Goal: Task Accomplishment & Management: Use online tool/utility

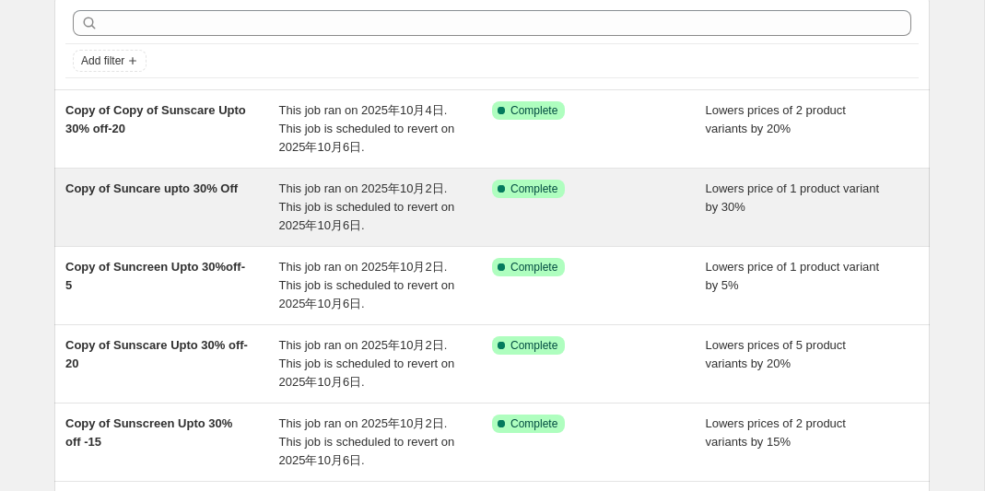
scroll to position [98, 0]
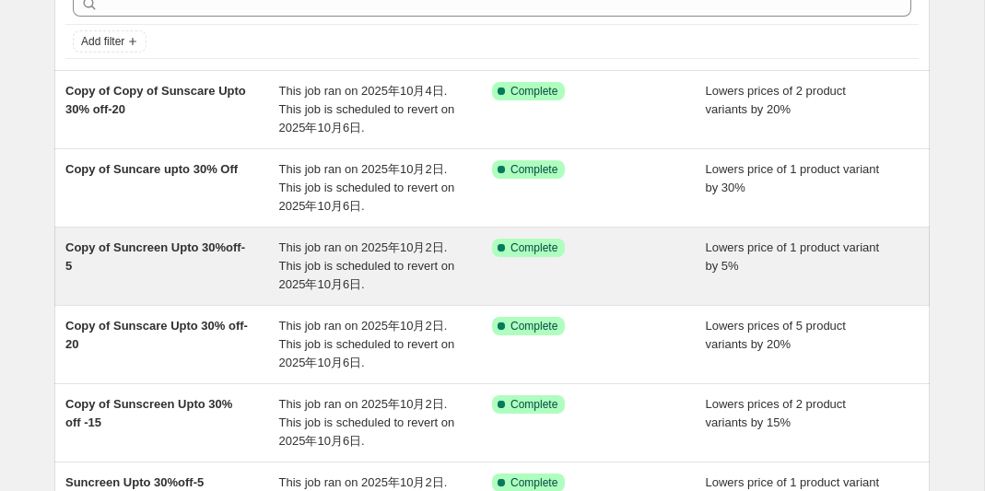
click at [134, 247] on span "Copy of Suncreen Upto 30%off-5" at bounding box center [155, 256] width 180 height 32
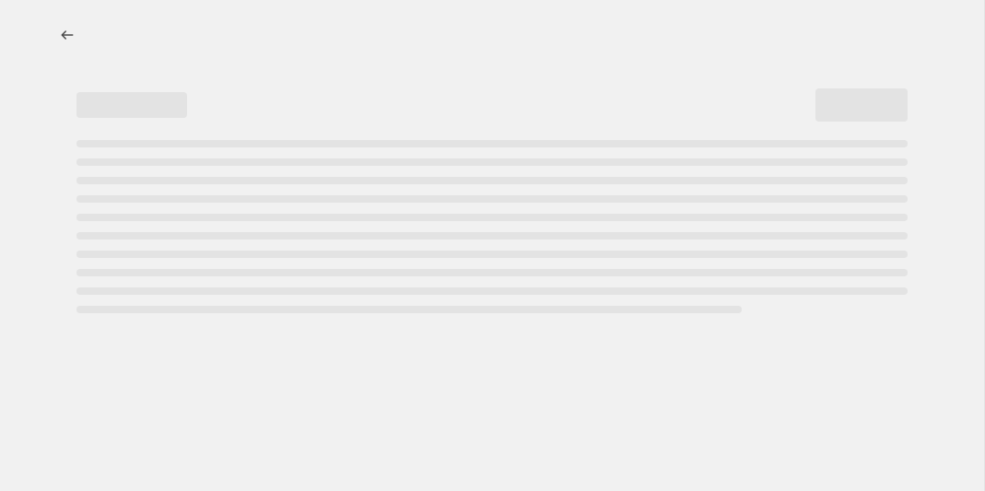
select select "percentage"
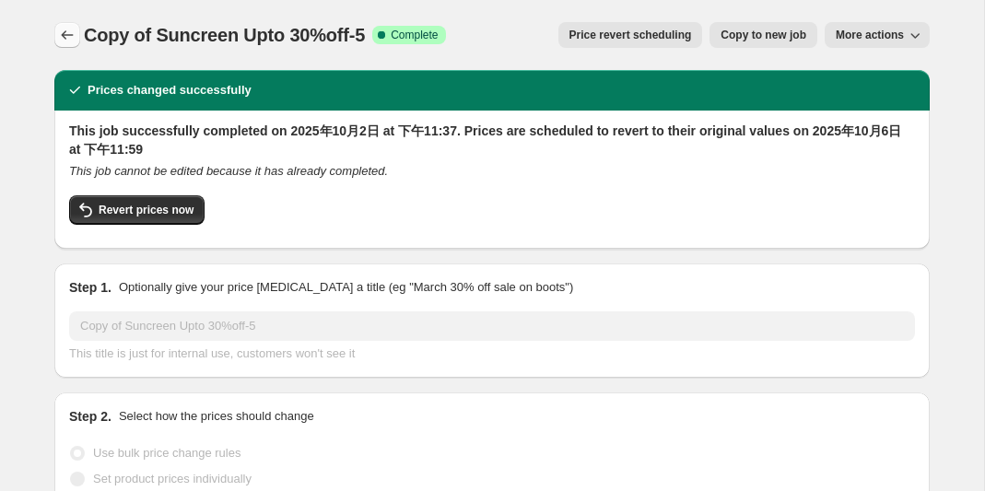
click at [71, 37] on icon "Price change jobs" at bounding box center [67, 35] width 18 height 18
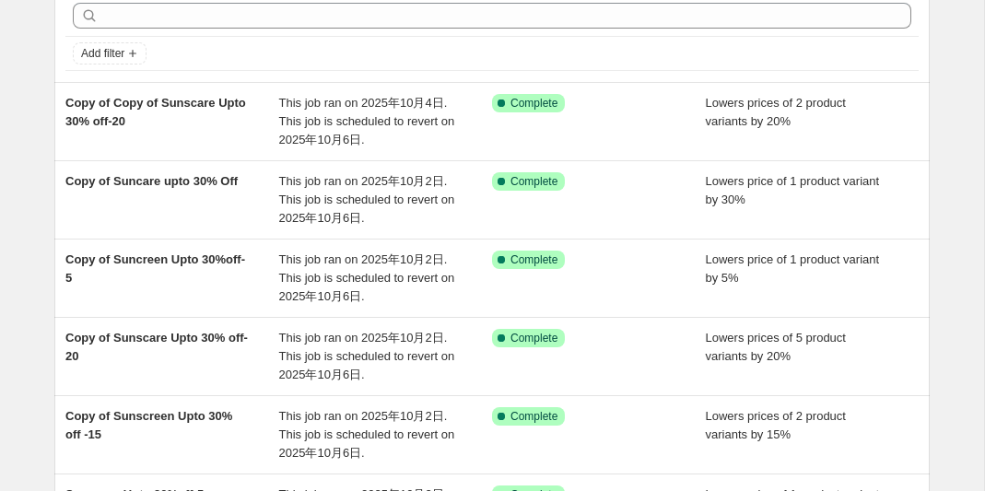
scroll to position [172, 0]
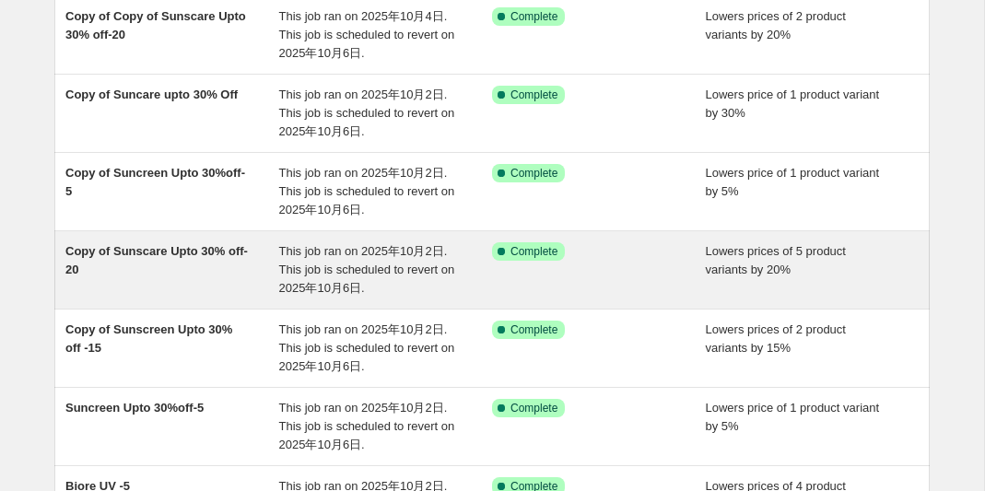
click at [148, 255] on span "Copy of Sunscare Upto 30% off-20" at bounding box center [156, 260] width 182 height 32
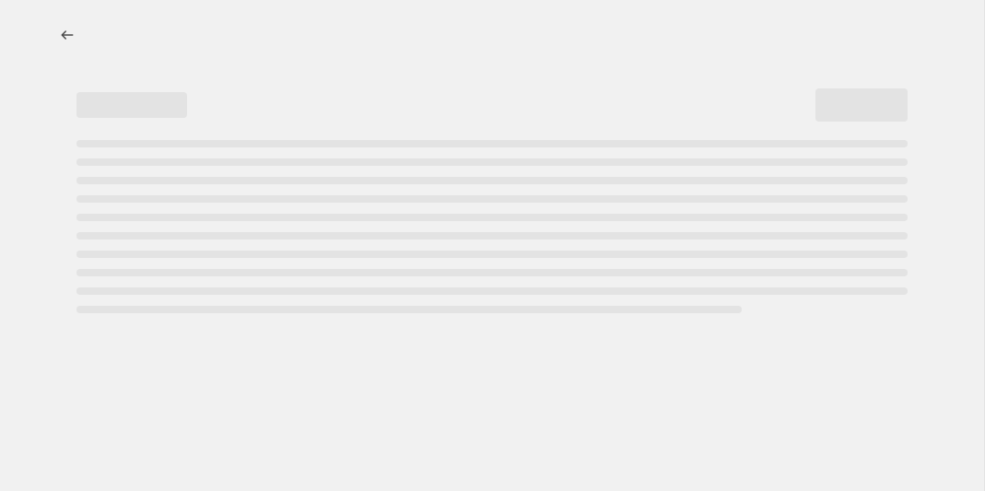
select select "percentage"
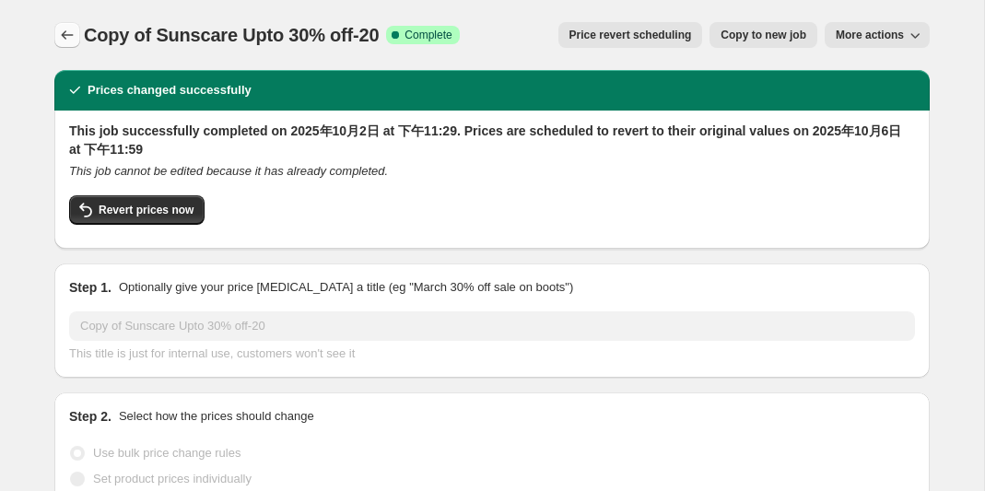
click at [67, 33] on icon "Price change jobs" at bounding box center [67, 35] width 18 height 18
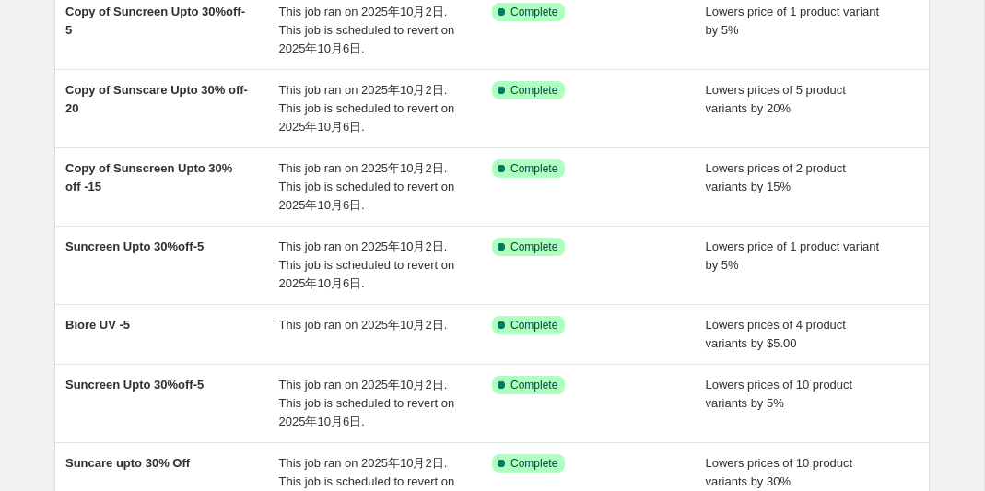
scroll to position [354, 0]
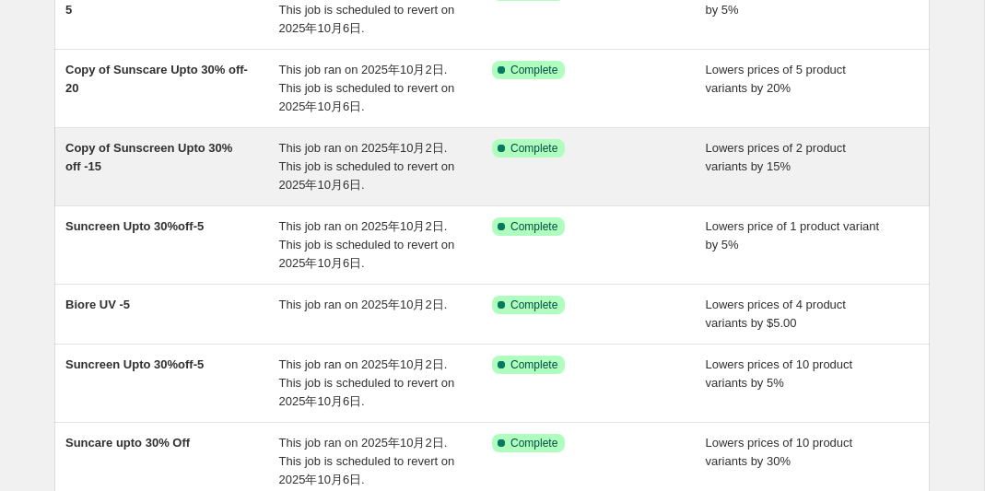
click at [155, 148] on span "Copy of Sunscreen Upto 30% off -15" at bounding box center [148, 157] width 167 height 32
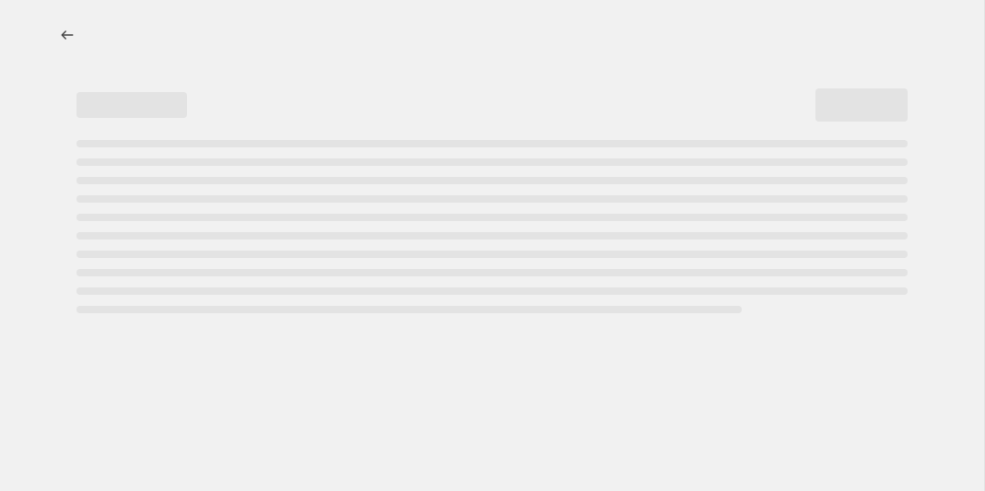
select select "percentage"
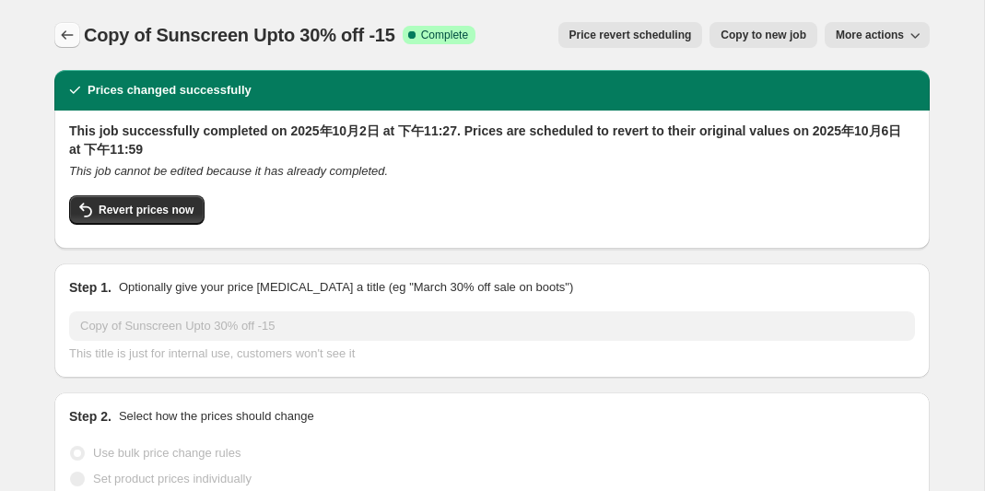
click at [73, 35] on icon "Price change jobs" at bounding box center [67, 35] width 18 height 18
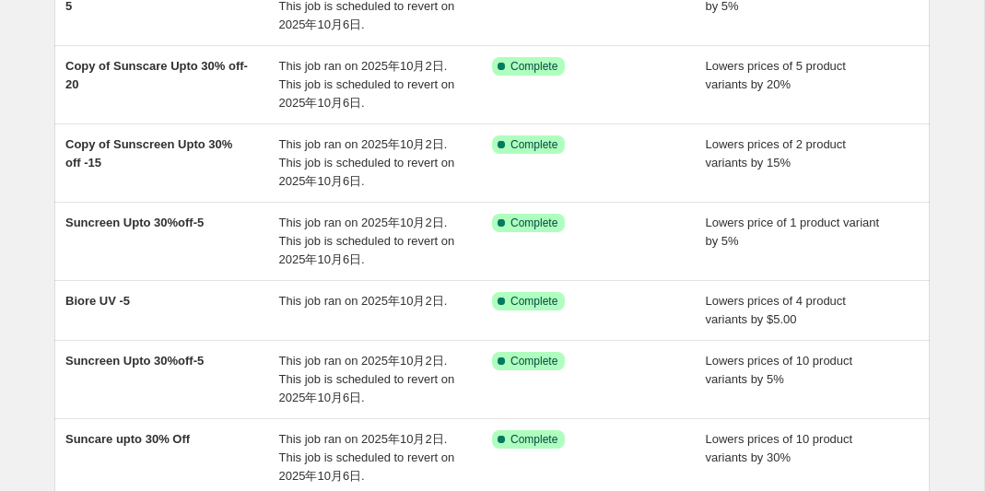
scroll to position [377, 0]
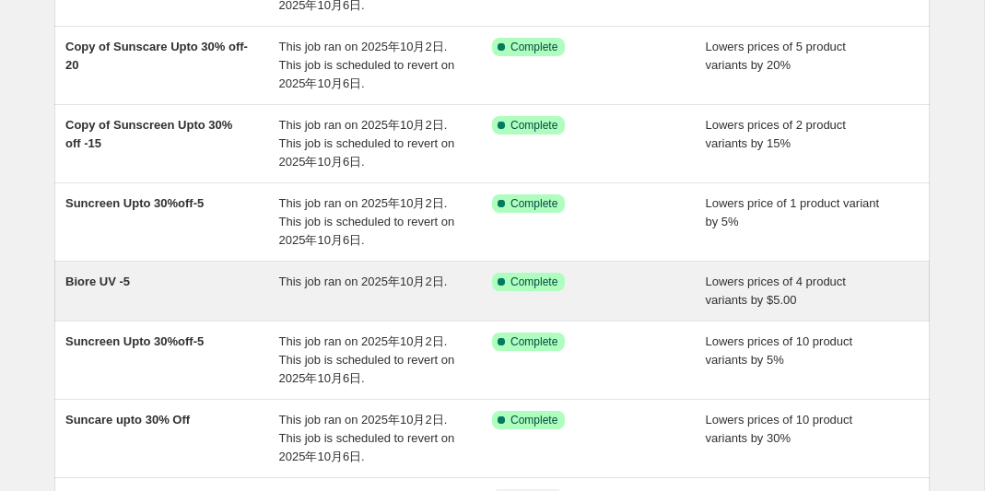
click at [121, 283] on span "Biore UV -5" at bounding box center [97, 282] width 64 height 14
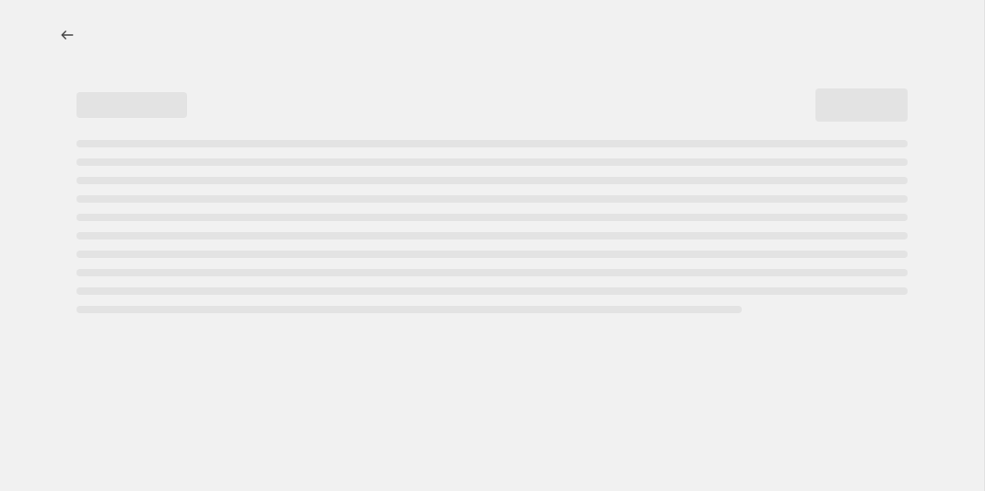
select select "by"
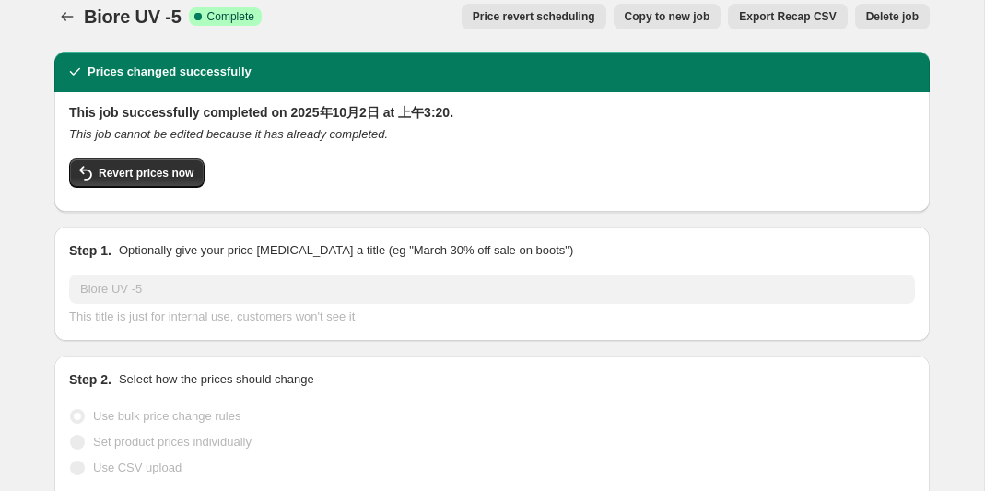
scroll to position [25, 0]
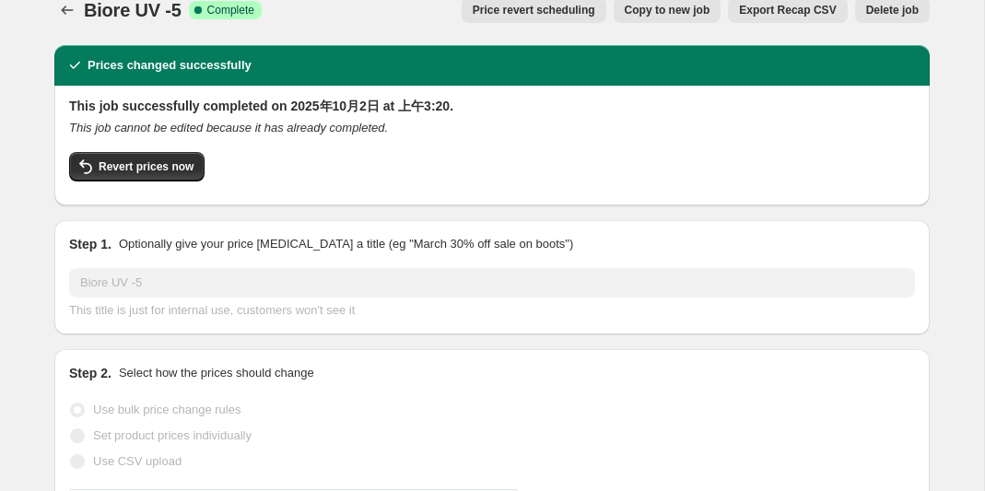
click at [675, 15] on span "Copy to new job" at bounding box center [668, 10] width 86 height 15
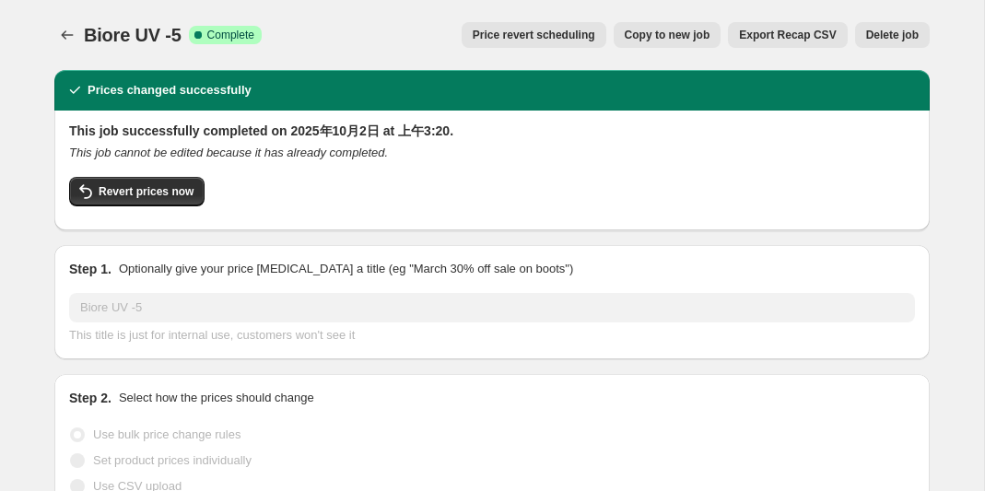
select select "by"
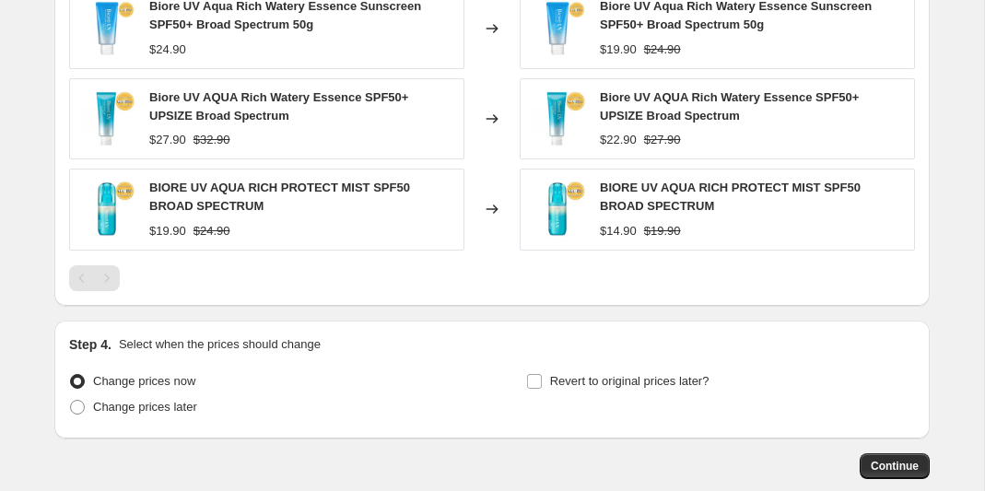
scroll to position [1712, 0]
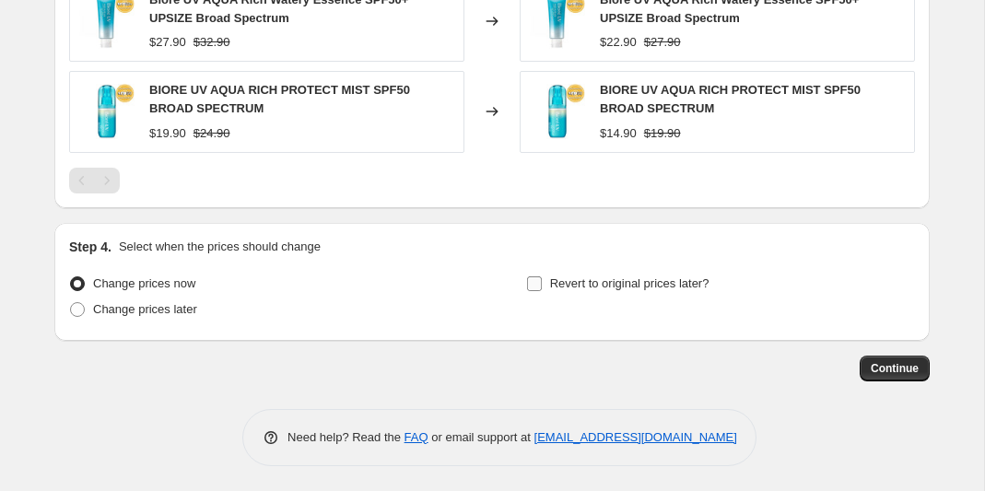
click at [532, 283] on input "Revert to original prices later?" at bounding box center [534, 283] width 15 height 15
checkbox input "true"
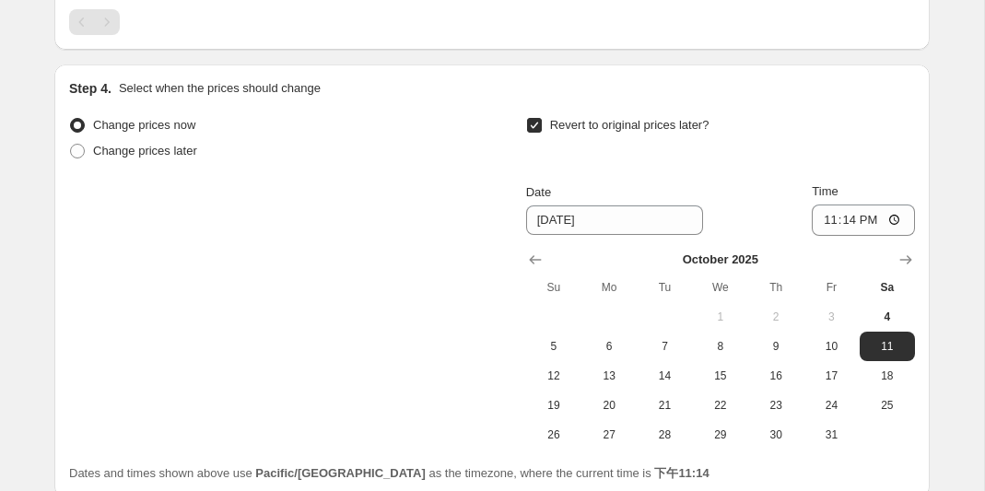
scroll to position [1871, 0]
click at [608, 338] on span "6" at bounding box center [609, 345] width 41 height 15
type input "[DATE]"
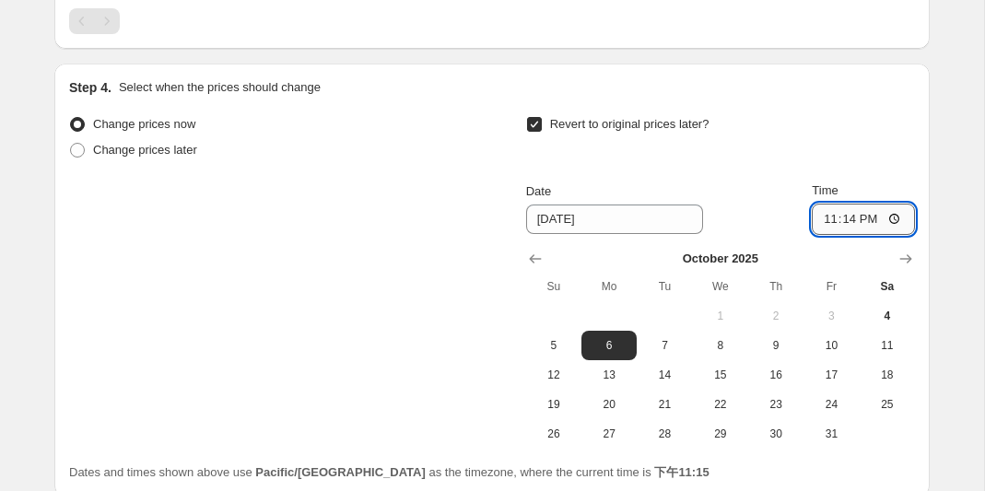
click at [865, 218] on input "23:14" at bounding box center [863, 219] width 103 height 31
click at [900, 217] on input "23:14" at bounding box center [863, 219] width 103 height 31
type input "23:59"
click at [735, 210] on div "Date [DATE] Time 23:59" at bounding box center [720, 207] width 389 height 53
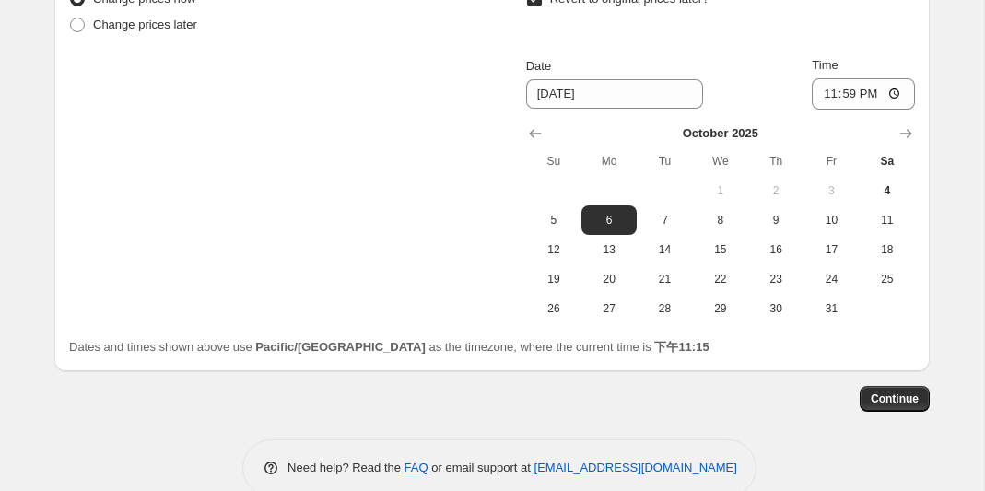
scroll to position [2027, 0]
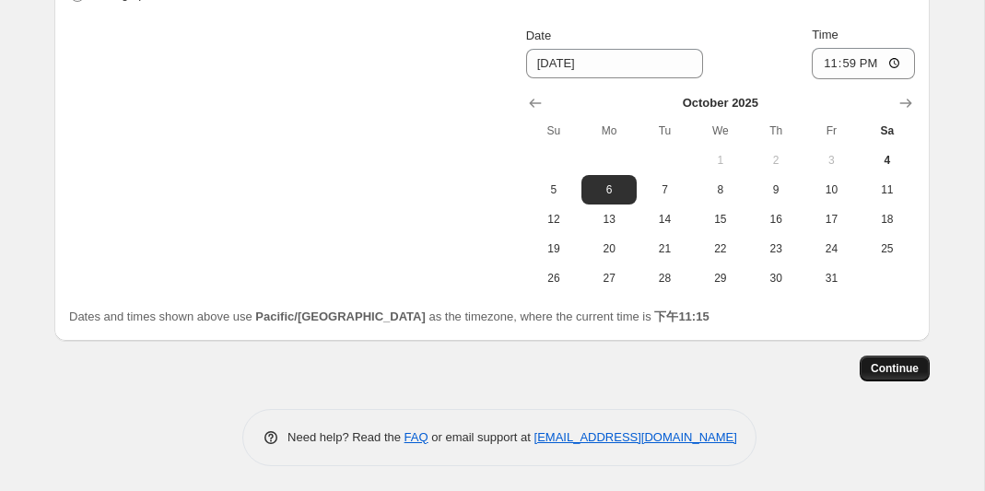
click at [889, 367] on span "Continue" at bounding box center [895, 368] width 48 height 15
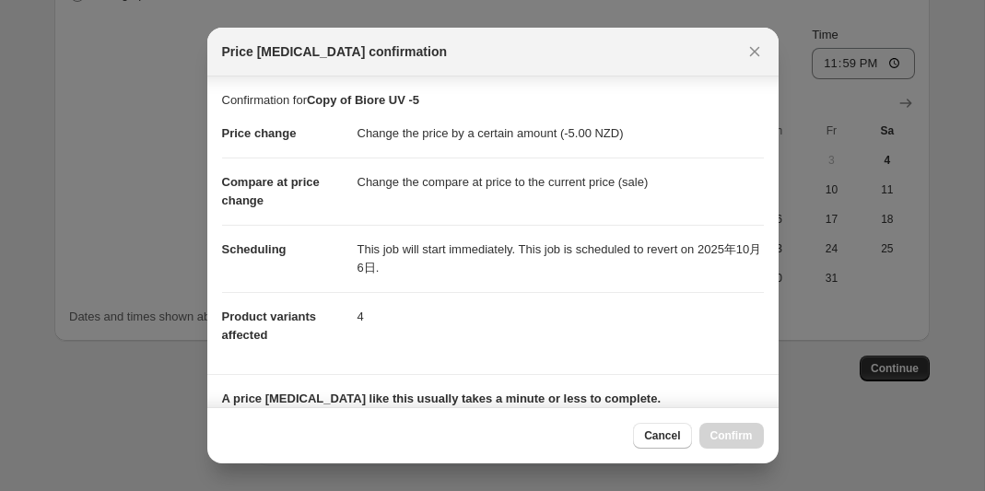
scroll to position [320, 0]
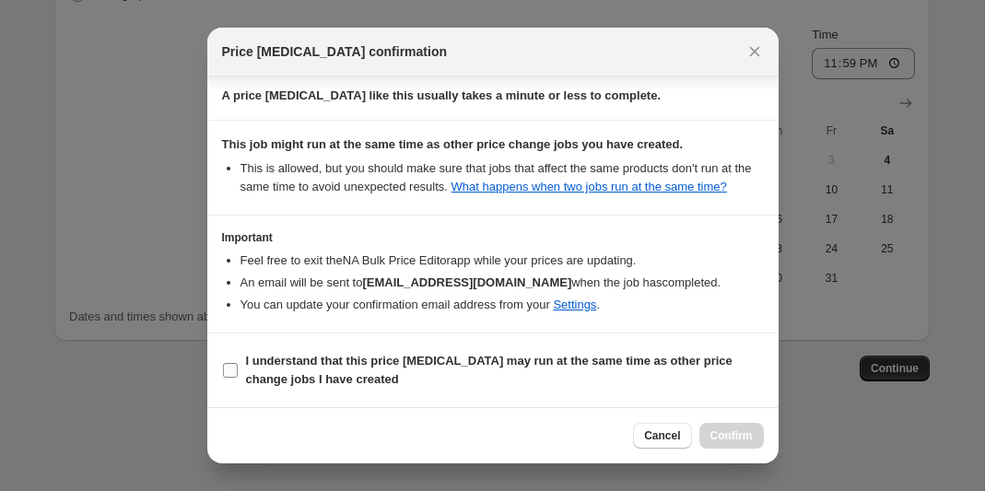
click at [228, 373] on input "I understand that this price [MEDICAL_DATA] may run at the same time as other p…" at bounding box center [230, 370] width 15 height 15
checkbox input "true"
click at [722, 433] on span "Confirm" at bounding box center [731, 435] width 42 height 15
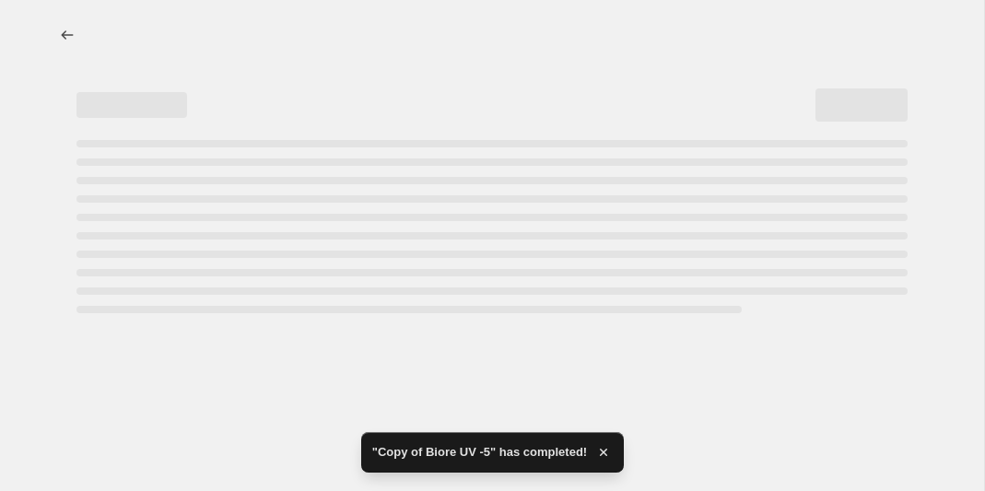
select select "by"
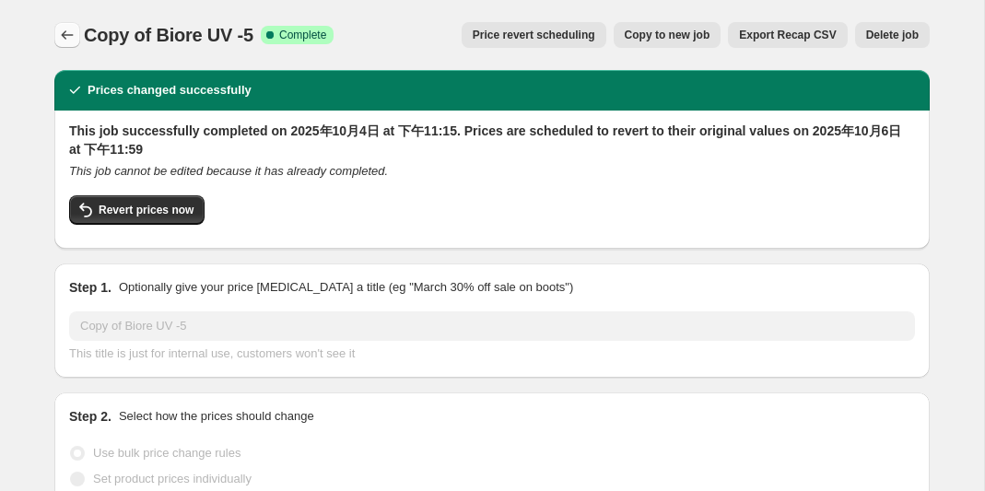
click at [60, 34] on icon "Price change jobs" at bounding box center [67, 35] width 18 height 18
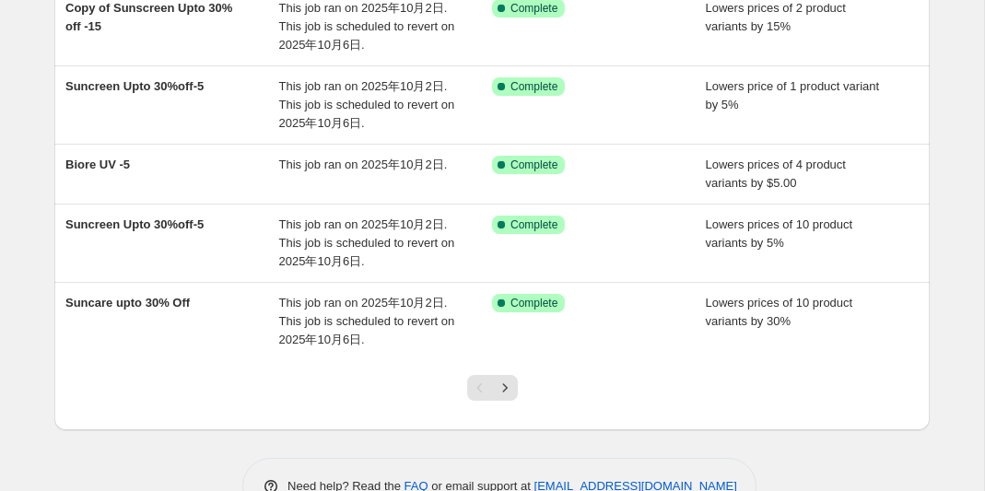
scroll to position [539, 0]
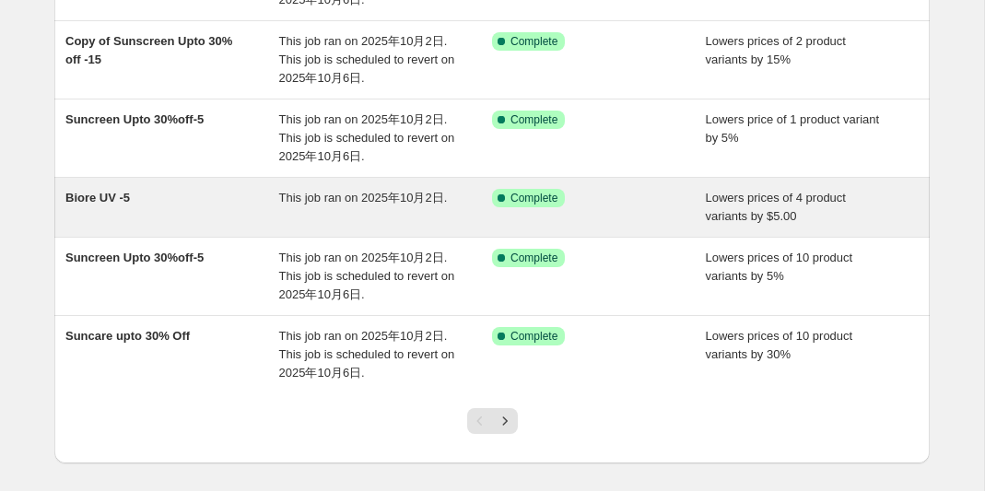
click at [127, 192] on span "Biore UV -5" at bounding box center [97, 198] width 64 height 14
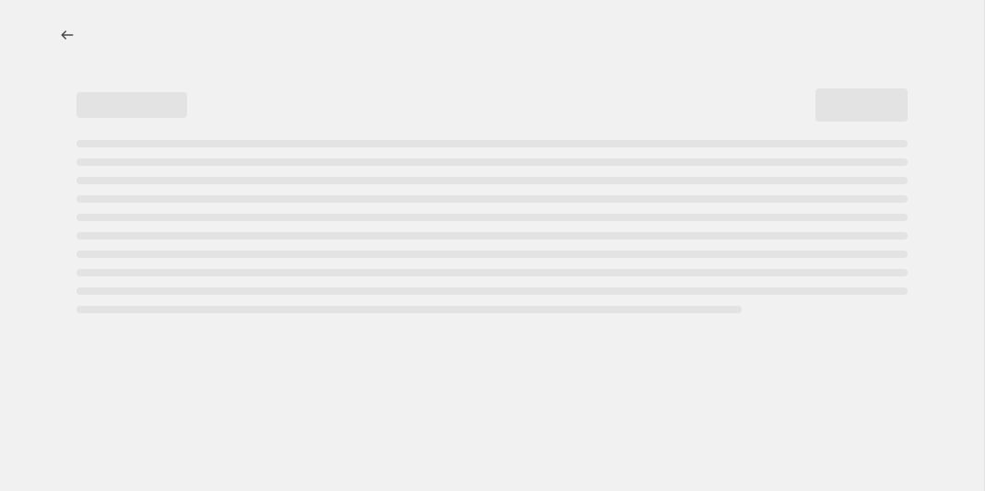
select select "by"
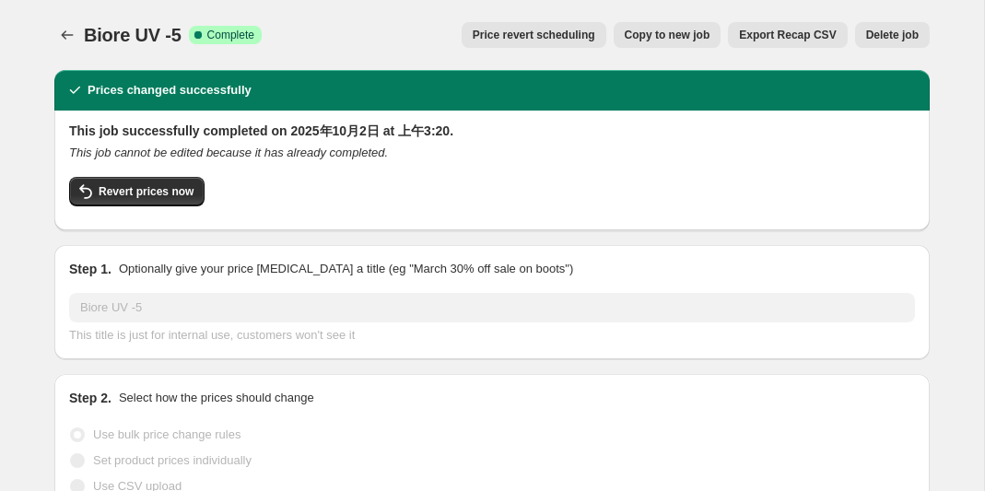
click at [892, 35] on span "Delete job" at bounding box center [892, 35] width 53 height 15
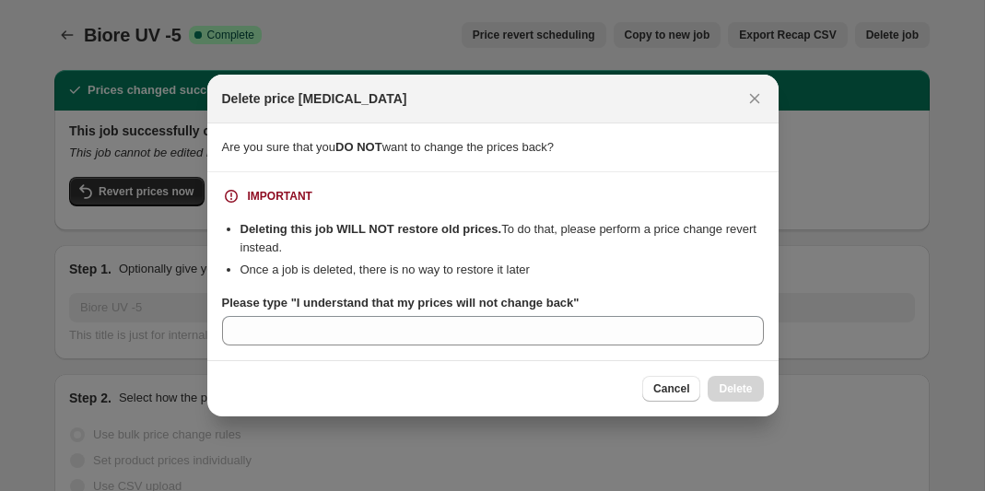
click at [610, 295] on div "Please type "I understand that my prices will not change back"" at bounding box center [493, 303] width 542 height 18
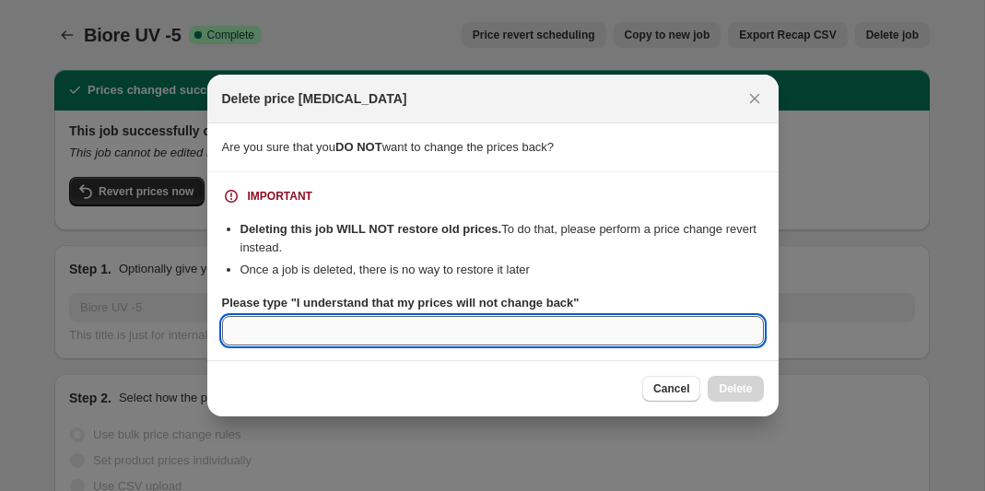
click at [497, 327] on input "Please type "I understand that my prices will not change back"" at bounding box center [493, 330] width 542 height 29
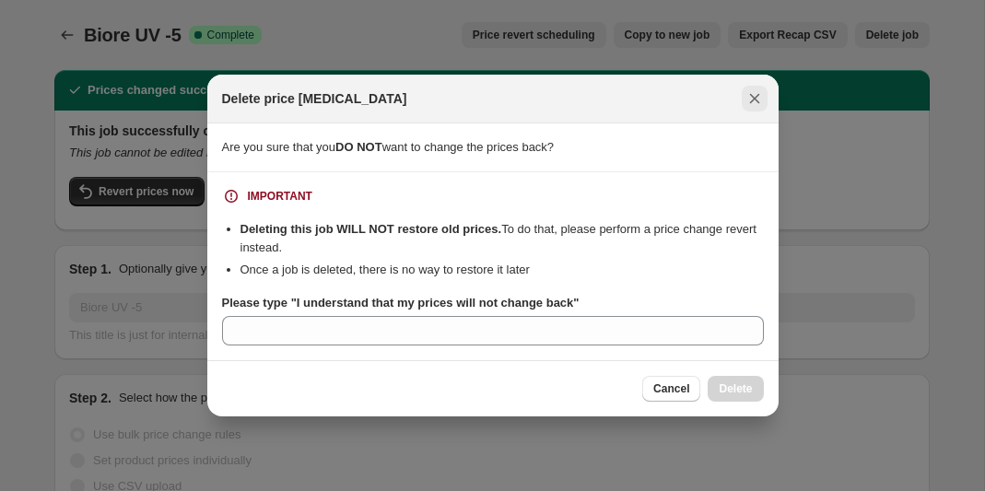
click at [753, 100] on icon "Close" at bounding box center [754, 98] width 18 height 18
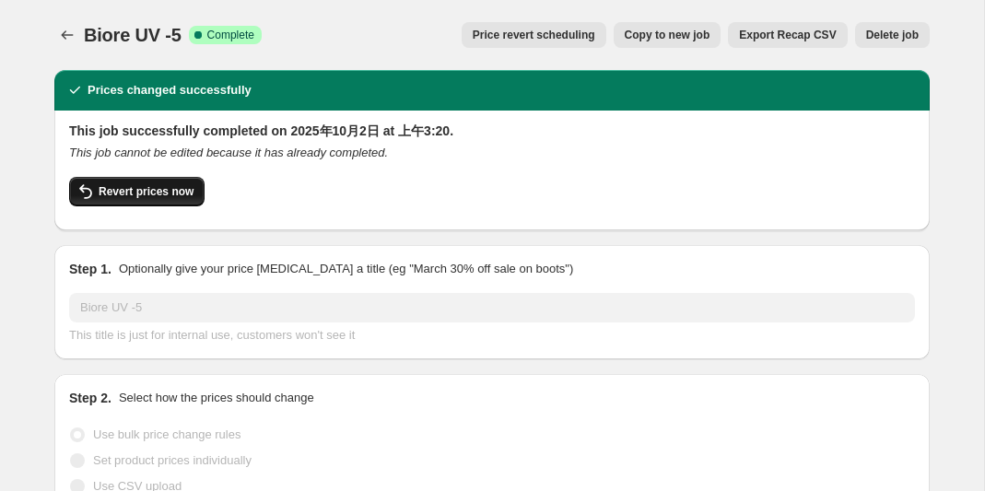
click at [143, 195] on span "Revert prices now" at bounding box center [146, 191] width 95 height 15
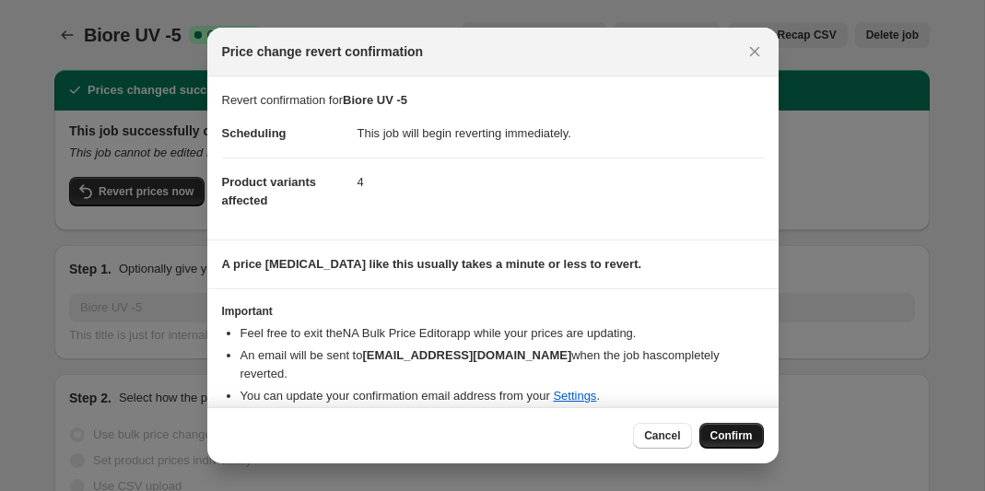
click at [740, 435] on span "Confirm" at bounding box center [731, 435] width 42 height 15
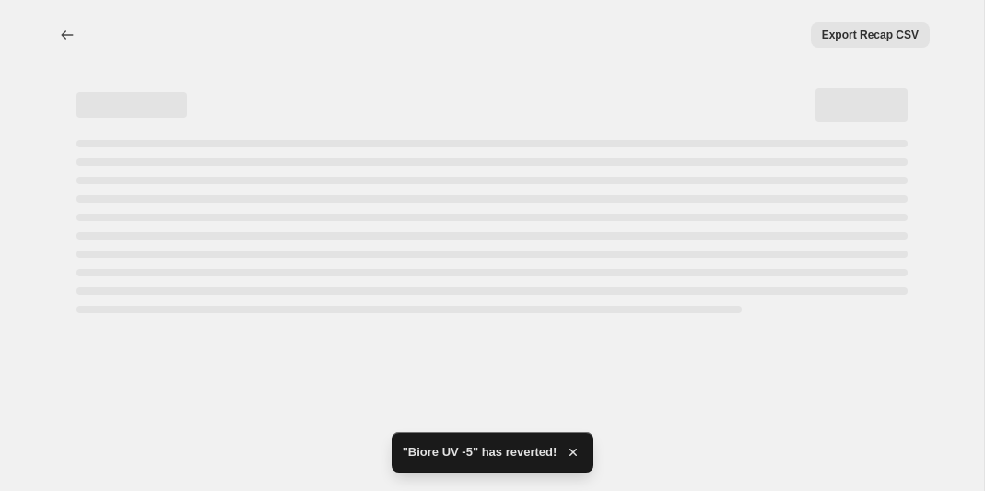
select select "by"
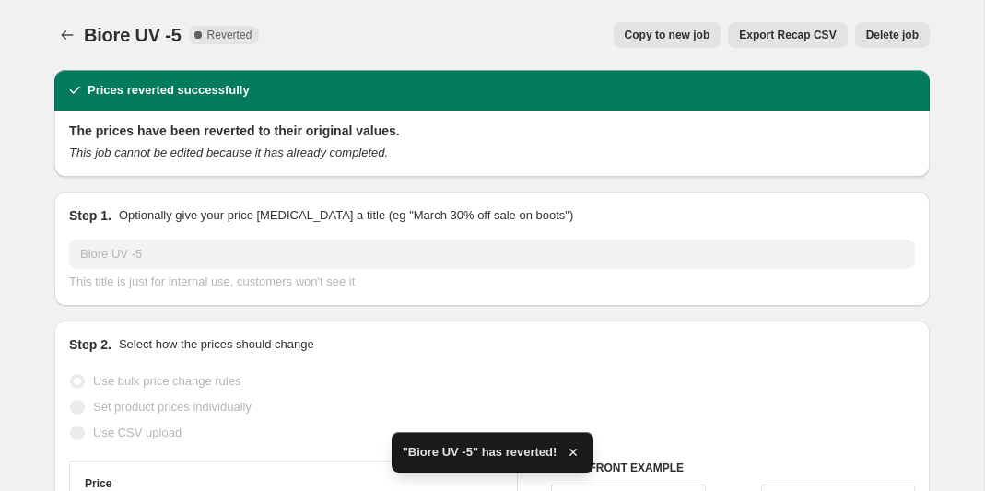
click at [886, 42] on button "Delete job" at bounding box center [892, 35] width 75 height 26
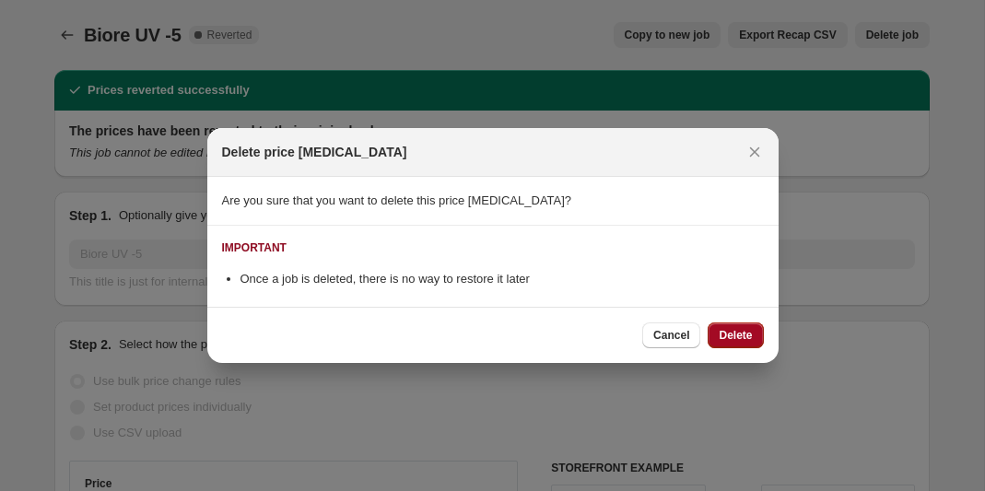
click at [727, 341] on span "Delete" at bounding box center [735, 335] width 33 height 15
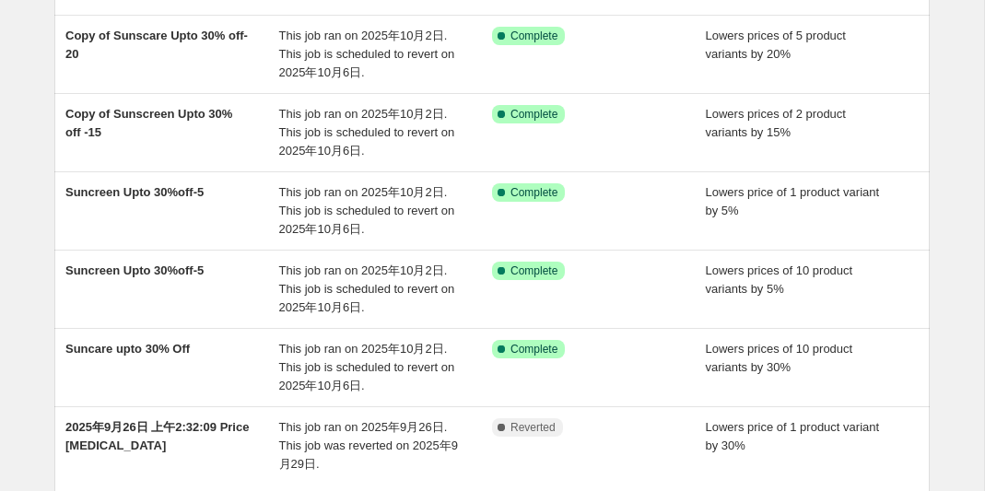
scroll to position [471, 0]
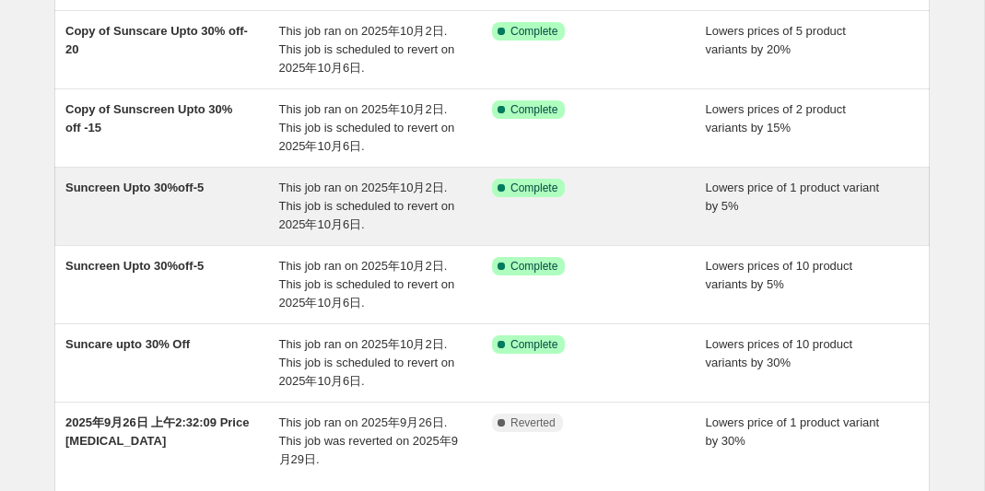
click at [163, 184] on span "Suncreen Upto 30%off-5" at bounding box center [134, 188] width 138 height 14
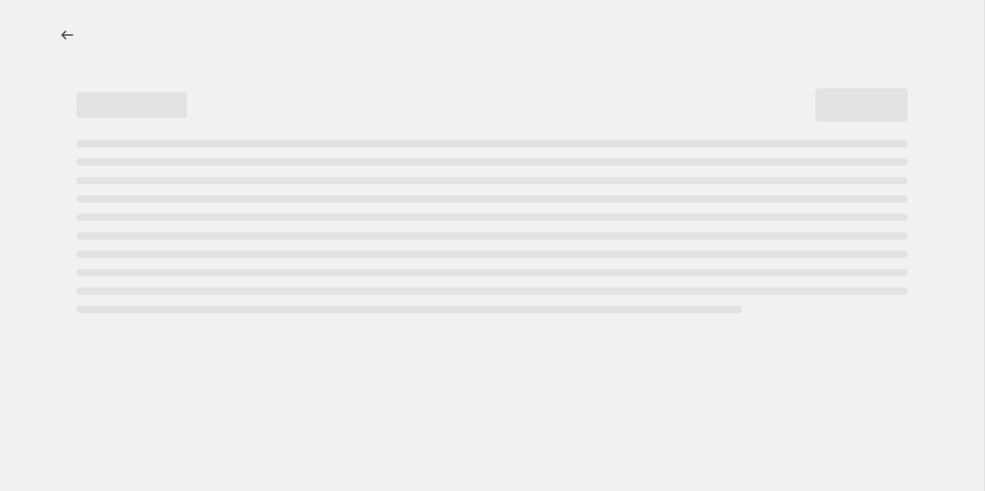
select select "percentage"
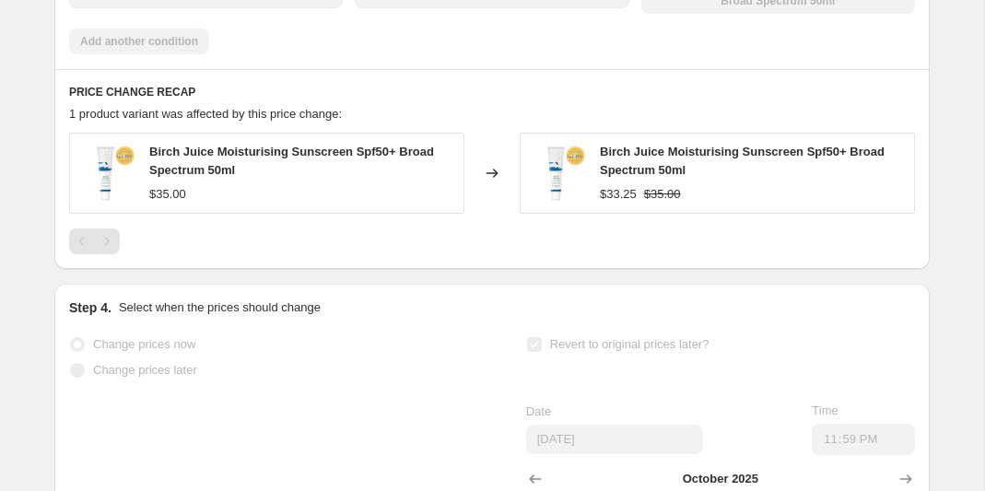
scroll to position [1346, 0]
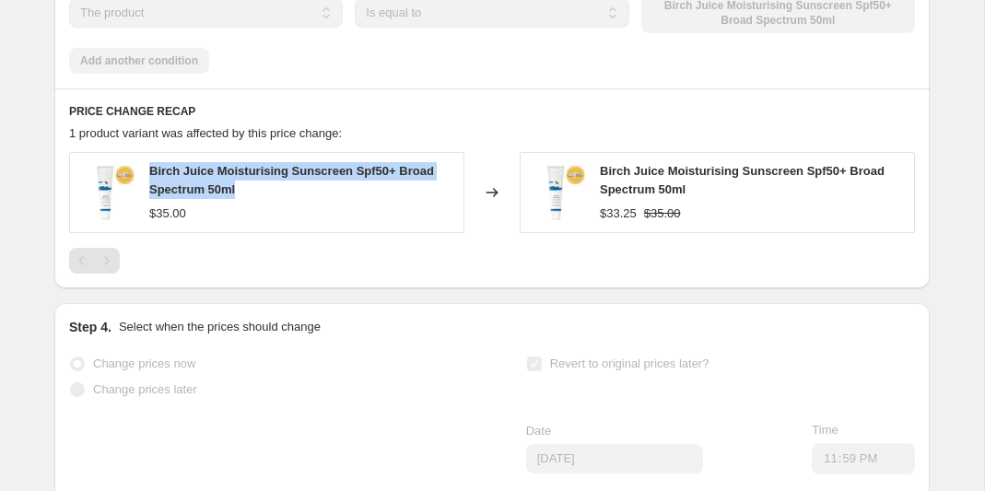
drag, startPoint x: 260, startPoint y: 191, endPoint x: 150, endPoint y: 173, distance: 111.0
click at [150, 173] on div "Birch Juice Moisturising Sunscreen Spf50+ Broad Spectrum 50ml" at bounding box center [301, 180] width 305 height 37
copy span "Birch Juice Moisturising Sunscreen Spf50+ Broad Spectrum 50ml"
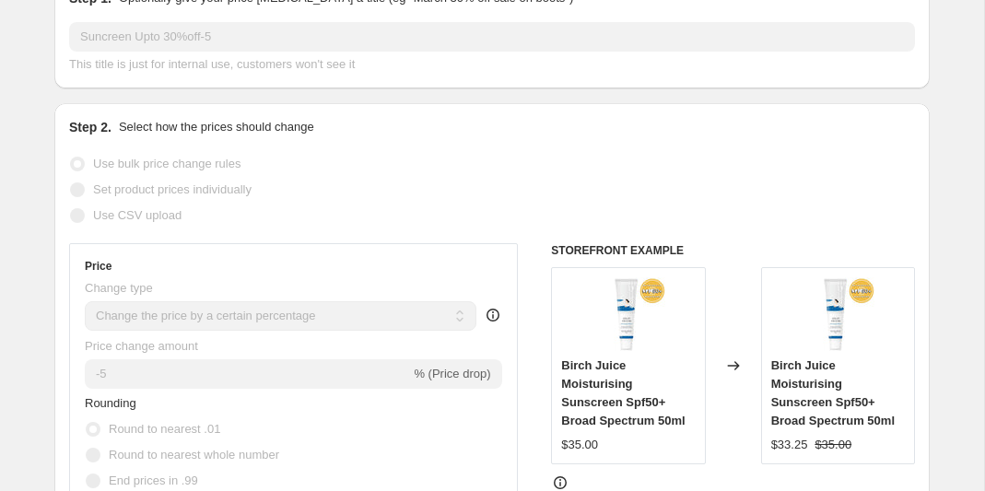
scroll to position [0, 0]
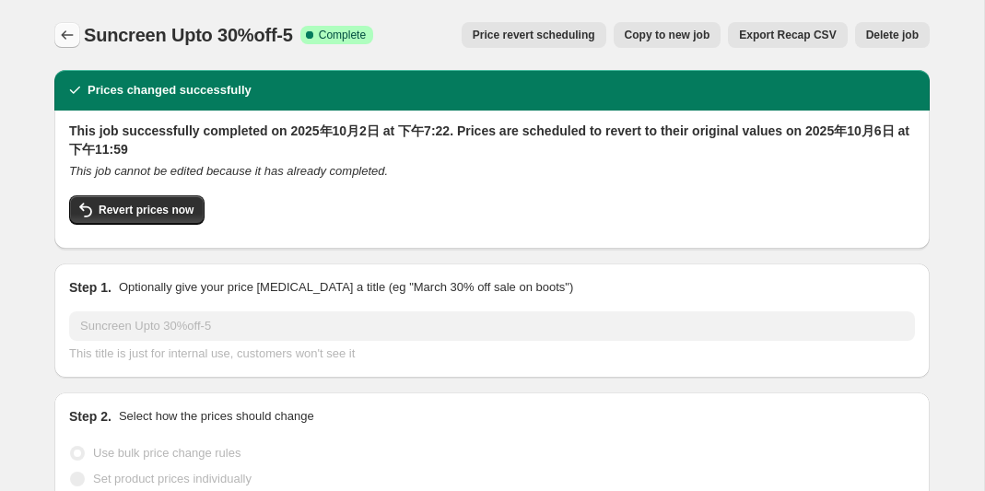
click at [68, 38] on icon "Price change jobs" at bounding box center [67, 35] width 18 height 18
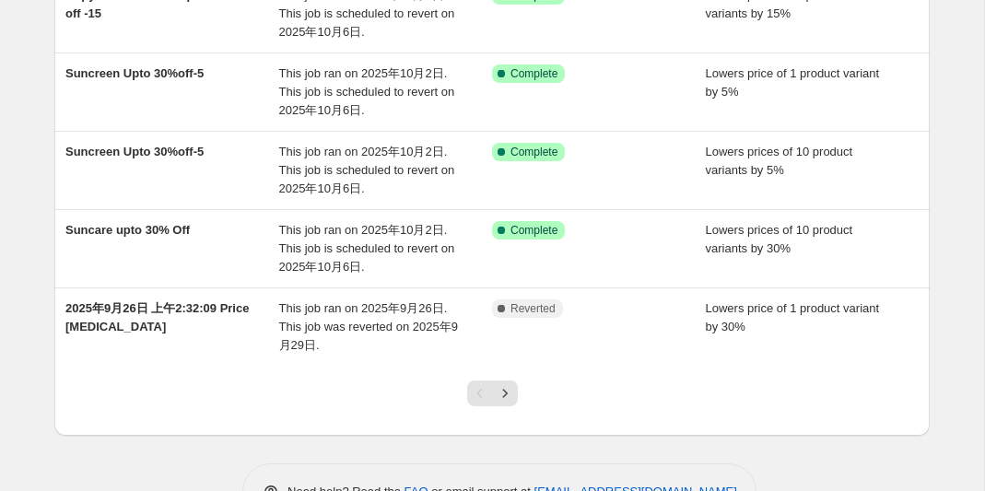
scroll to position [588, 0]
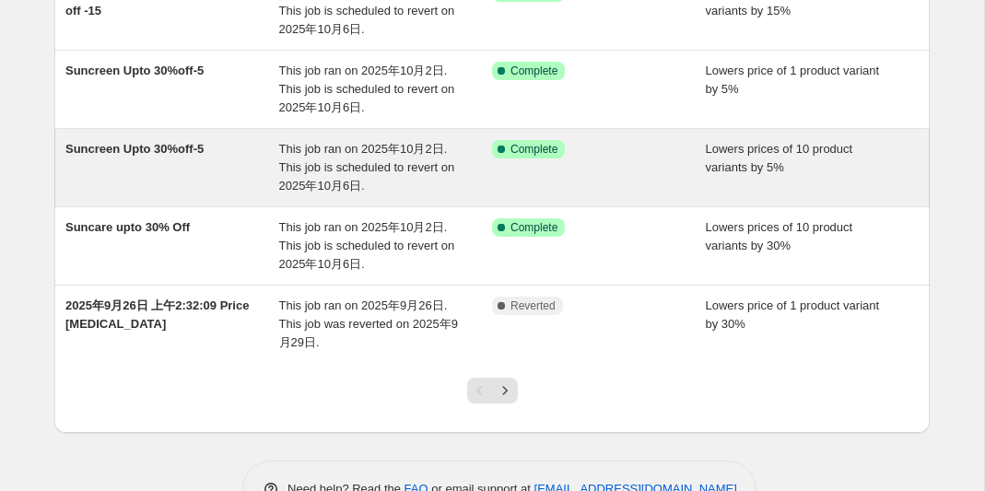
click at [181, 150] on span "Suncreen Upto 30%off-5" at bounding box center [134, 149] width 138 height 14
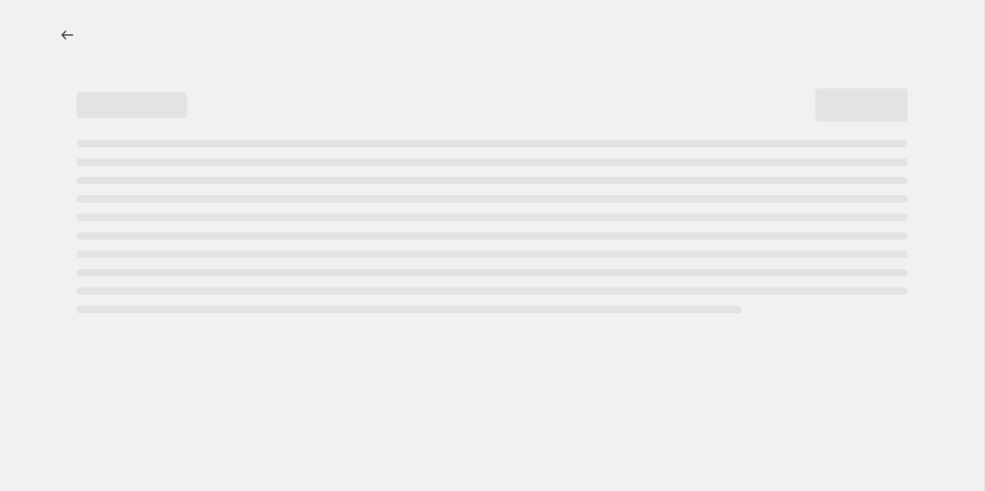
select select "percentage"
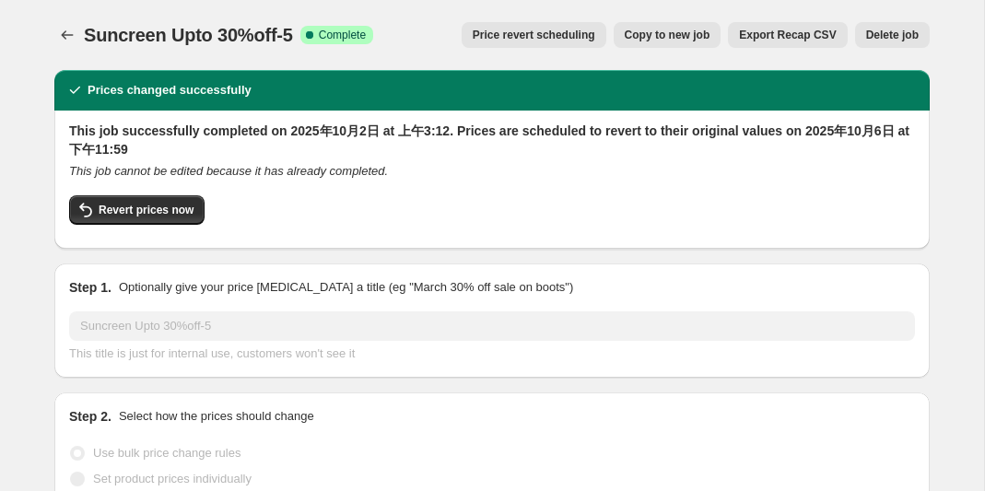
click at [676, 38] on span "Copy to new job" at bounding box center [668, 35] width 86 height 15
select select "percentage"
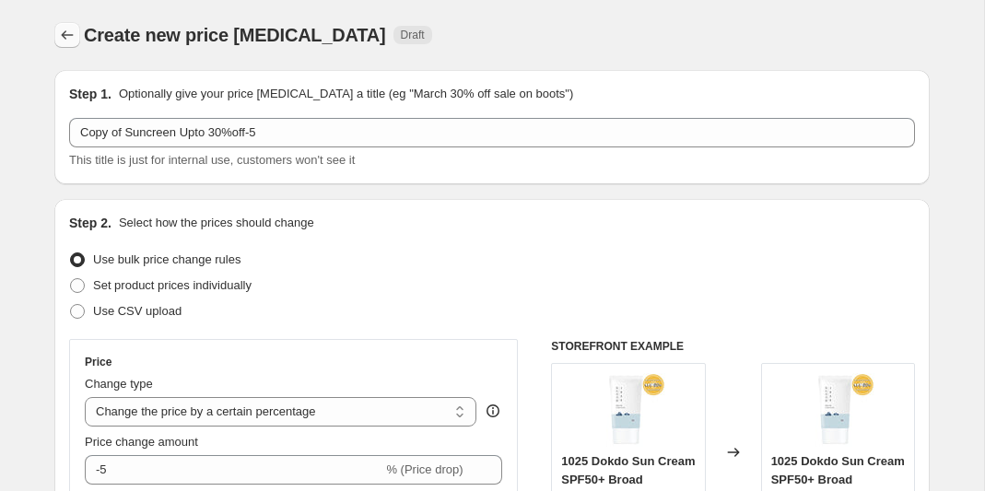
click at [65, 40] on icon "Price change jobs" at bounding box center [67, 35] width 18 height 18
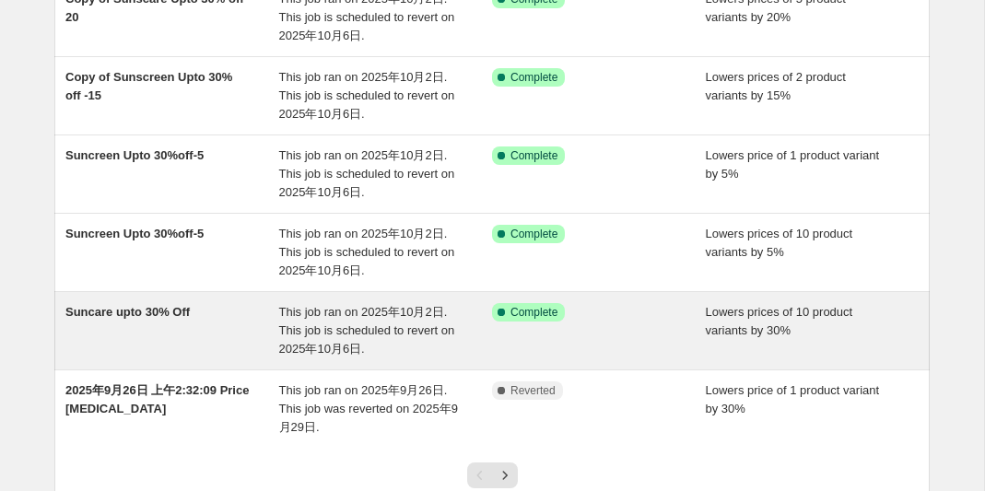
scroll to position [520, 0]
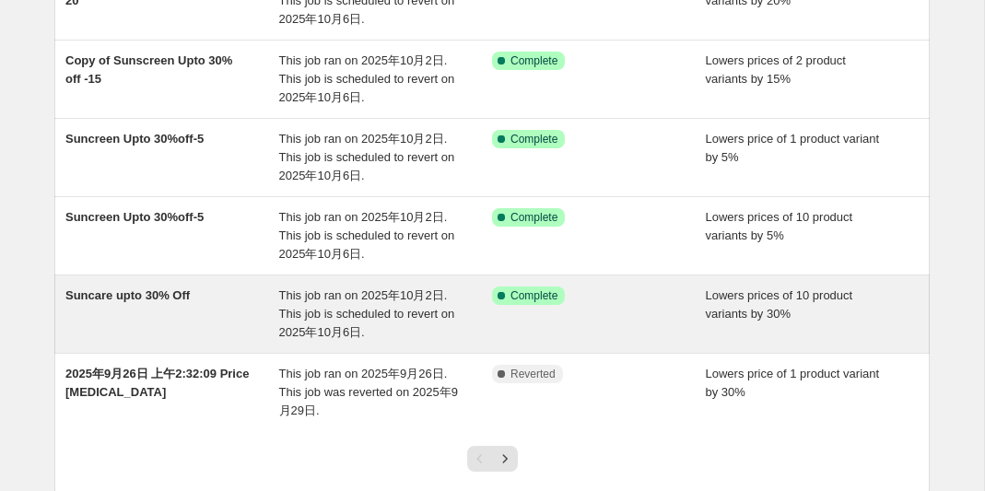
click at [138, 297] on span "Suncare upto 30% Off" at bounding box center [127, 295] width 124 height 14
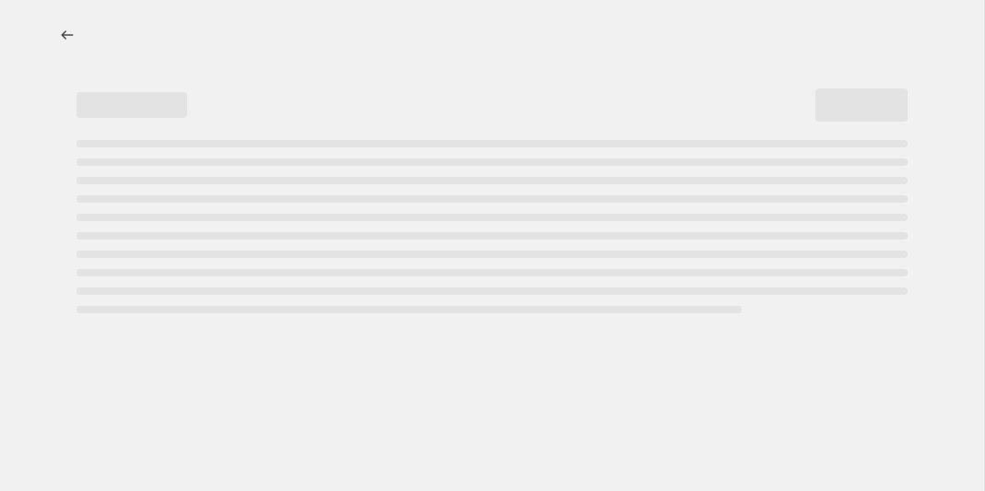
select select "percentage"
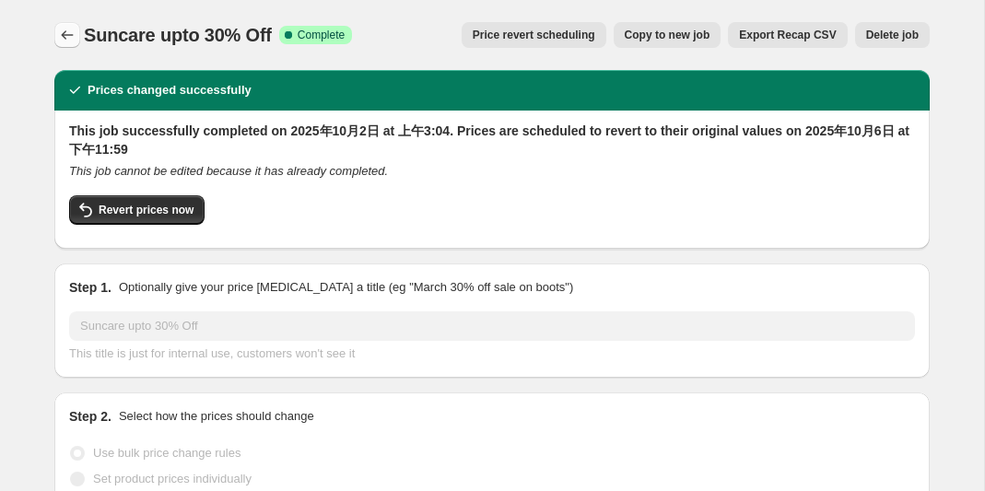
click at [74, 45] on button "Price change jobs" at bounding box center [67, 35] width 26 height 26
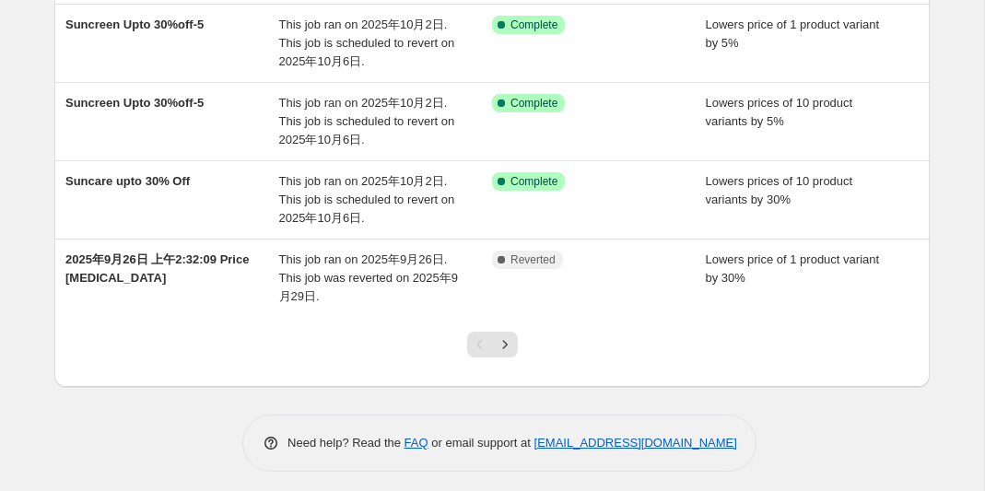
scroll to position [636, 0]
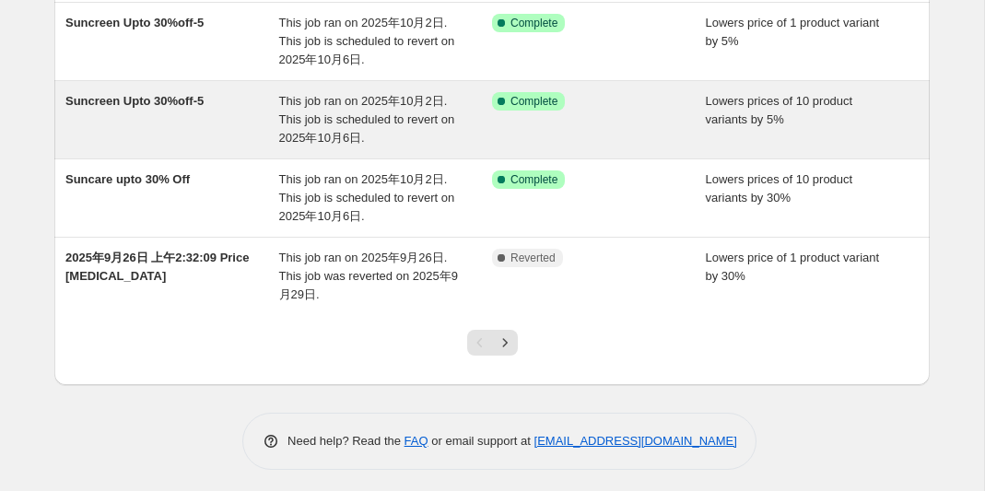
click at [193, 106] on span "Suncreen Upto 30%off-5" at bounding box center [134, 101] width 138 height 14
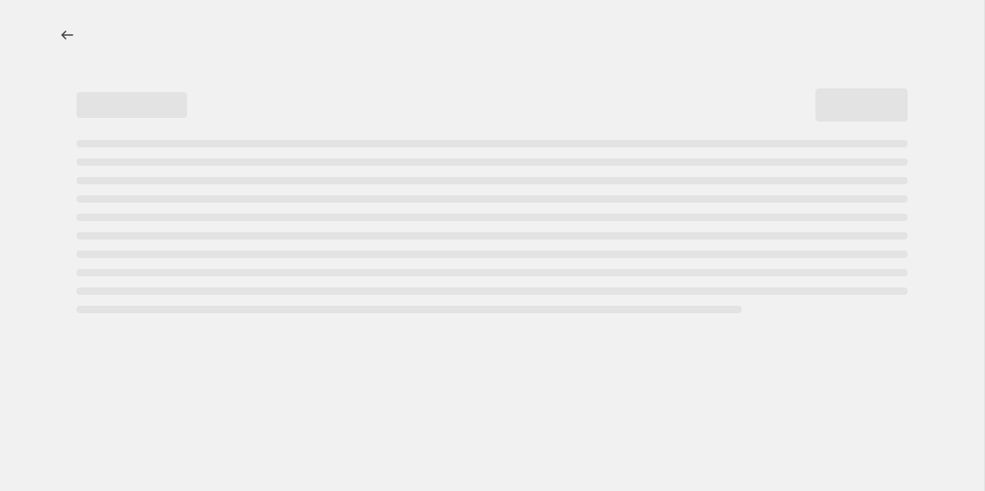
select select "percentage"
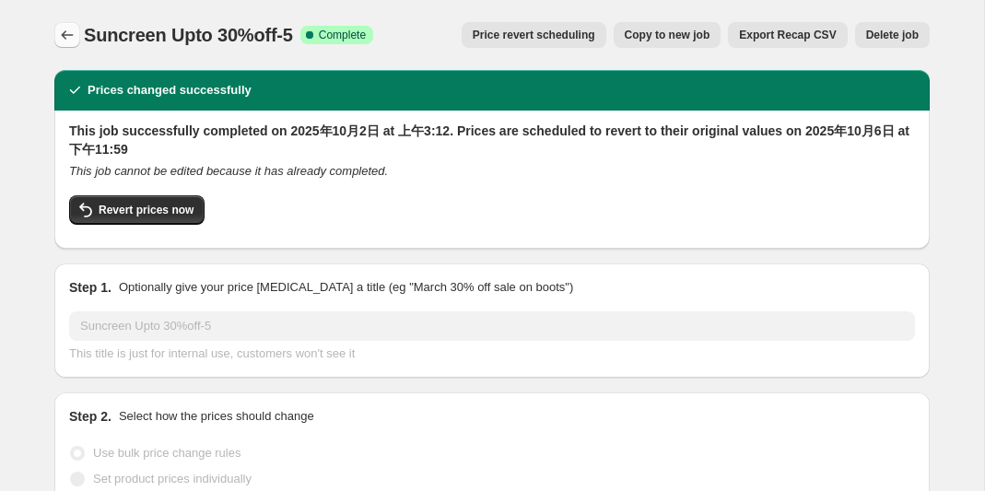
click at [64, 39] on icon "Price change jobs" at bounding box center [67, 35] width 18 height 18
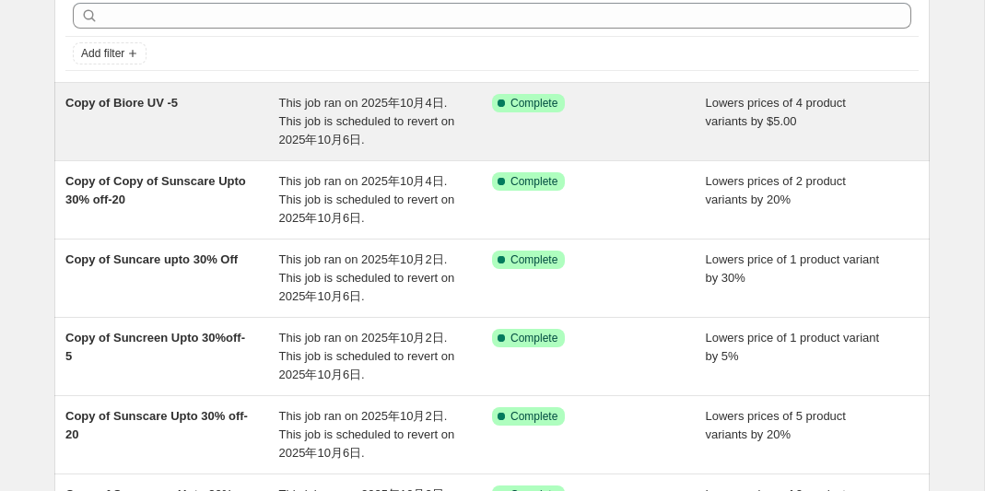
scroll to position [92, 0]
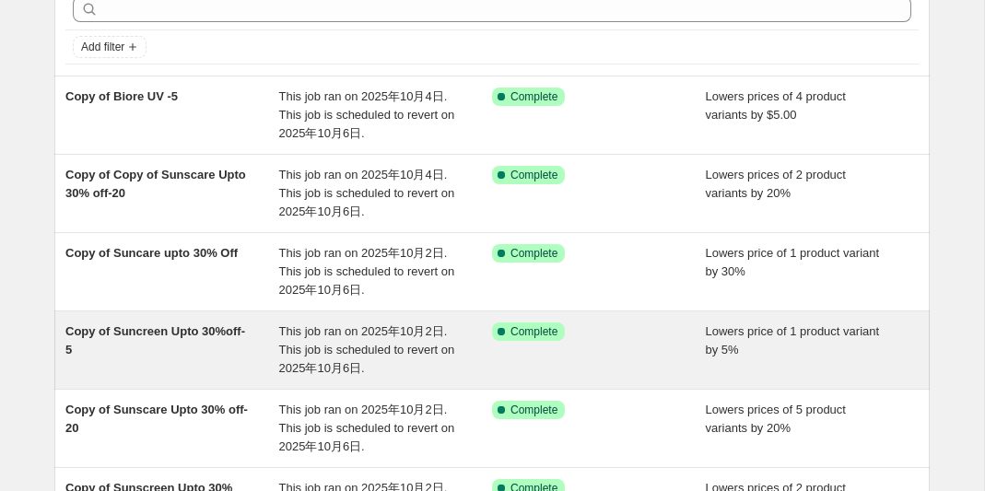
click at [159, 337] on span "Copy of Suncreen Upto 30%off-5" at bounding box center [155, 340] width 180 height 32
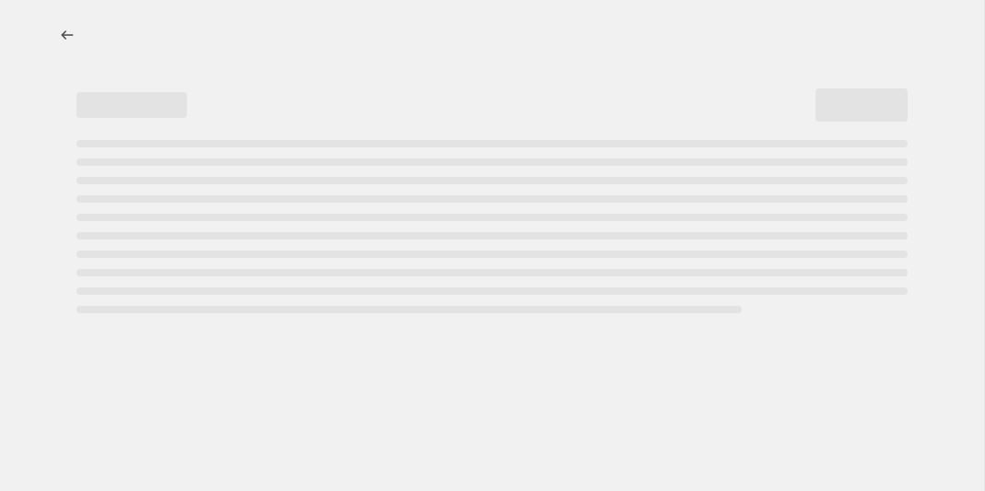
select select "percentage"
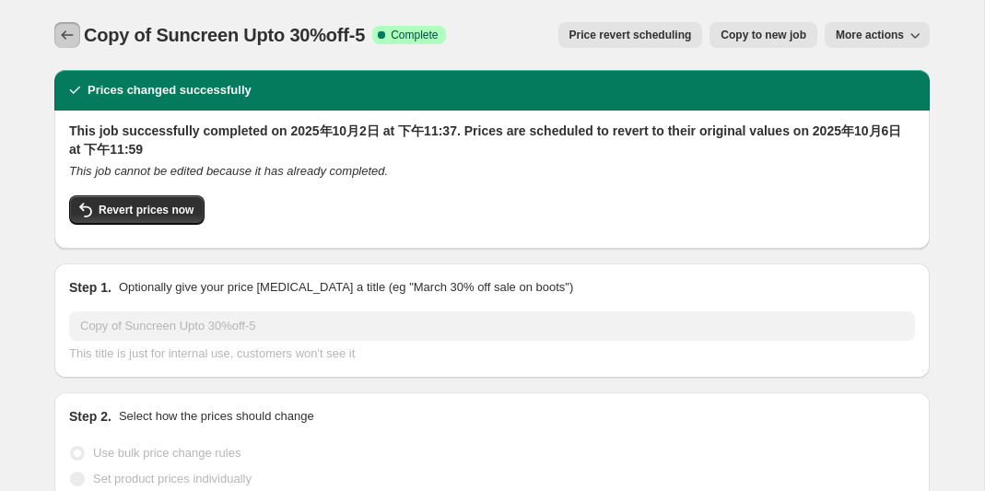
click at [67, 35] on icon "Price change jobs" at bounding box center [68, 34] width 12 height 9
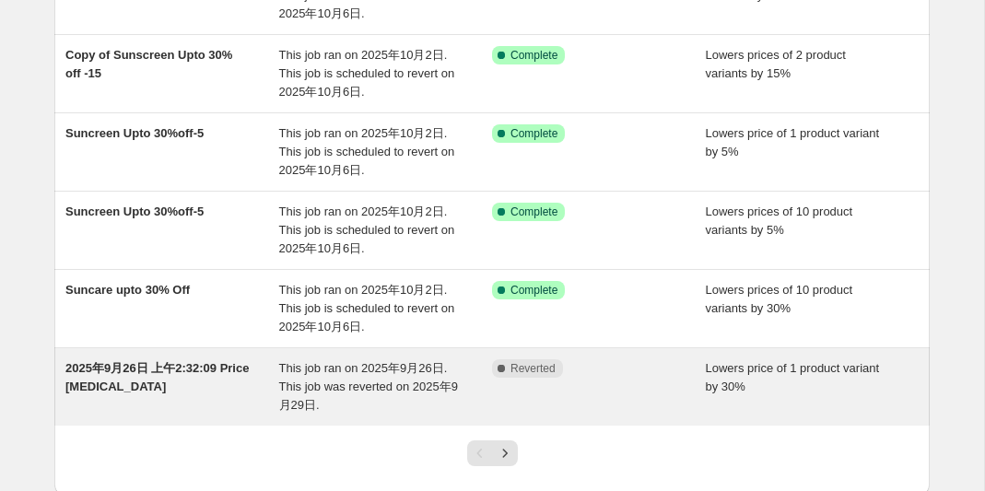
scroll to position [497, 0]
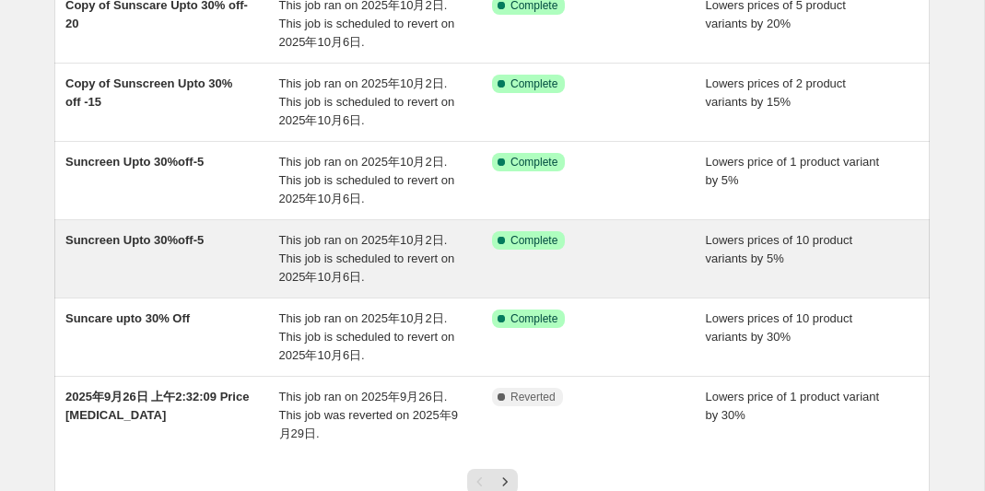
click at [203, 241] on span "Suncreen Upto 30%off-5" at bounding box center [134, 240] width 138 height 14
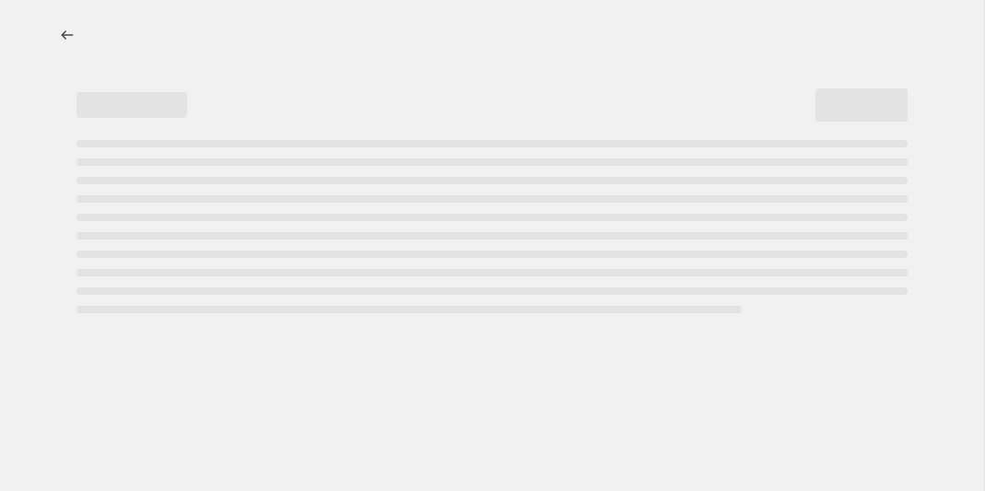
select select "percentage"
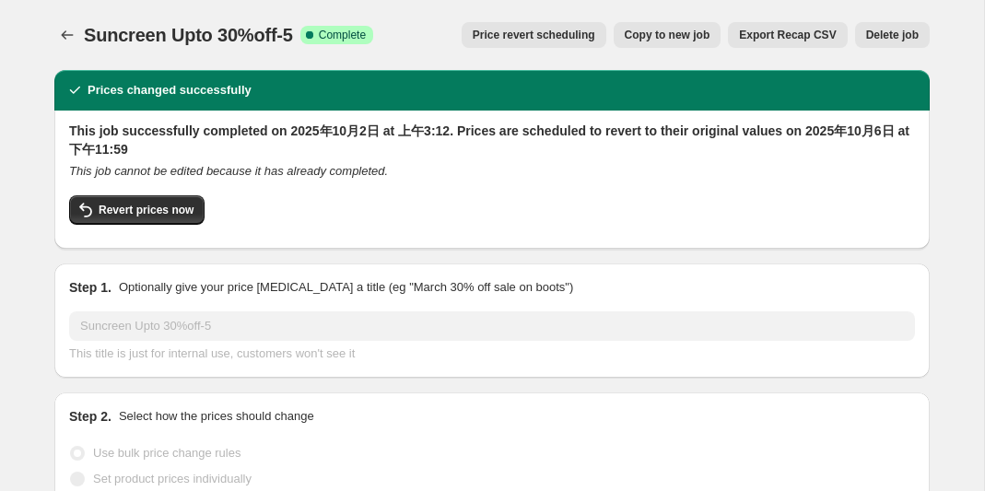
click at [656, 41] on span "Copy to new job" at bounding box center [668, 35] width 86 height 15
select select "percentage"
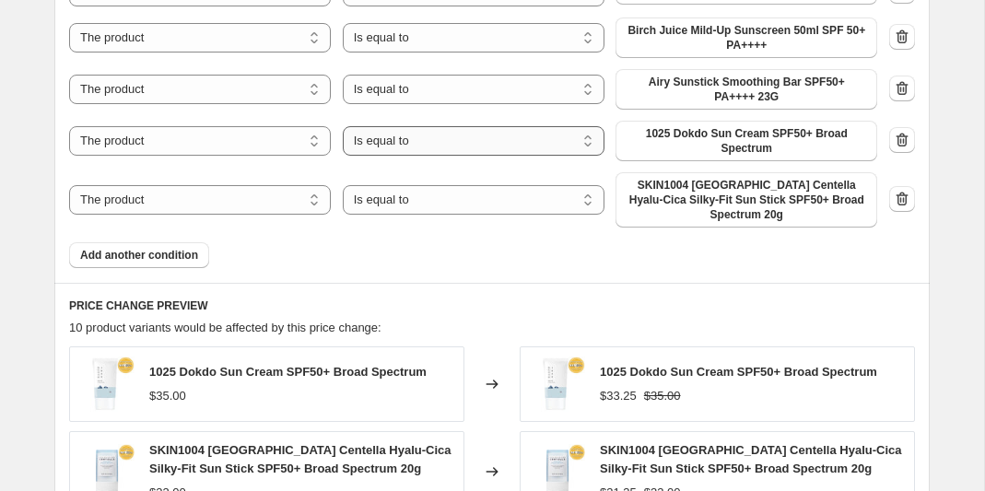
scroll to position [2046, 0]
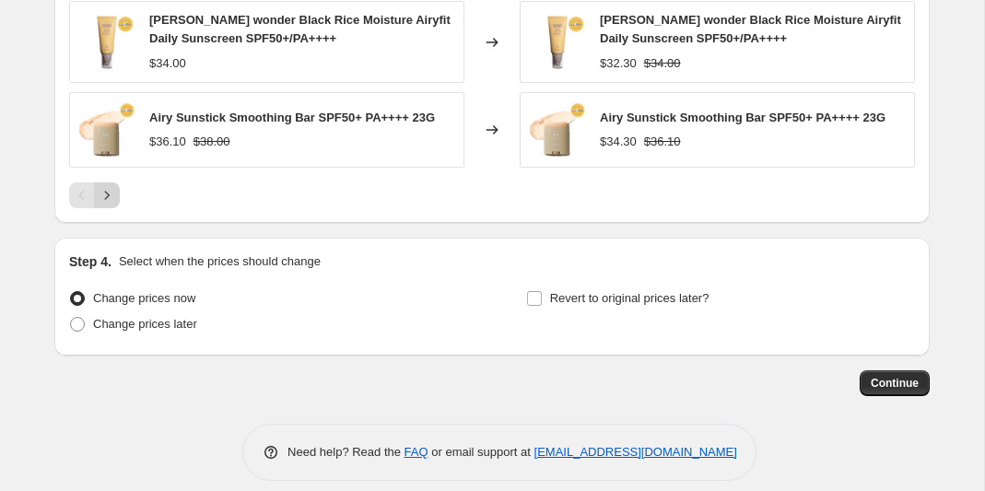
click at [106, 191] on icon "Next" at bounding box center [107, 195] width 5 height 8
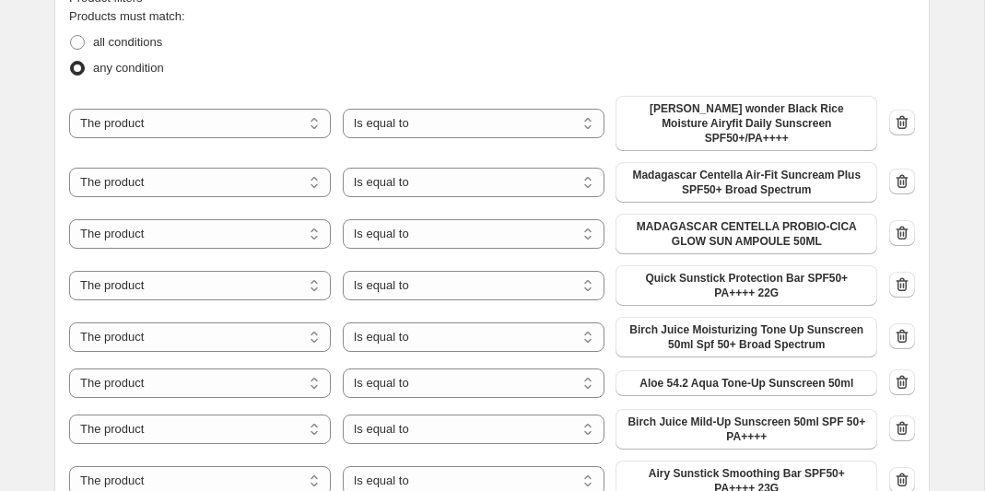
scroll to position [1046, 0]
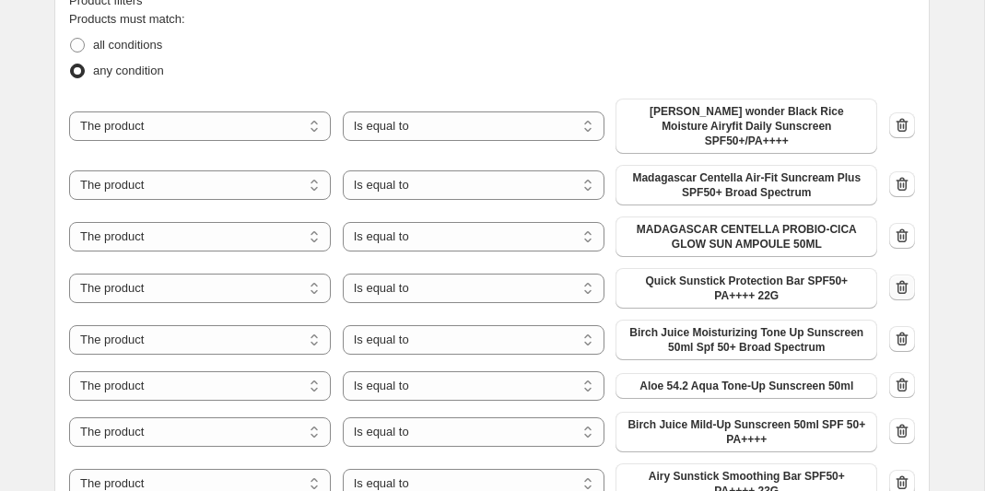
click at [906, 280] on icon "button" at bounding box center [902, 287] width 12 height 14
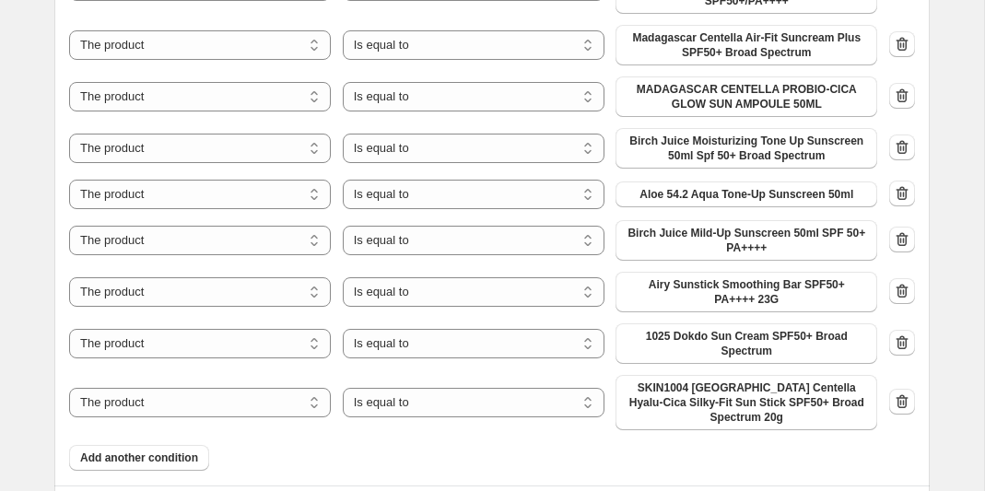
scroll to position [1182, 0]
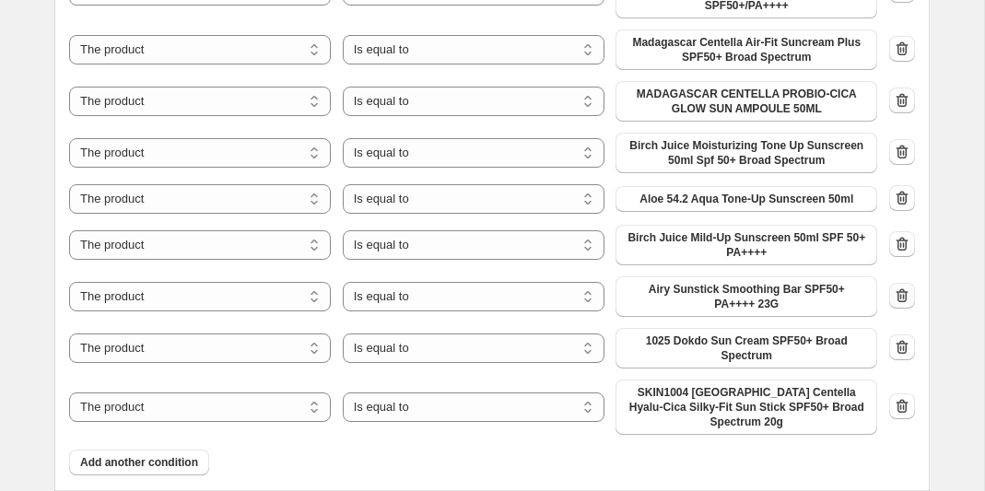
click at [904, 286] on icon "button" at bounding box center [902, 295] width 18 height 18
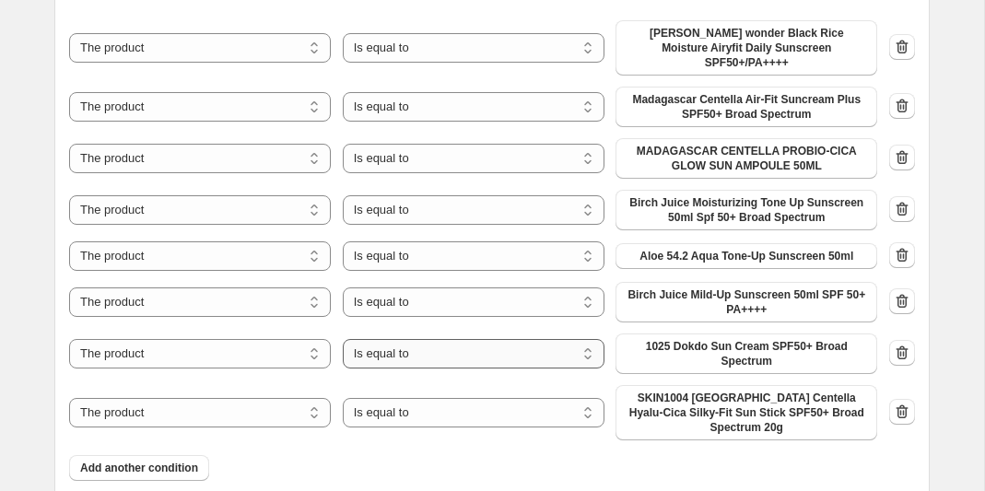
scroll to position [1115, 0]
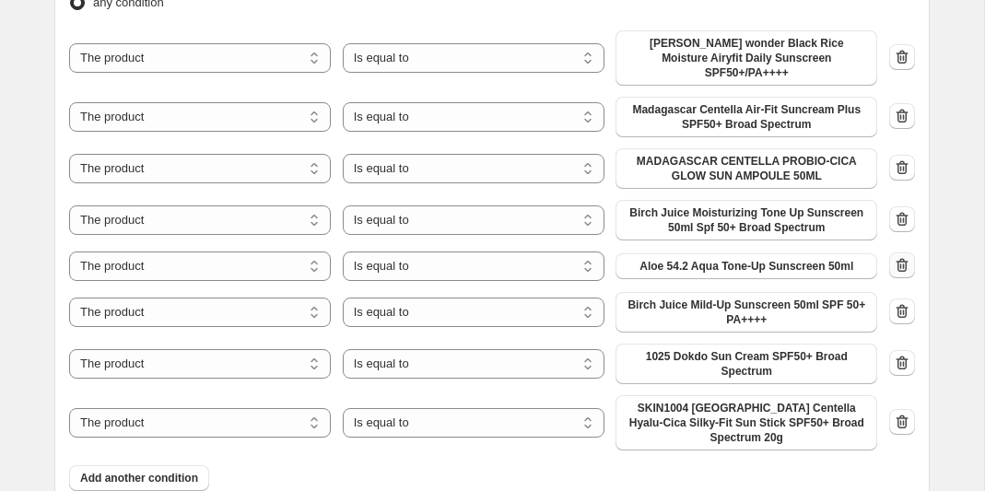
click at [899, 256] on icon "button" at bounding box center [902, 265] width 18 height 18
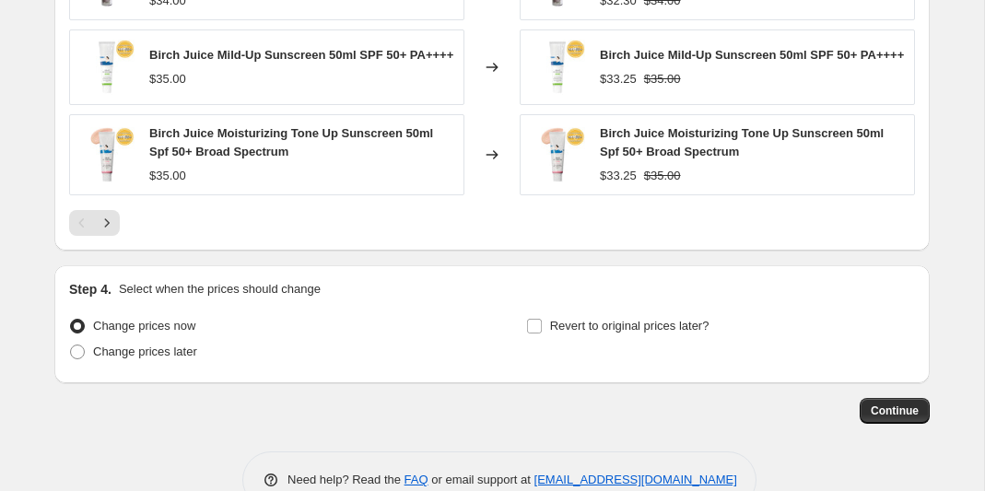
scroll to position [1885, 0]
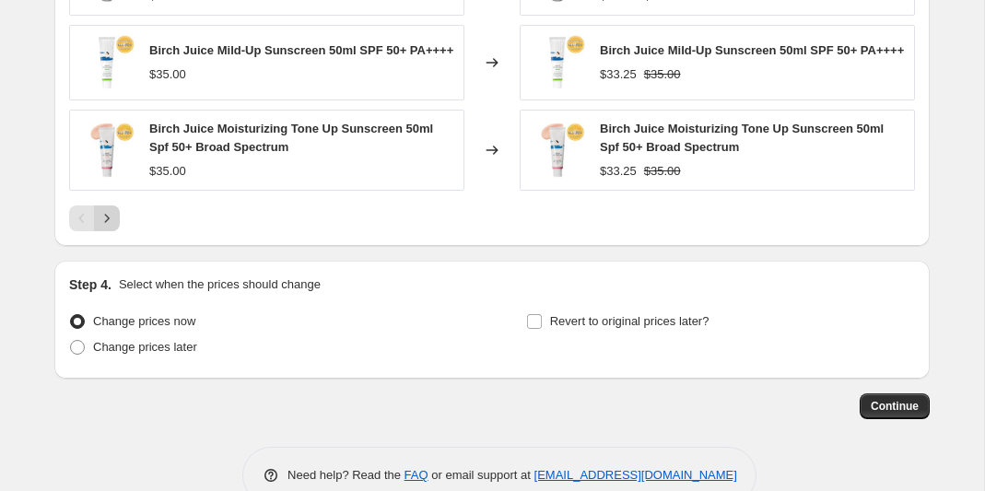
click at [112, 212] on icon "Next" at bounding box center [107, 218] width 18 height 18
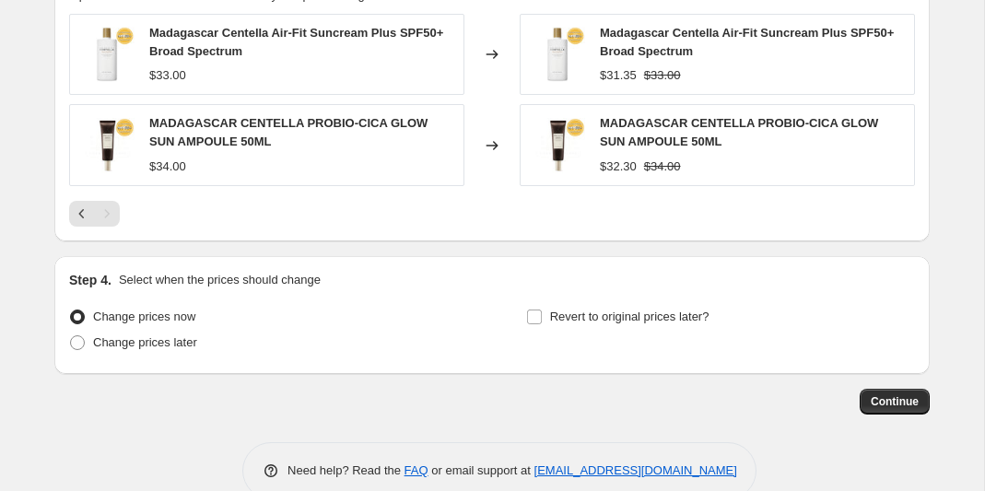
scroll to position [1648, 0]
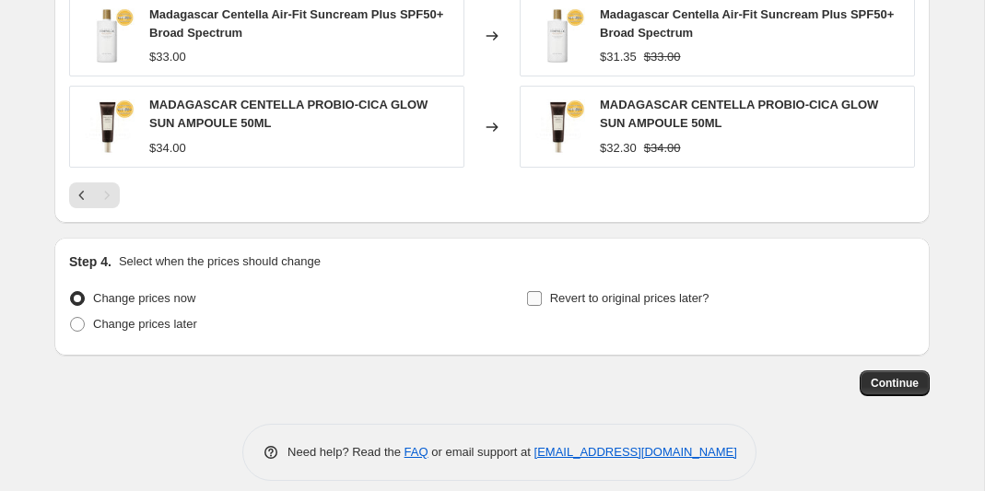
click at [533, 291] on input "Revert to original prices later?" at bounding box center [534, 298] width 15 height 15
checkbox input "true"
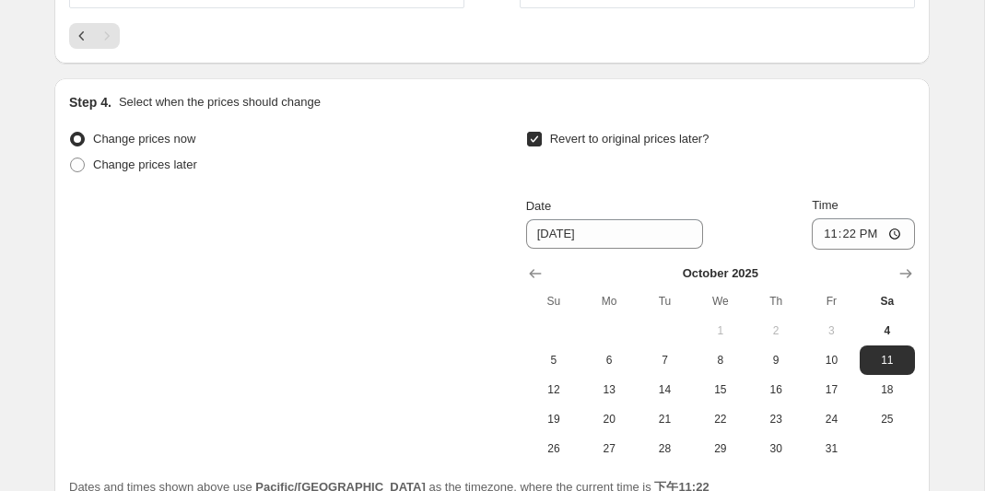
scroll to position [1886, 0]
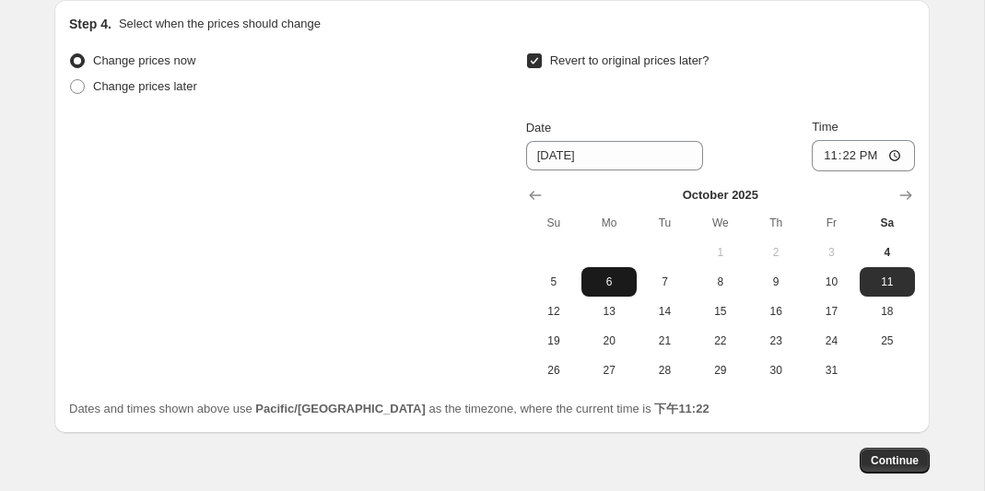
click at [608, 275] on span "6" at bounding box center [609, 282] width 41 height 15
type input "[DATE]"
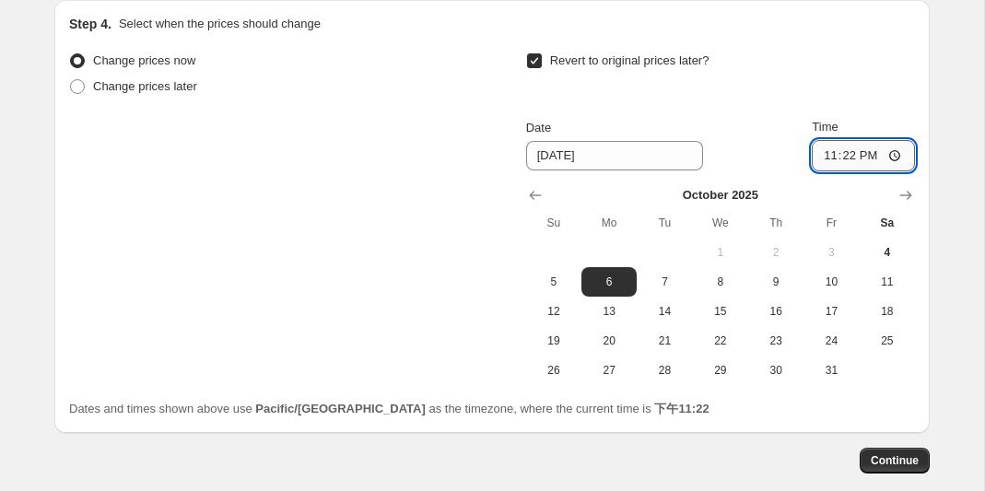
click at [867, 143] on input "23:22" at bounding box center [863, 155] width 103 height 31
click at [897, 140] on input "23:22" at bounding box center [863, 155] width 103 height 31
type input "23:59"
click at [894, 48] on div "Revert to original prices later?" at bounding box center [720, 75] width 389 height 55
click at [886, 453] on span "Continue" at bounding box center [895, 460] width 48 height 15
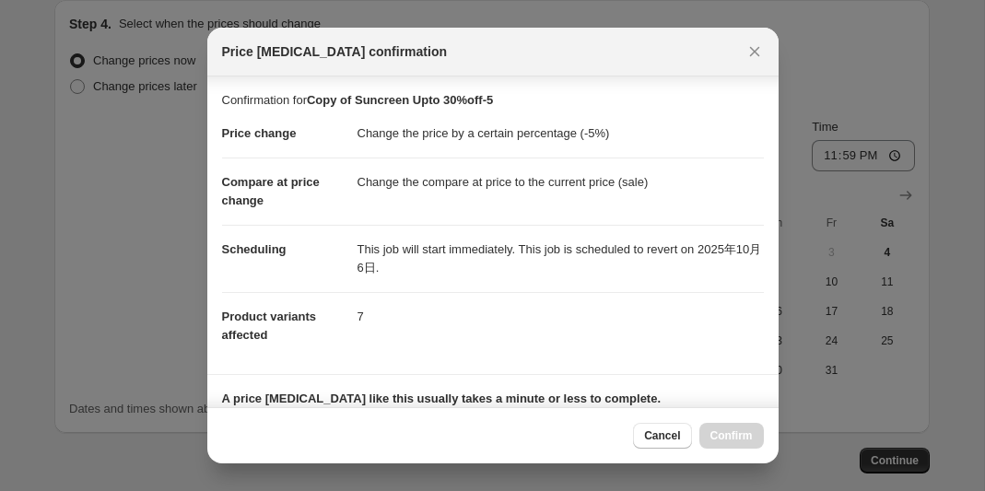
scroll to position [320, 0]
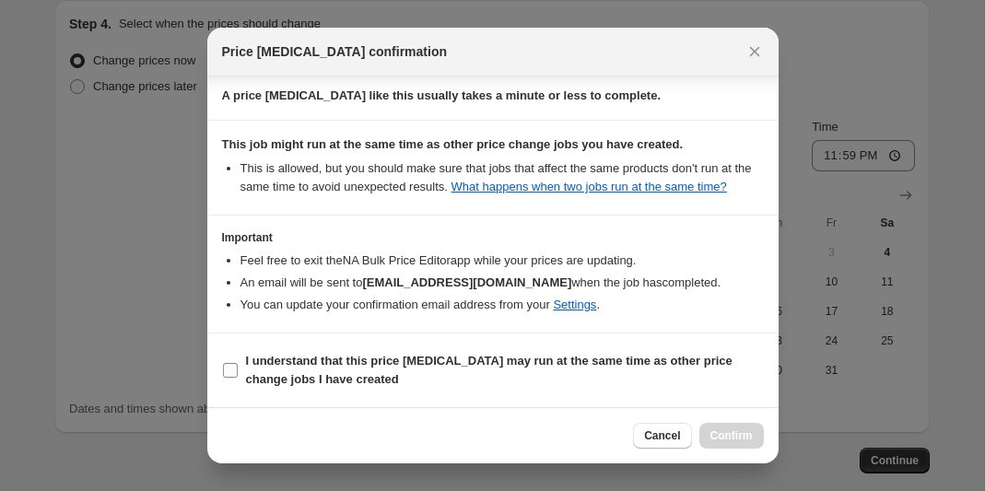
click at [228, 374] on input "I understand that this price [MEDICAL_DATA] may run at the same time as other p…" at bounding box center [230, 370] width 15 height 15
checkbox input "true"
click at [718, 433] on span "Confirm" at bounding box center [731, 435] width 42 height 15
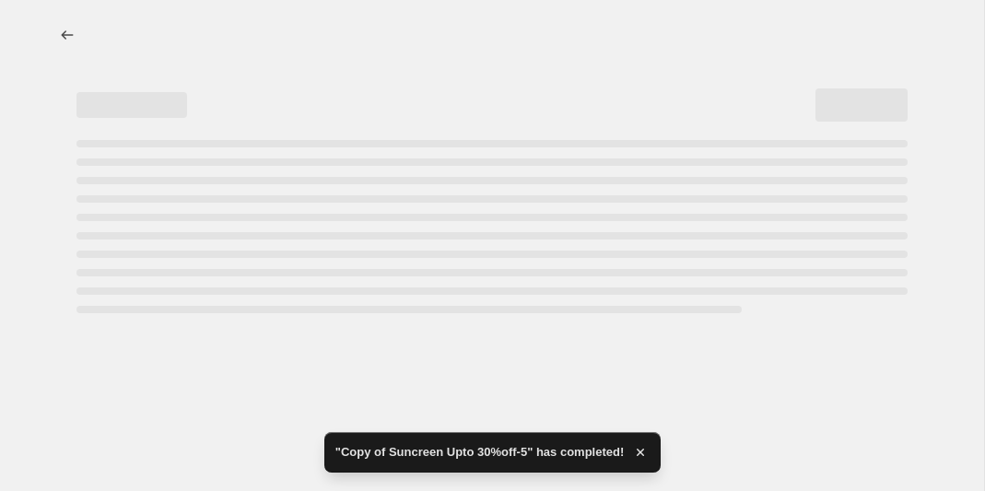
select select "percentage"
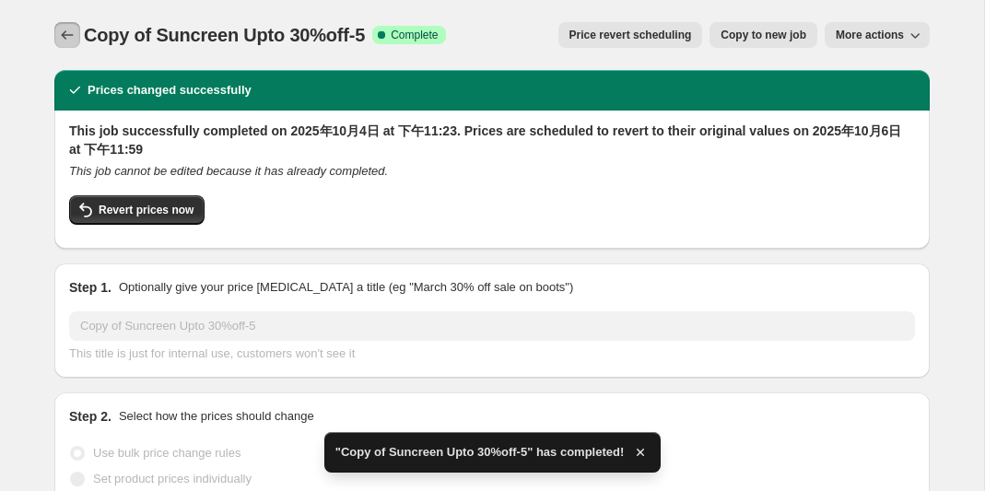
click at [63, 30] on icon "Price change jobs" at bounding box center [67, 35] width 18 height 18
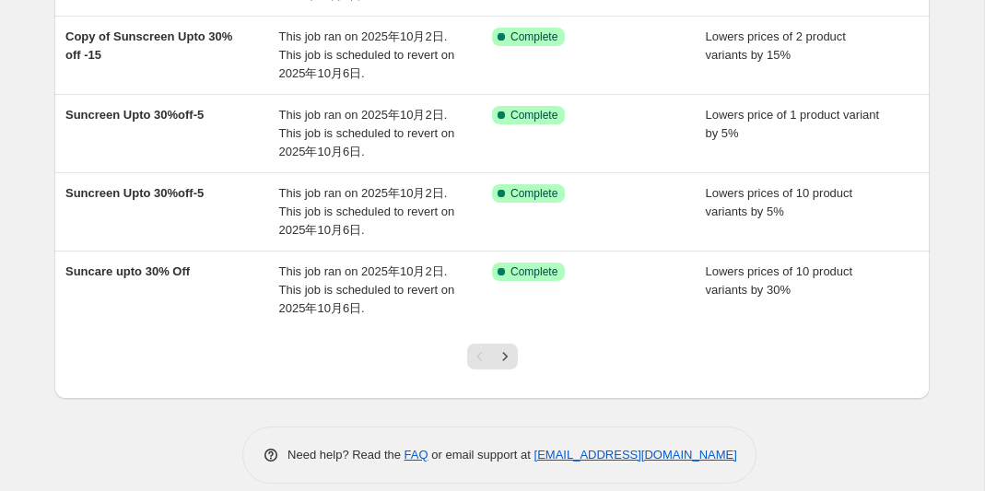
scroll to position [640, 0]
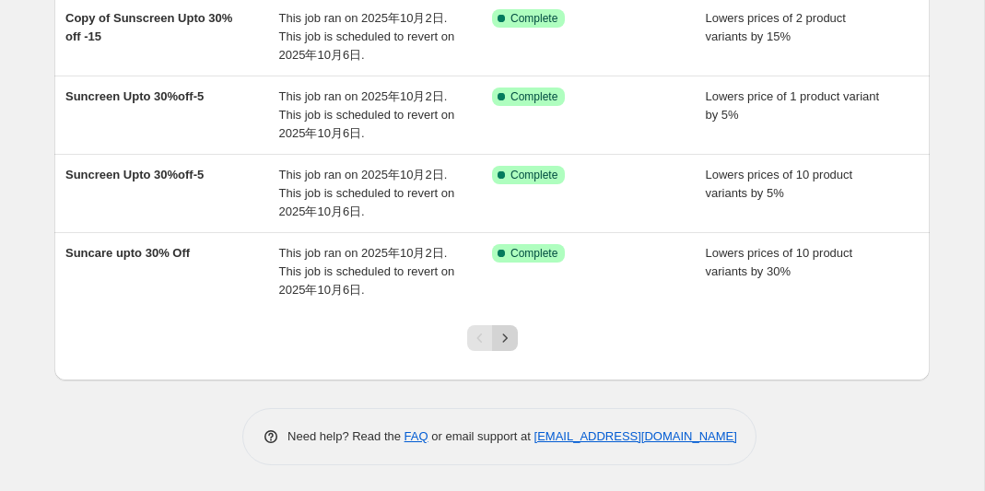
click at [506, 333] on icon "Next" at bounding box center [505, 338] width 18 height 18
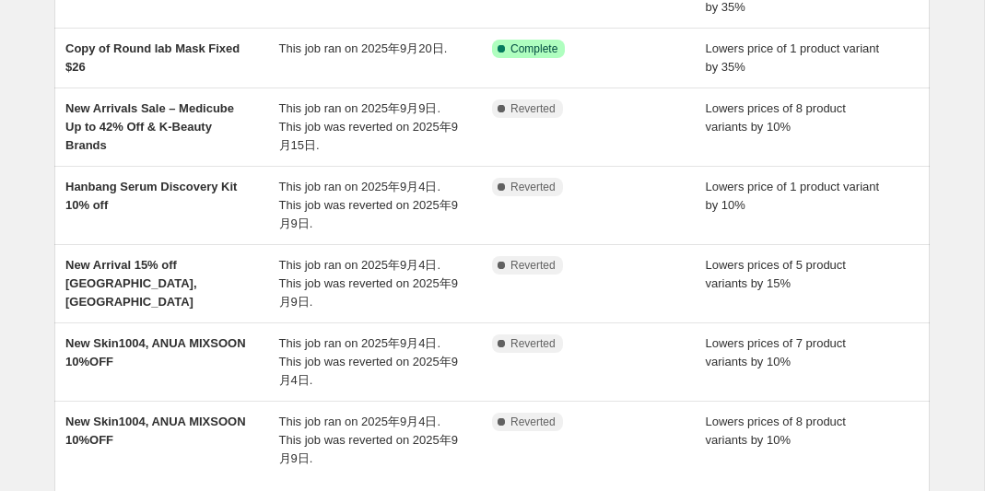
scroll to position [585, 0]
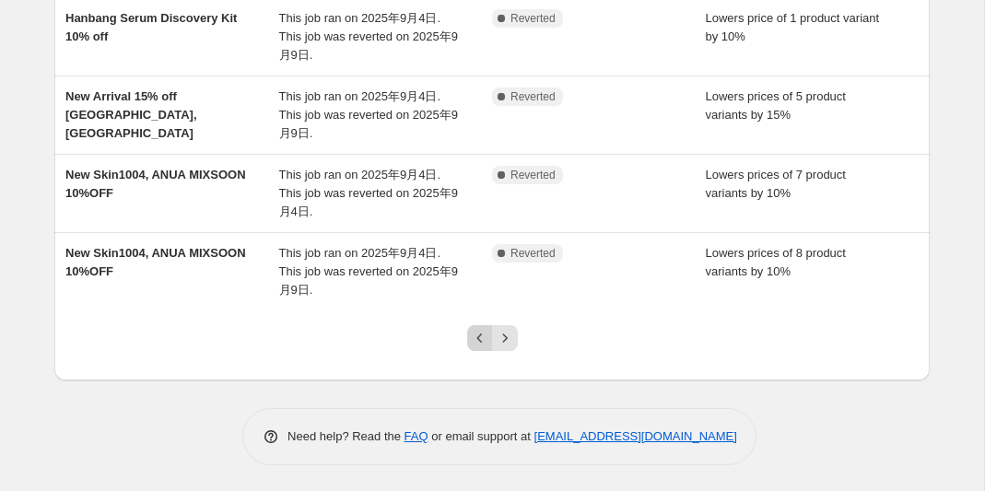
click at [473, 333] on icon "Previous" at bounding box center [480, 338] width 18 height 18
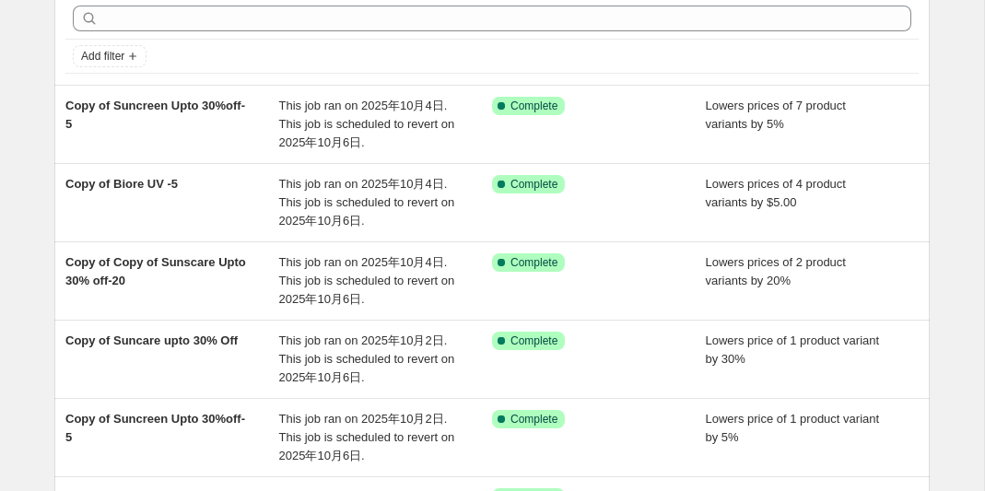
scroll to position [0, 0]
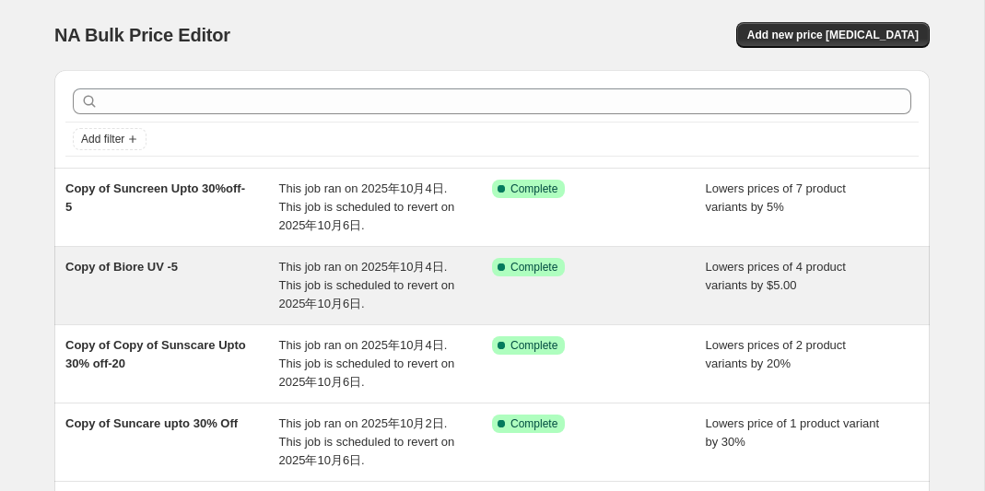
click at [161, 262] on span "Copy of Biore UV -5" at bounding box center [121, 267] width 112 height 14
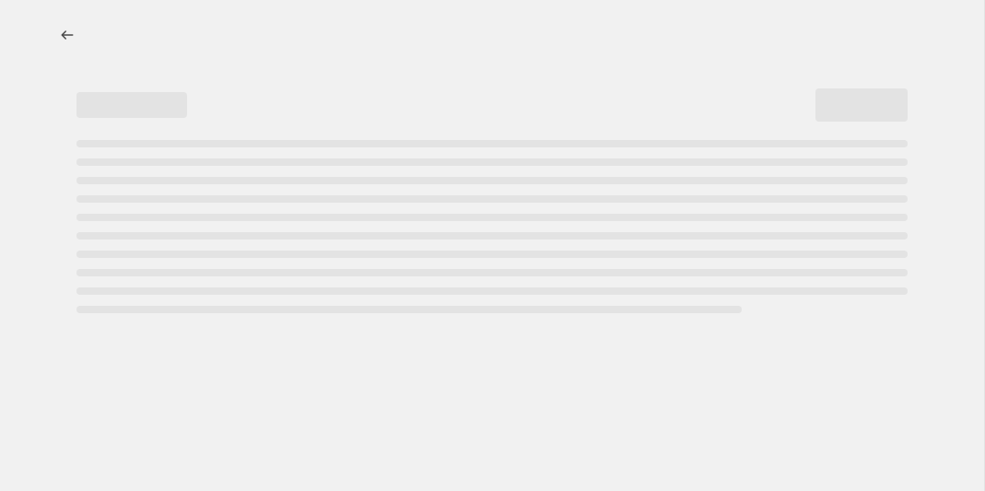
select select "by"
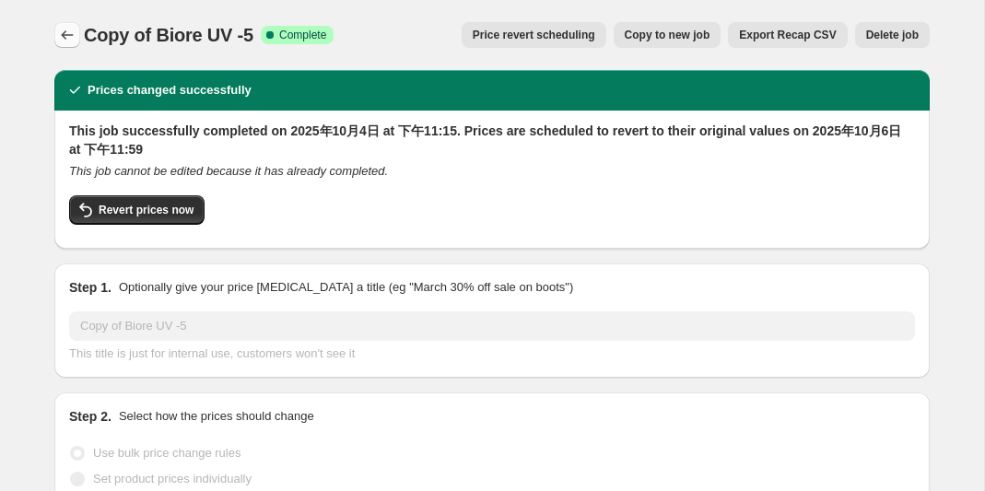
click at [66, 37] on icon "Price change jobs" at bounding box center [67, 35] width 18 height 18
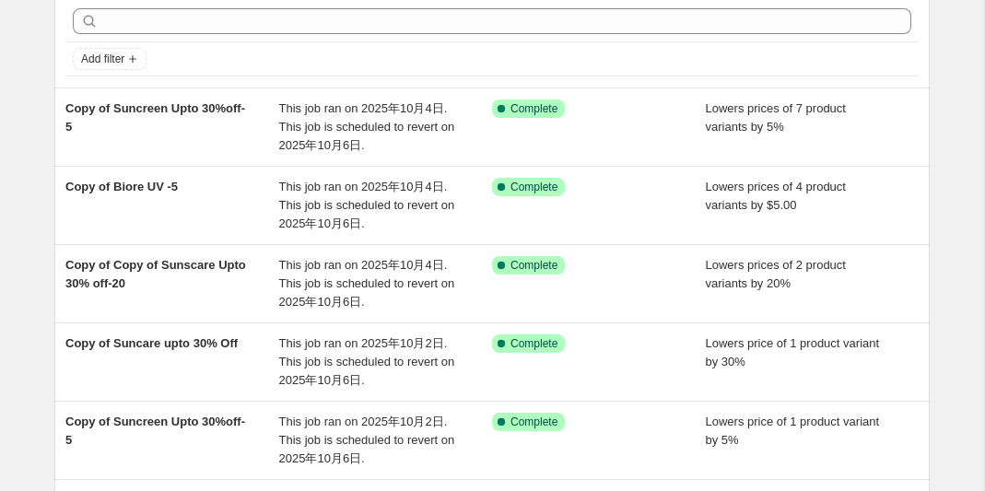
scroll to position [94, 0]
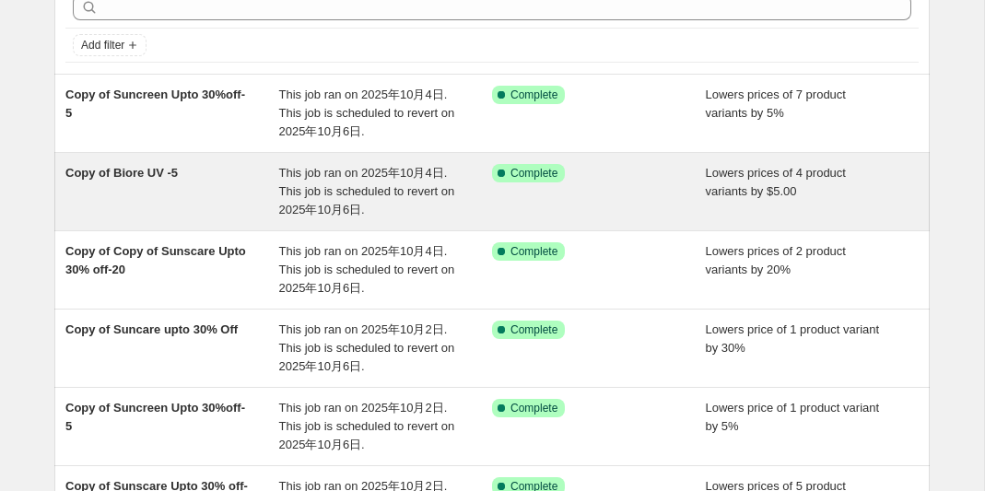
click at [152, 168] on span "Copy of Biore UV -5" at bounding box center [121, 173] width 112 height 14
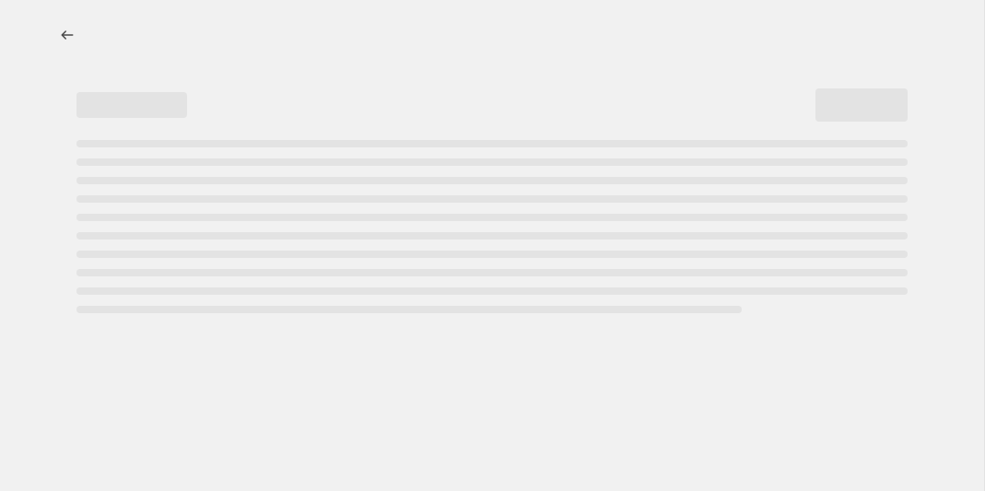
select select "by"
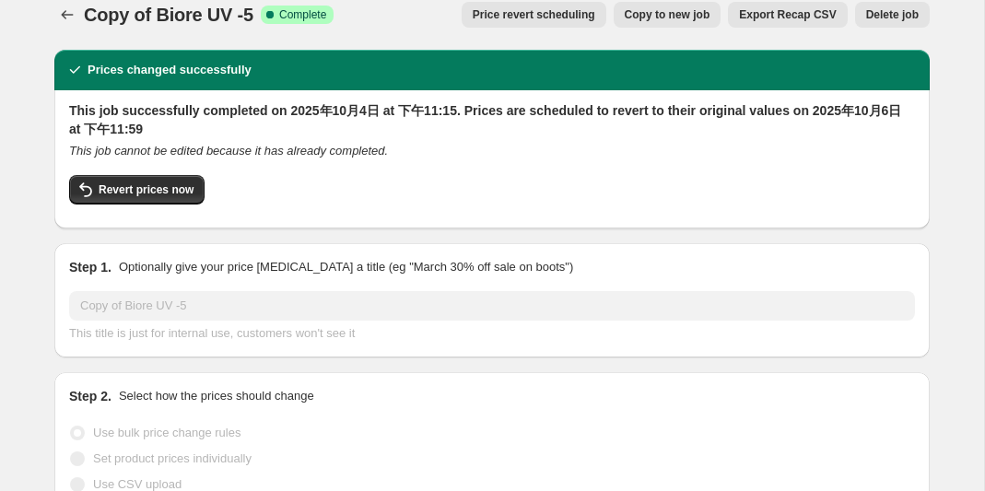
scroll to position [23, 0]
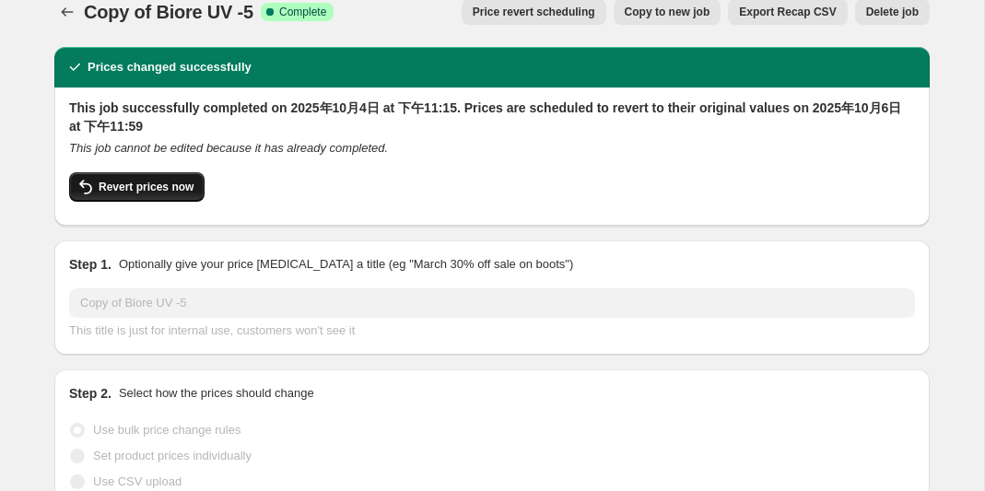
click at [177, 190] on span "Revert prices now" at bounding box center [146, 187] width 95 height 15
checkbox input "false"
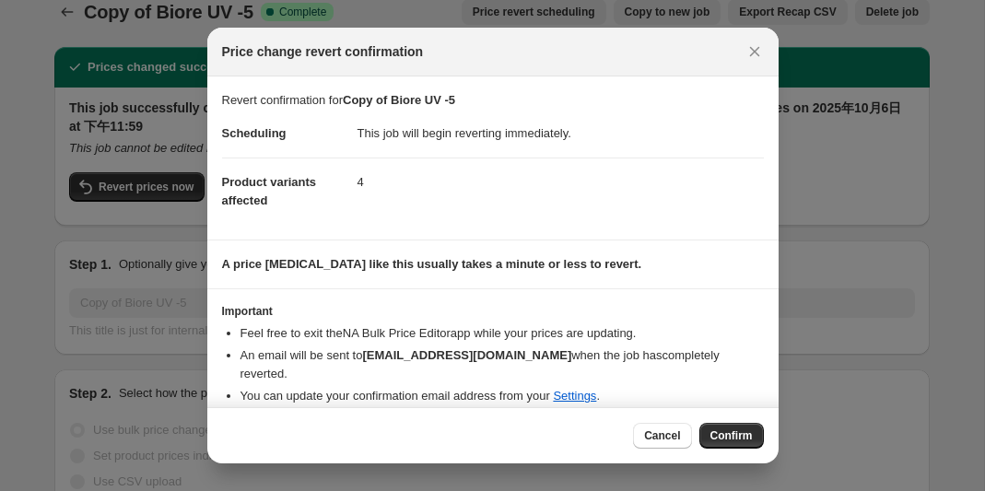
scroll to position [18, 0]
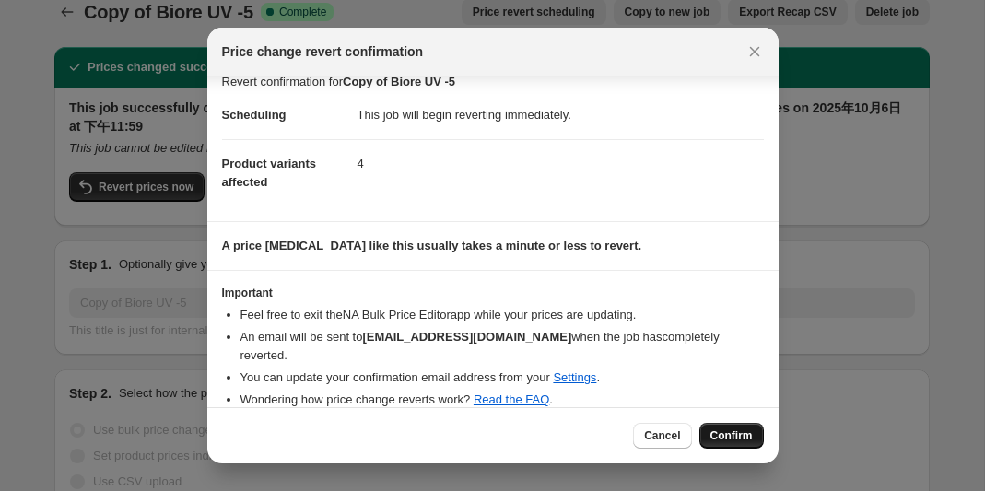
click at [735, 436] on span "Confirm" at bounding box center [731, 435] width 42 height 15
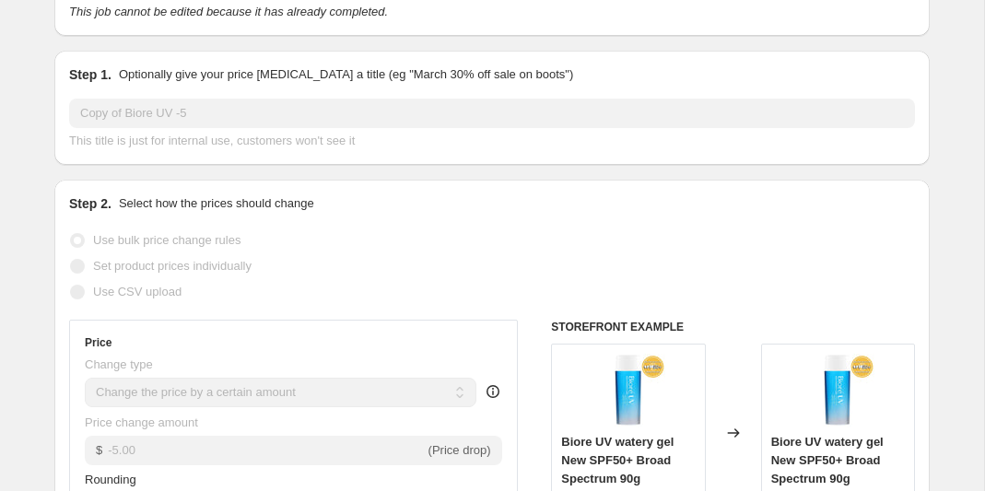
scroll to position [0, 0]
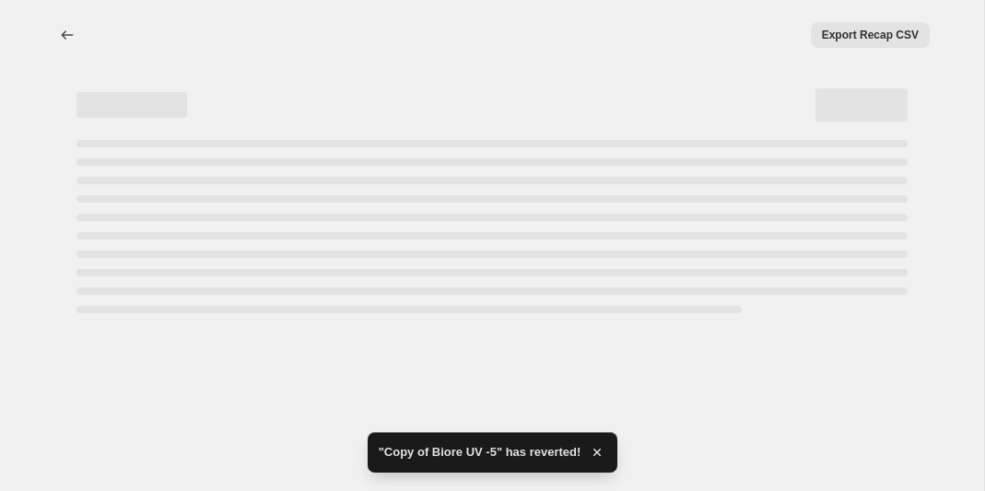
select select "by"
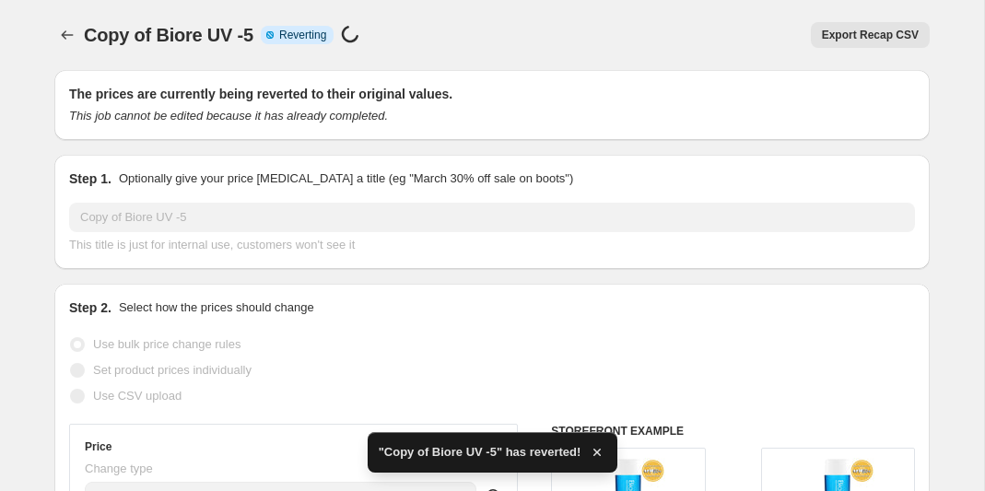
checkbox input "true"
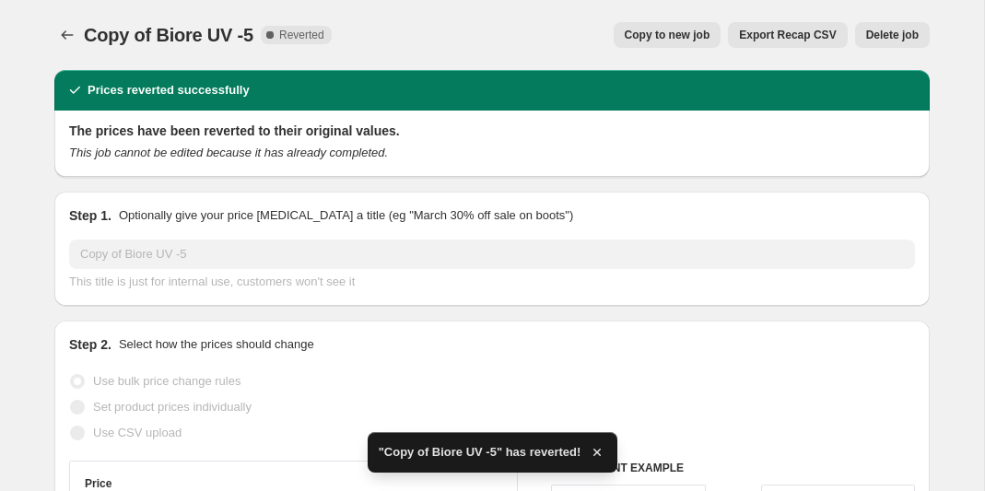
click at [659, 40] on span "Copy to new job" at bounding box center [668, 35] width 86 height 15
select select "by"
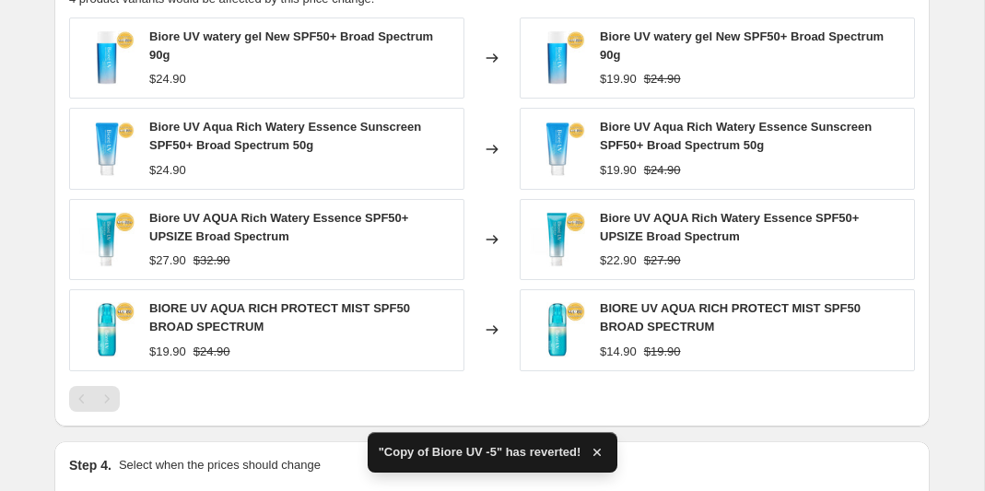
scroll to position [1712, 0]
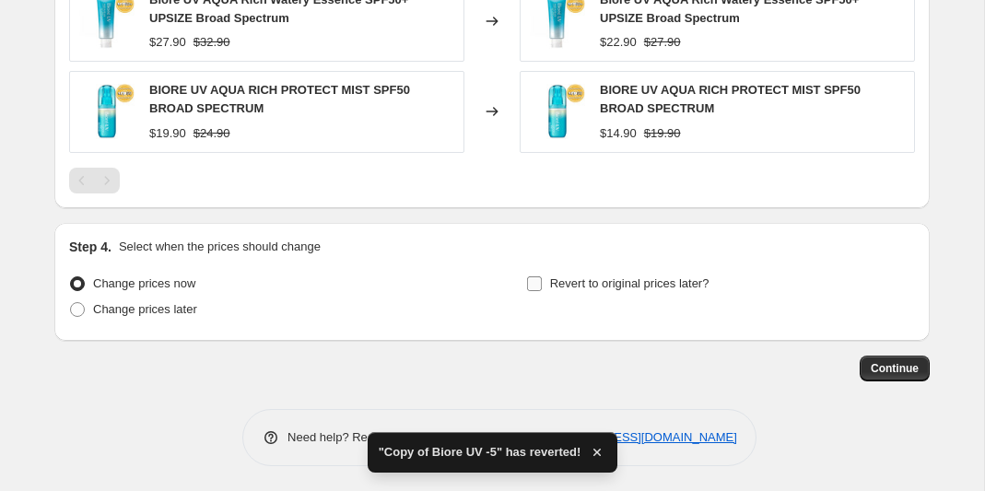
click at [532, 283] on input "Revert to original prices later?" at bounding box center [534, 283] width 15 height 15
checkbox input "true"
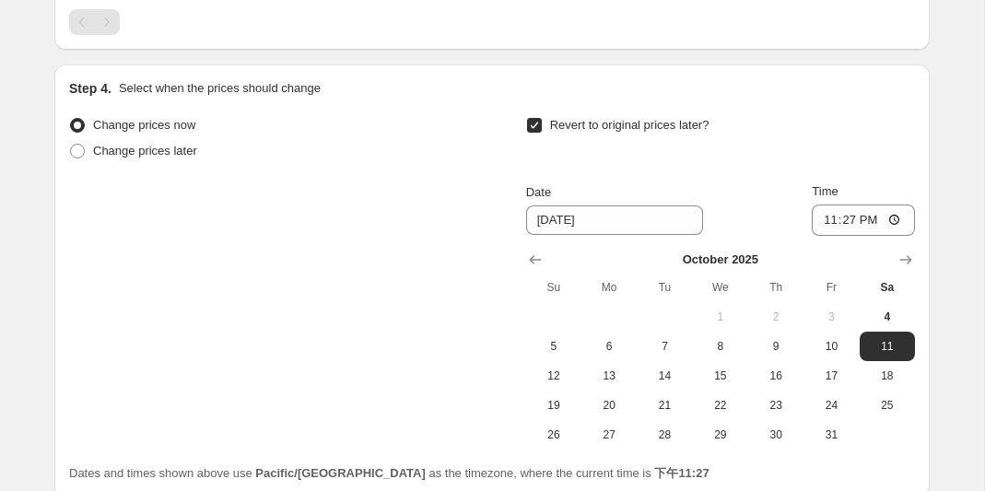
scroll to position [1920, 0]
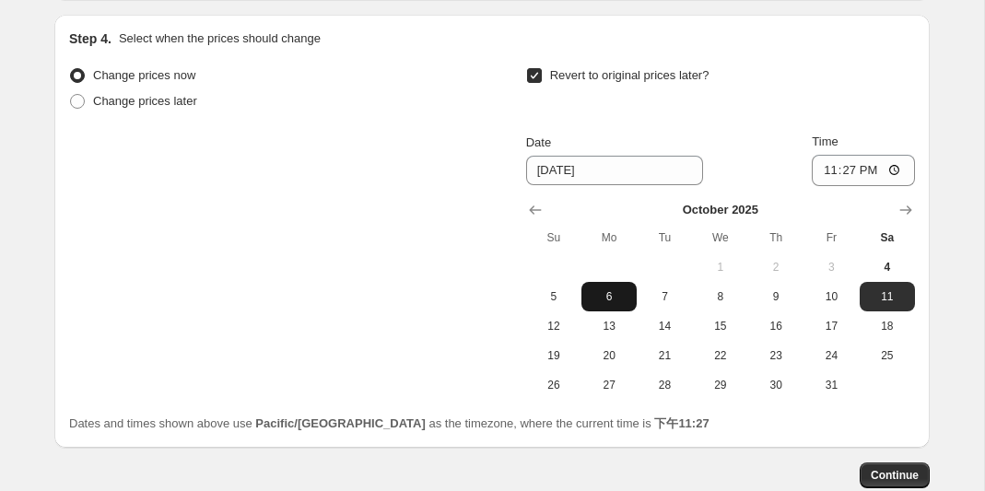
click at [601, 294] on span "6" at bounding box center [609, 296] width 41 height 15
type input "[DATE]"
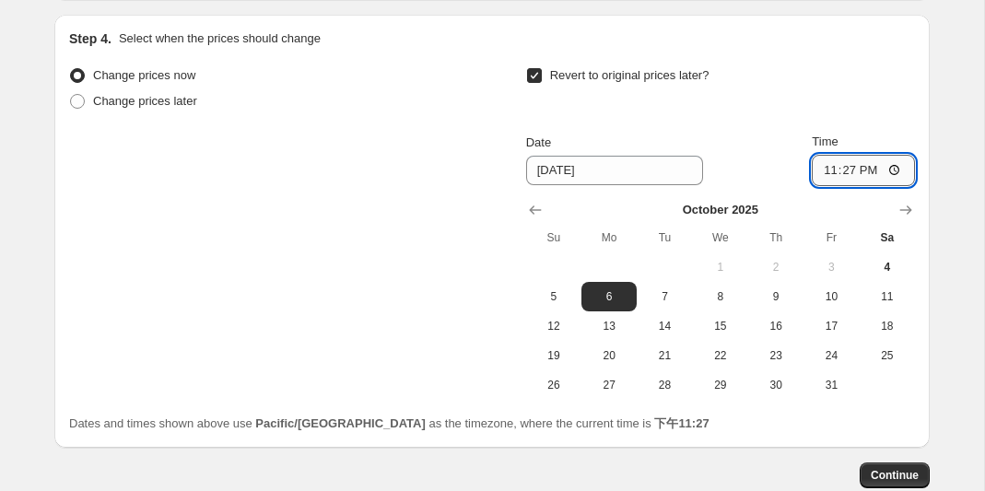
click at [869, 171] on input "23:27" at bounding box center [863, 170] width 103 height 31
click at [888, 166] on input "23:27" at bounding box center [863, 170] width 103 height 31
type input "23:59"
click at [890, 104] on div "Revert to original prices later?" at bounding box center [720, 90] width 389 height 55
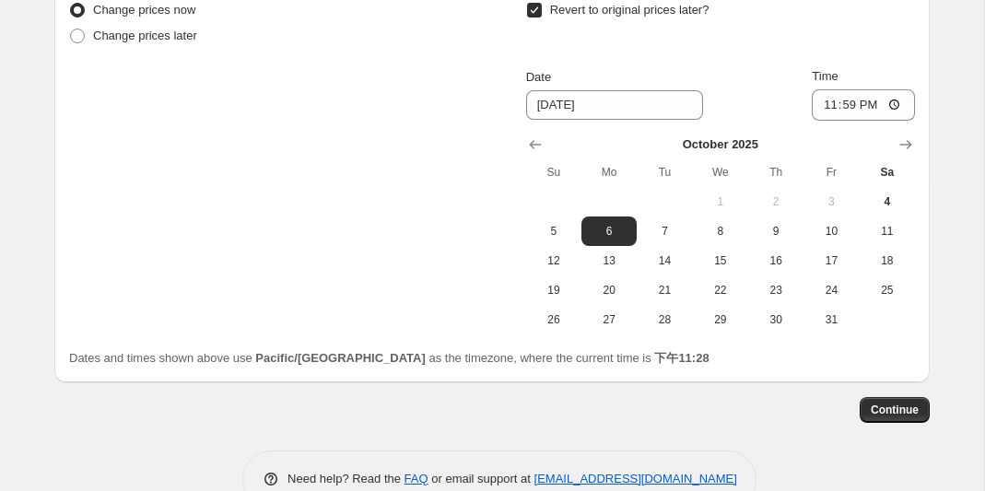
scroll to position [2027, 0]
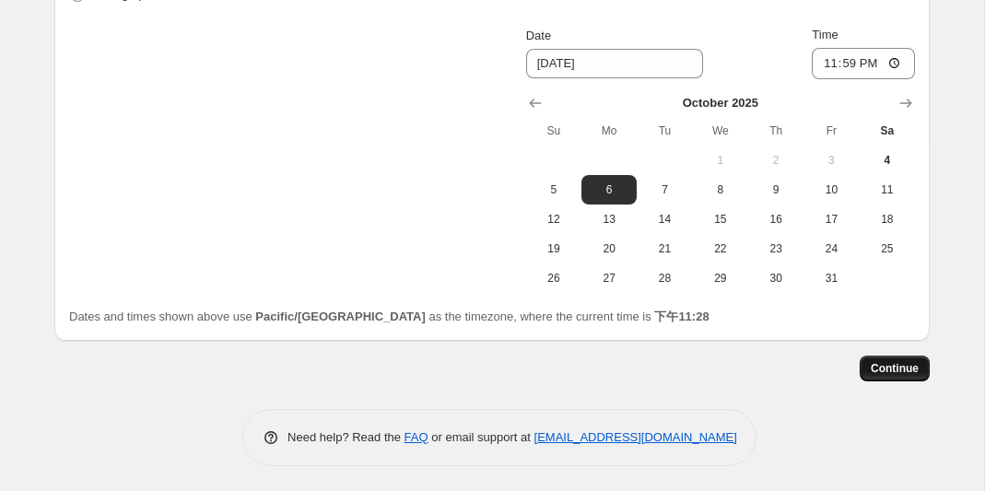
click at [887, 364] on span "Continue" at bounding box center [895, 368] width 48 height 15
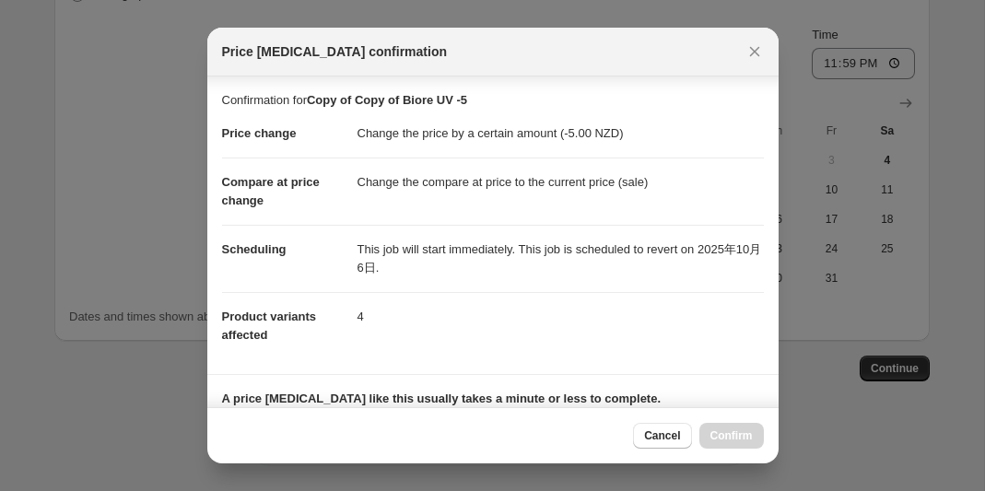
scroll to position [320, 0]
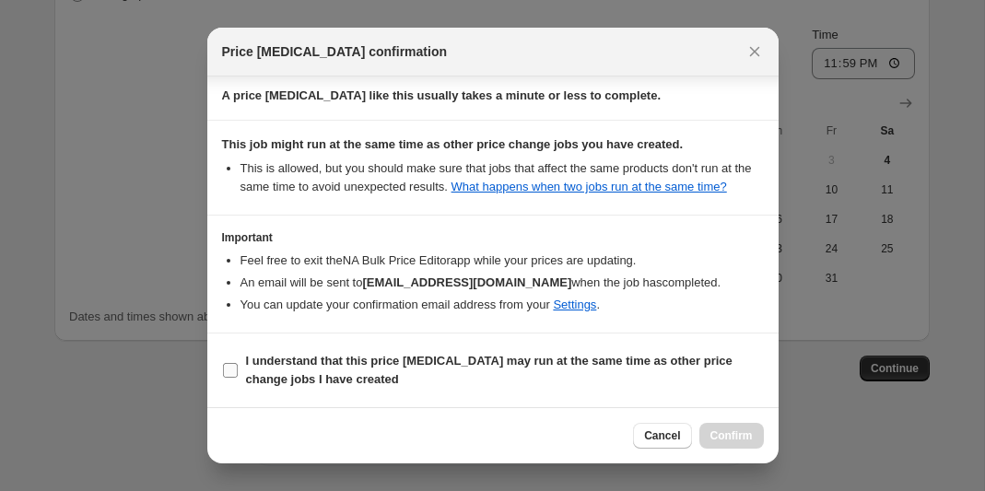
click at [236, 371] on input "I understand that this price [MEDICAL_DATA] may run at the same time as other p…" at bounding box center [230, 370] width 15 height 15
checkbox input "true"
click at [720, 437] on span "Confirm" at bounding box center [731, 435] width 42 height 15
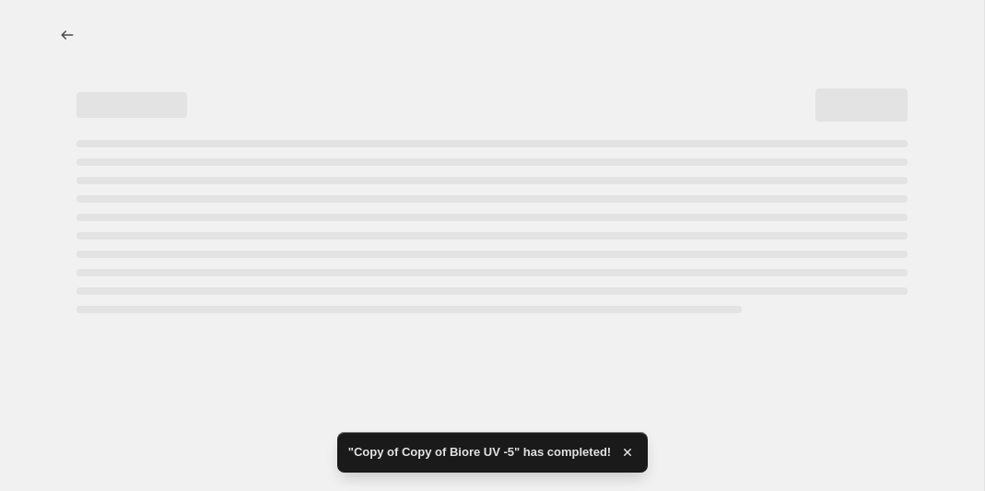
select select "by"
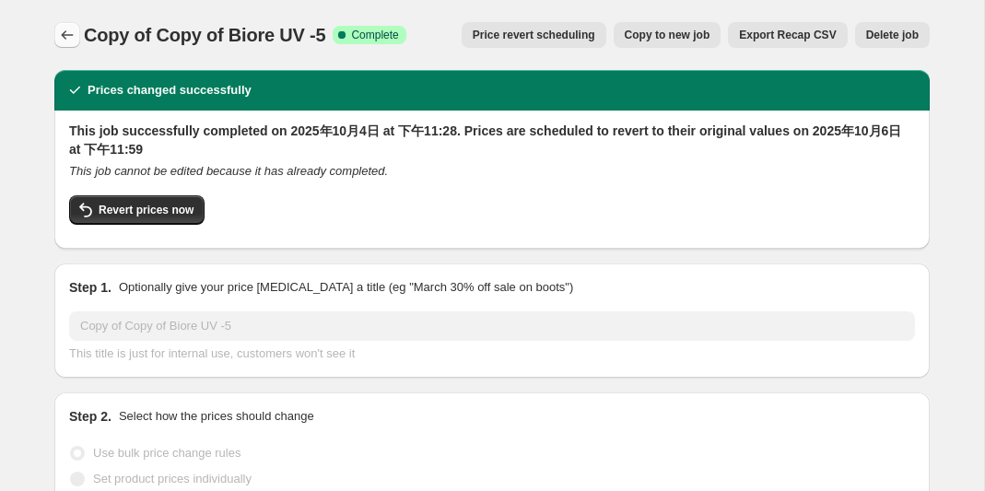
click at [73, 32] on icon "Price change jobs" at bounding box center [67, 35] width 18 height 18
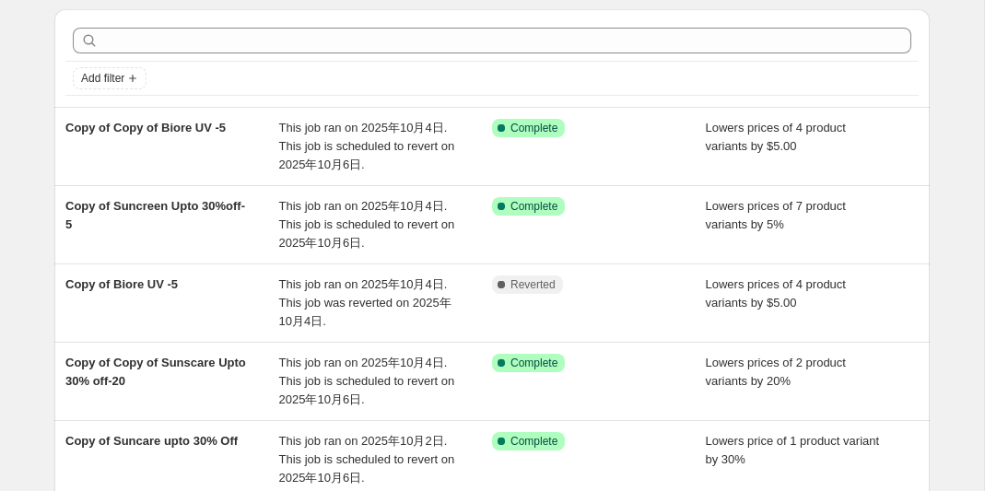
scroll to position [48, 0]
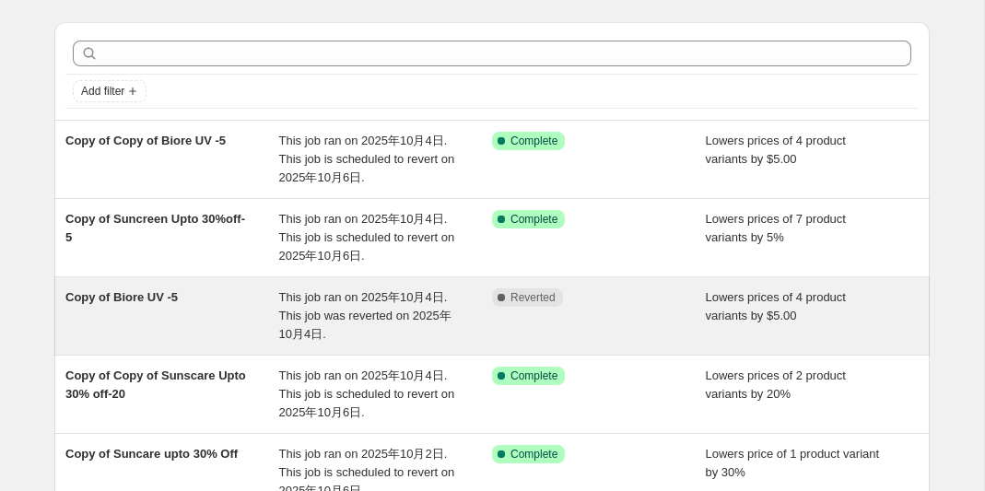
click at [146, 296] on span "Copy of Biore UV -5" at bounding box center [121, 297] width 112 height 14
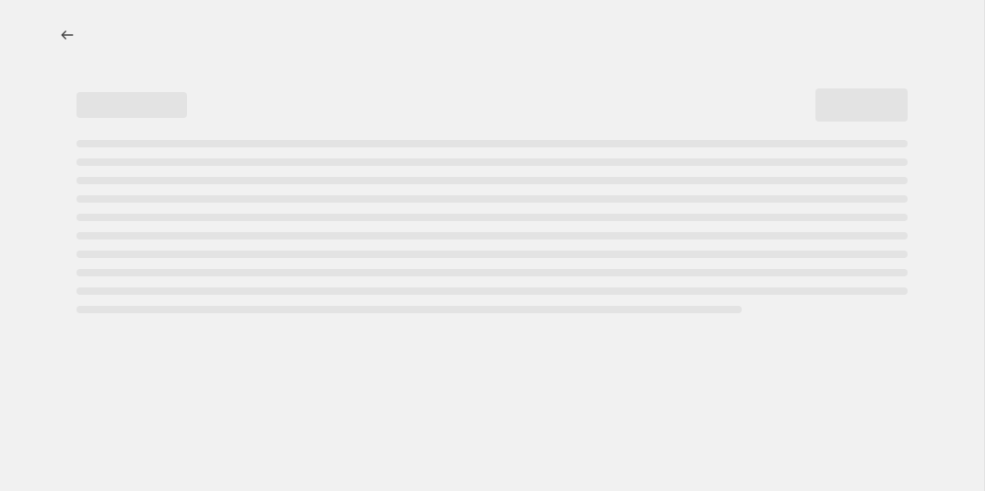
select select "by"
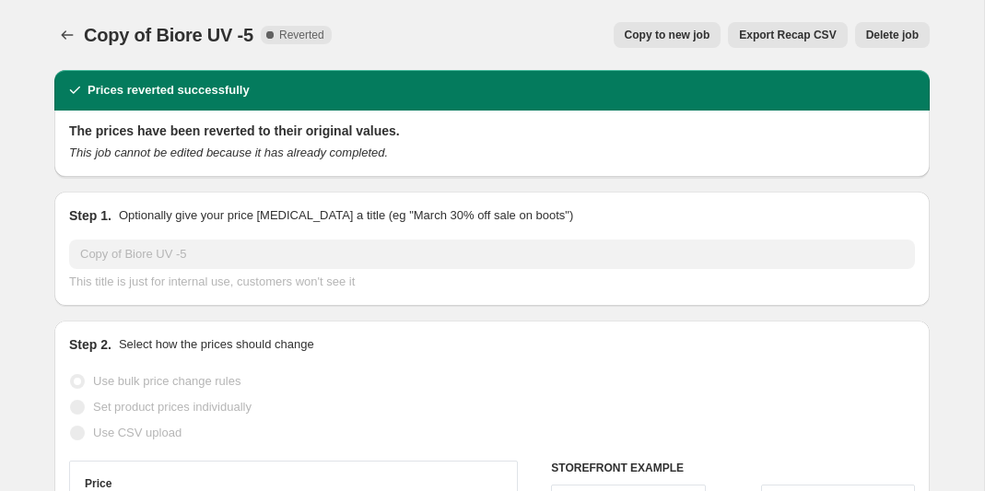
click at [900, 40] on span "Delete job" at bounding box center [892, 35] width 53 height 15
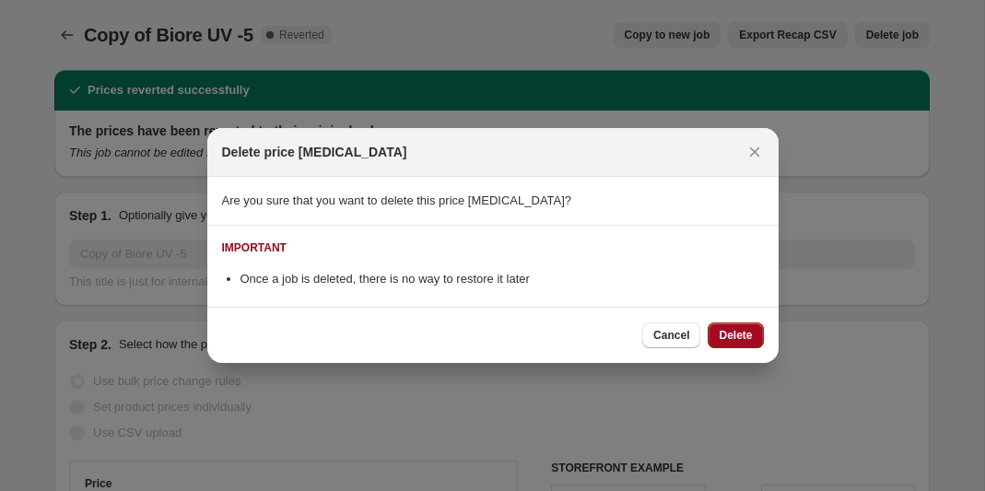
click at [723, 334] on span "Delete" at bounding box center [735, 335] width 33 height 15
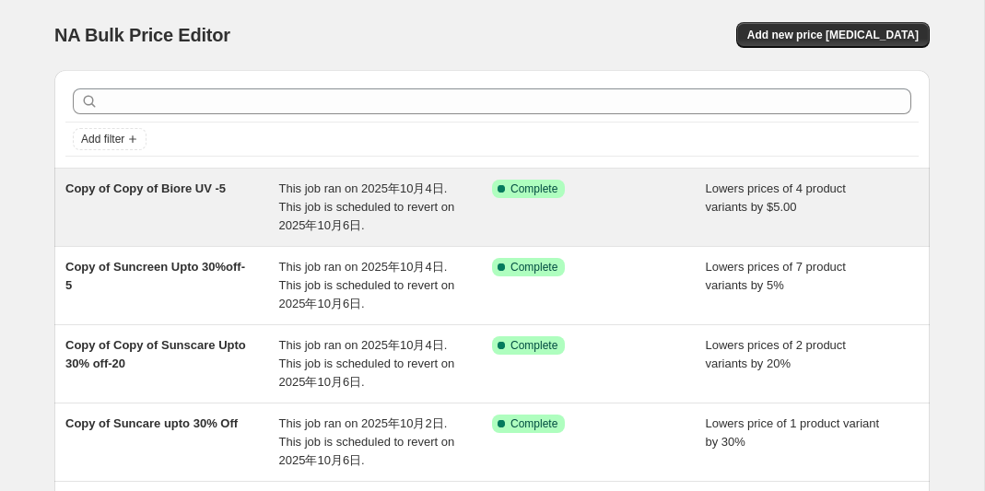
click at [117, 191] on span "Copy of Copy of Biore UV -5" at bounding box center [145, 188] width 160 height 14
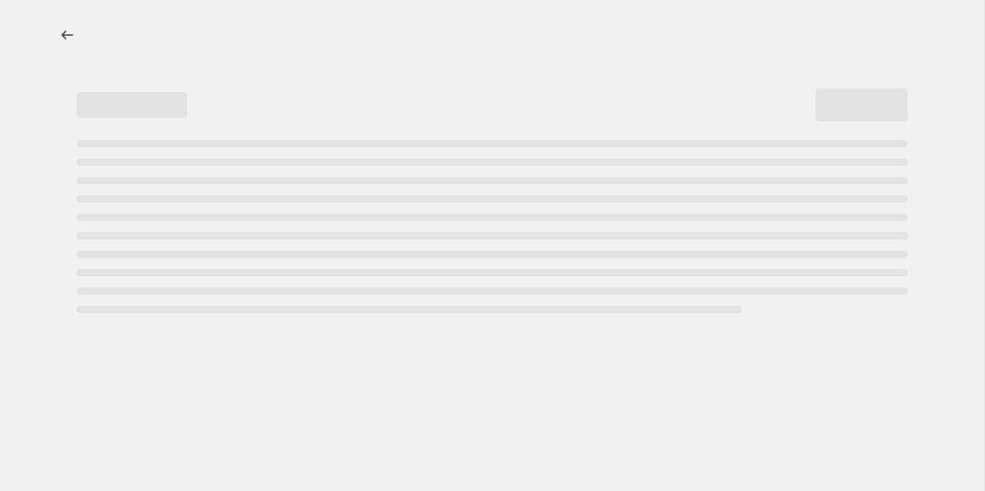
select select "by"
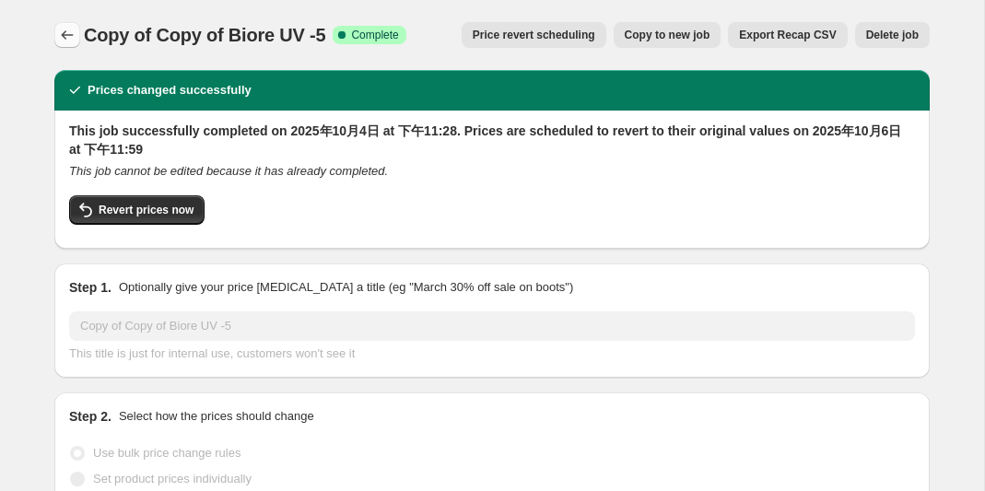
click at [67, 37] on icon "Price change jobs" at bounding box center [67, 35] width 18 height 18
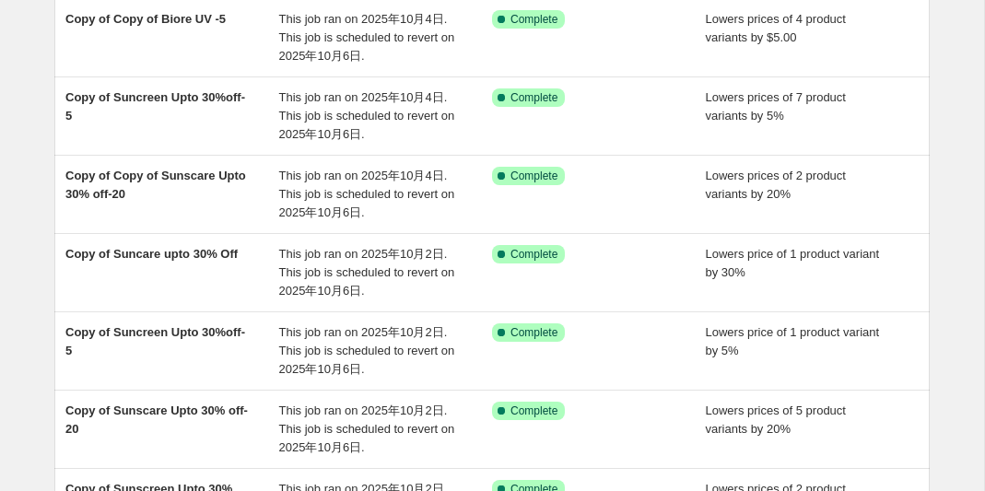
scroll to position [176, 0]
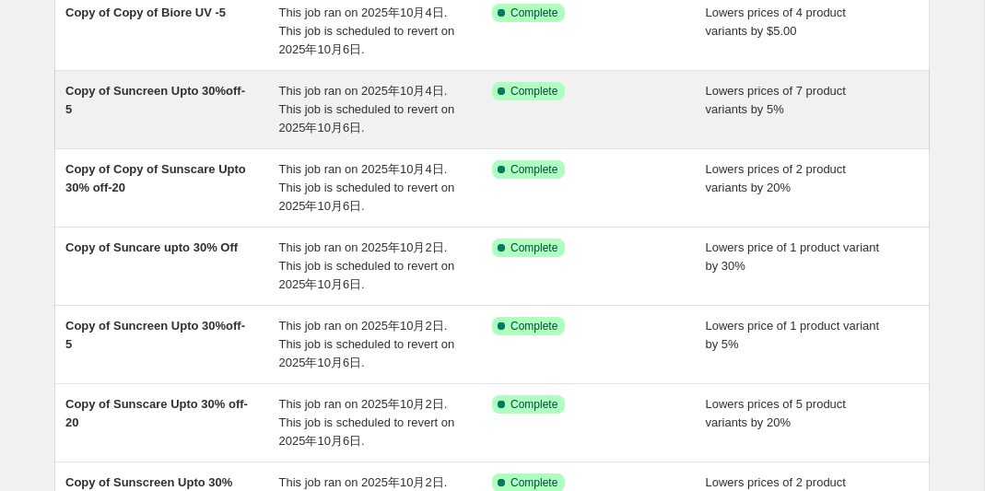
click at [109, 108] on span "Copy of Suncreen Upto 30%off-5" at bounding box center [155, 100] width 180 height 32
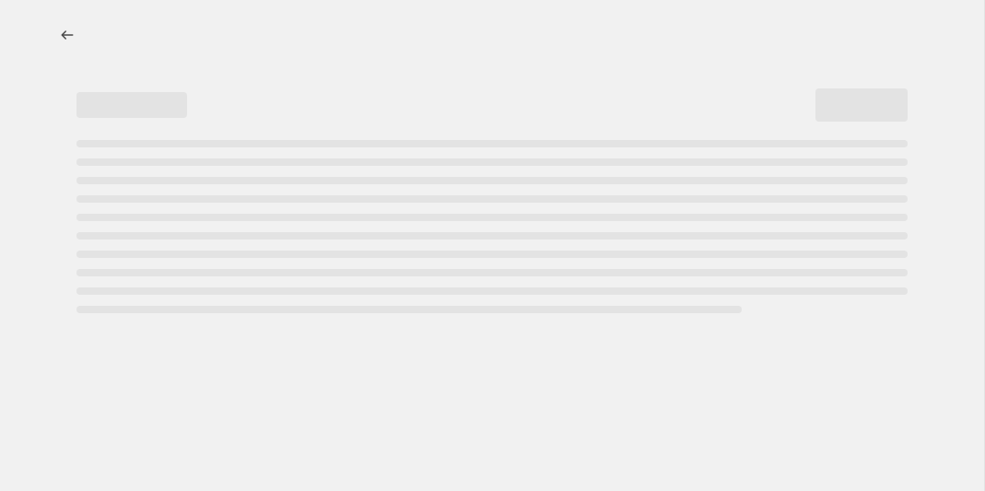
select select "percentage"
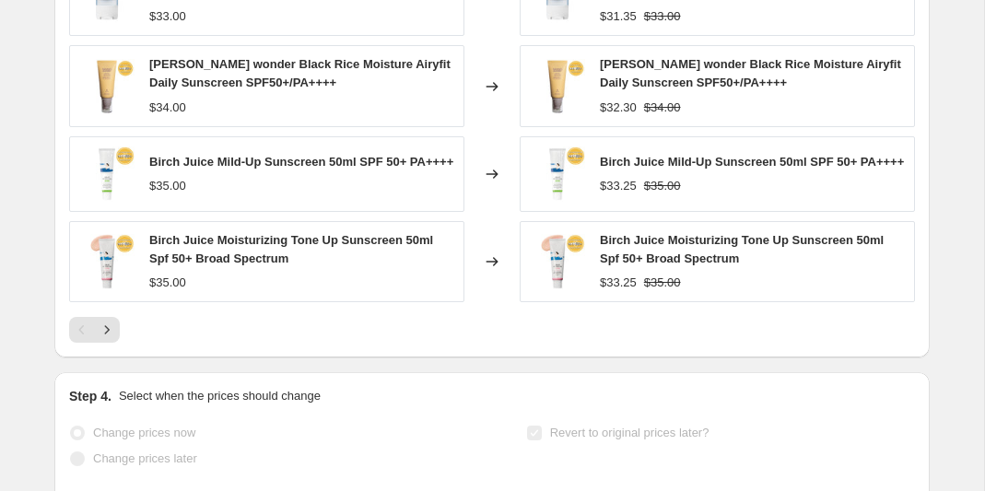
scroll to position [1971, 0]
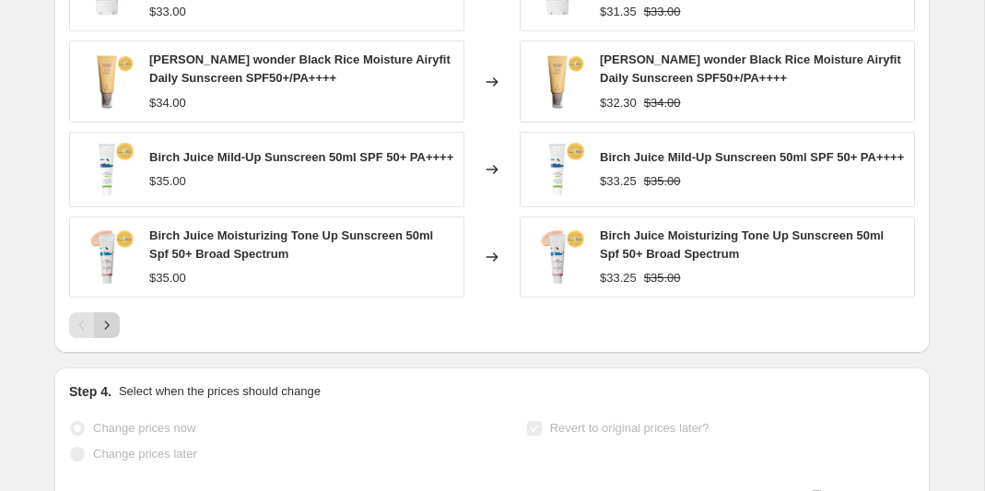
click at [104, 321] on icon "Next" at bounding box center [107, 325] width 18 height 18
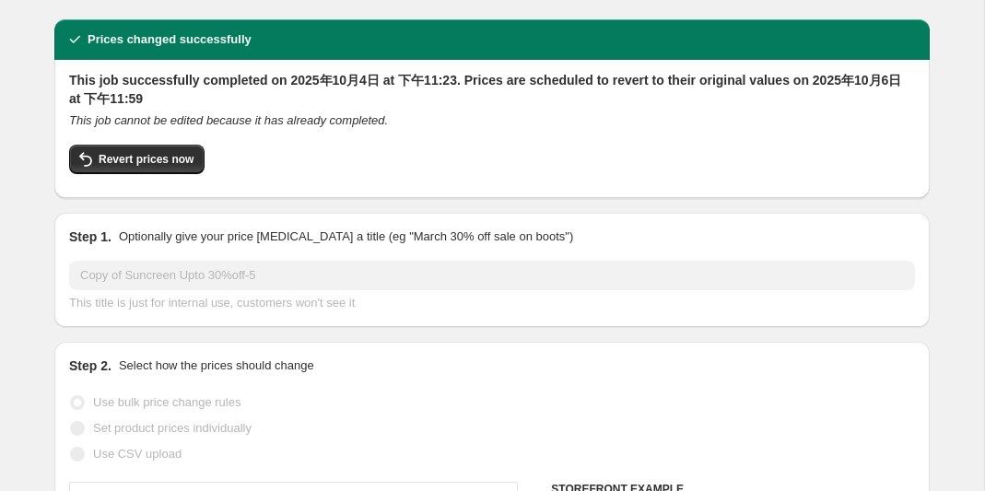
scroll to position [0, 0]
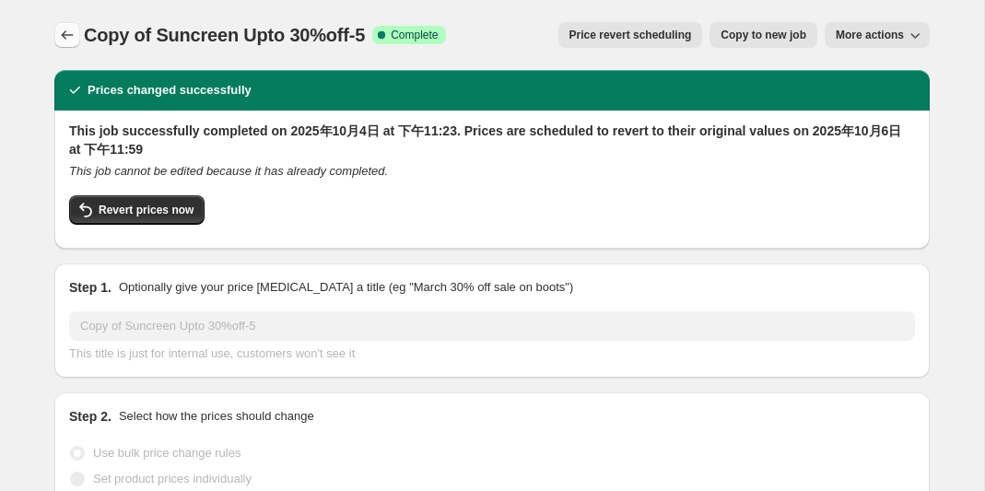
click at [67, 40] on icon "Price change jobs" at bounding box center [67, 35] width 18 height 18
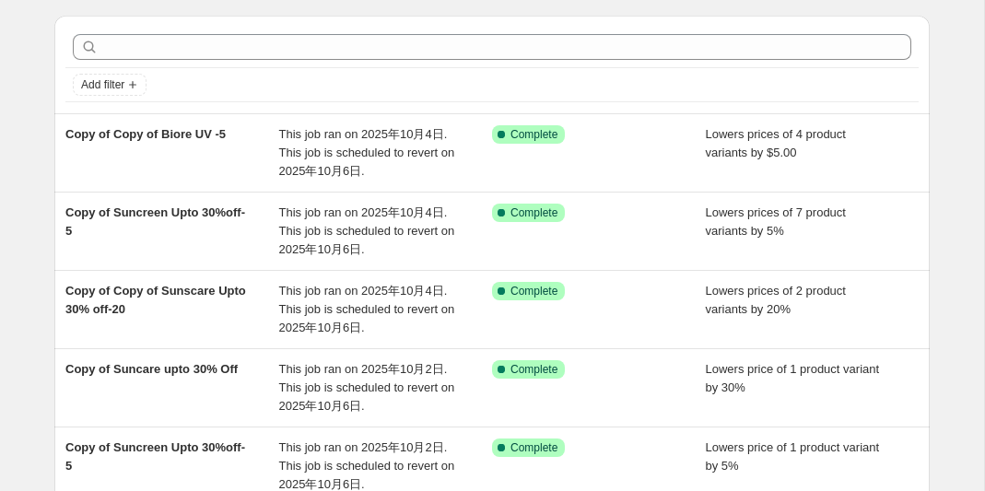
scroll to position [57, 0]
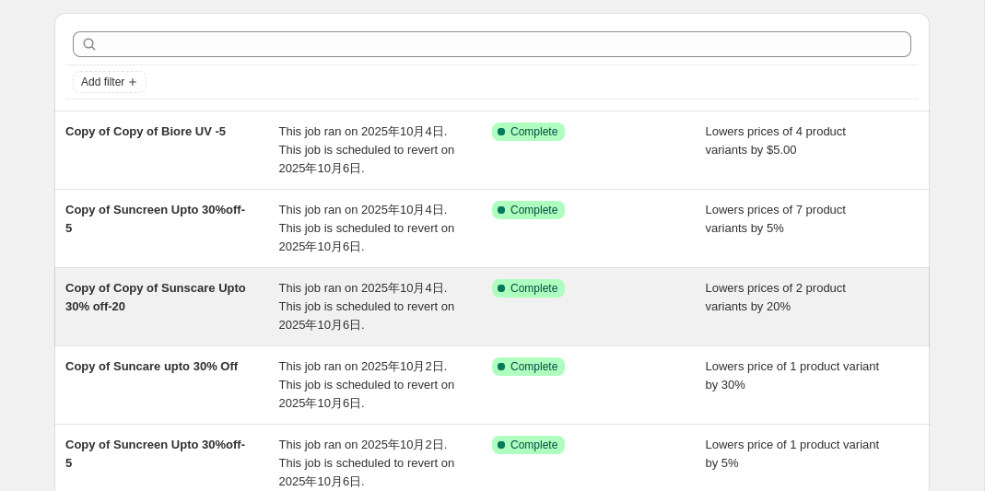
click at [169, 286] on span "Copy of Copy of Sunscare Upto 30% off-20" at bounding box center [155, 297] width 181 height 32
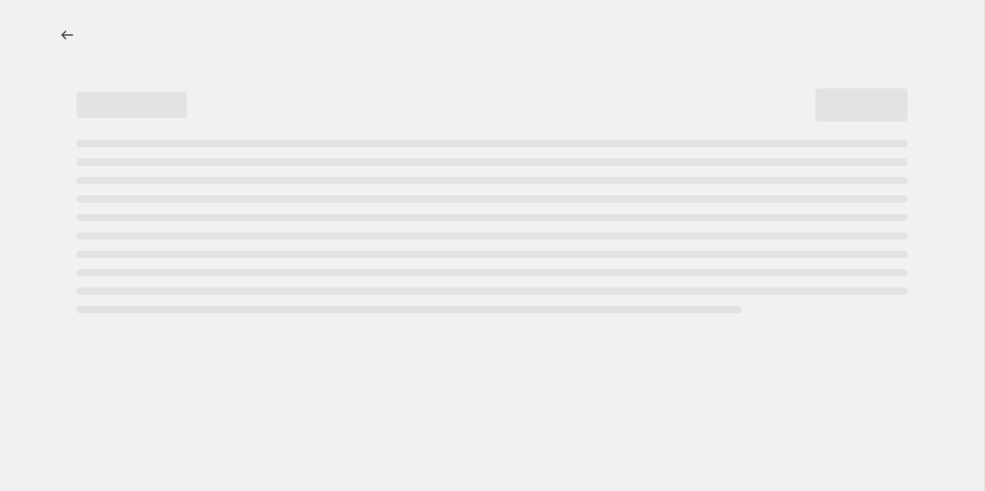
select select "percentage"
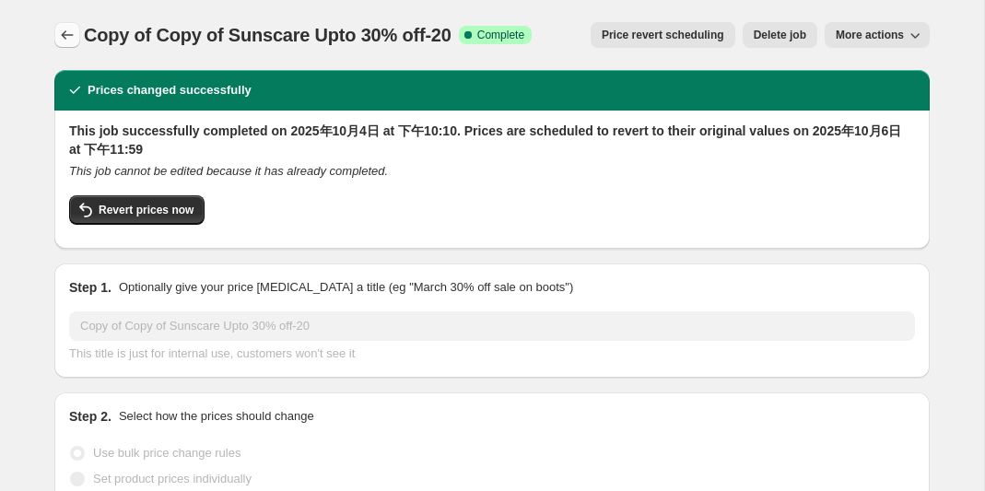
click at [66, 34] on icon "Price change jobs" at bounding box center [67, 35] width 18 height 18
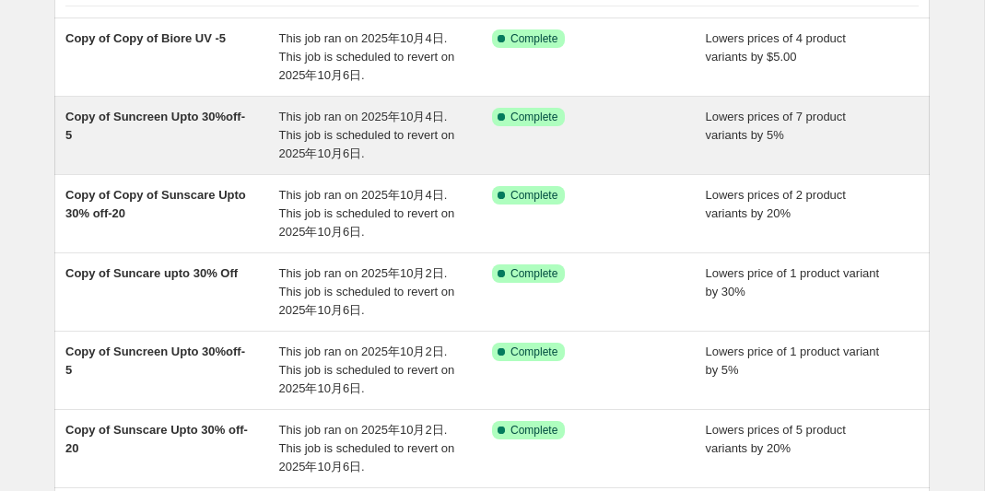
scroll to position [141, 0]
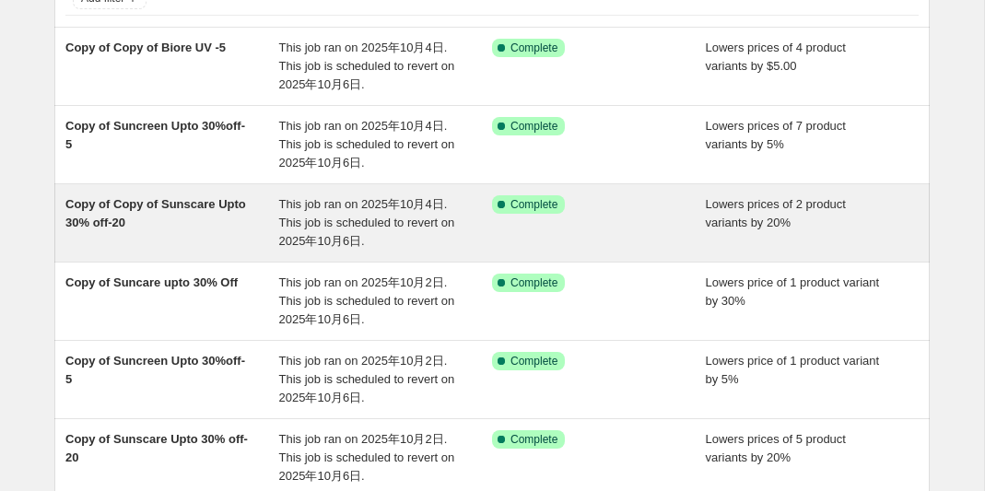
click at [158, 209] on span "Copy of Copy of Sunscare Upto 30% off-20" at bounding box center [155, 213] width 181 height 32
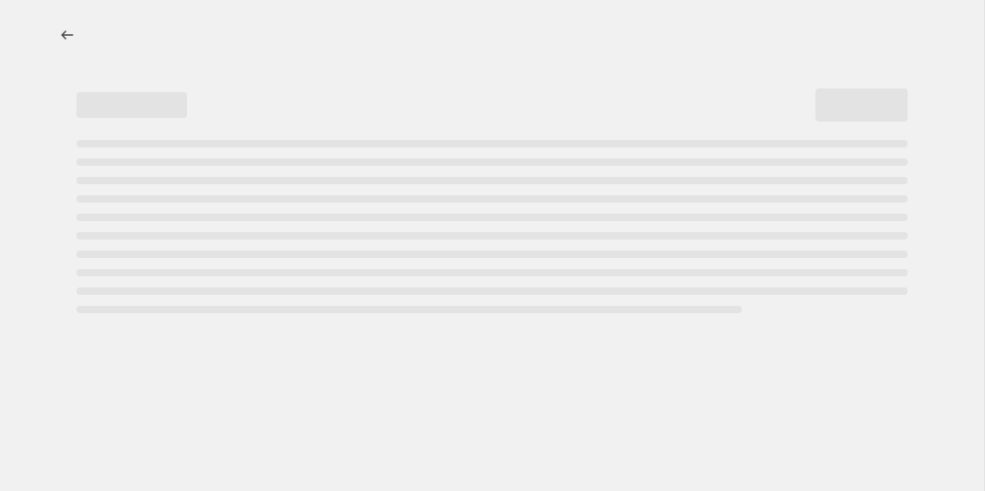
select select "percentage"
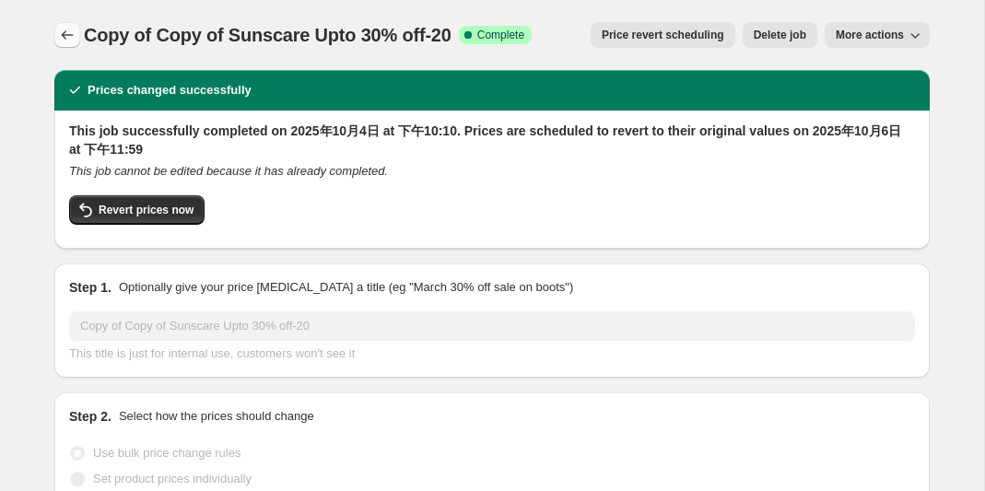
click at [64, 29] on icon "Price change jobs" at bounding box center [67, 35] width 18 height 18
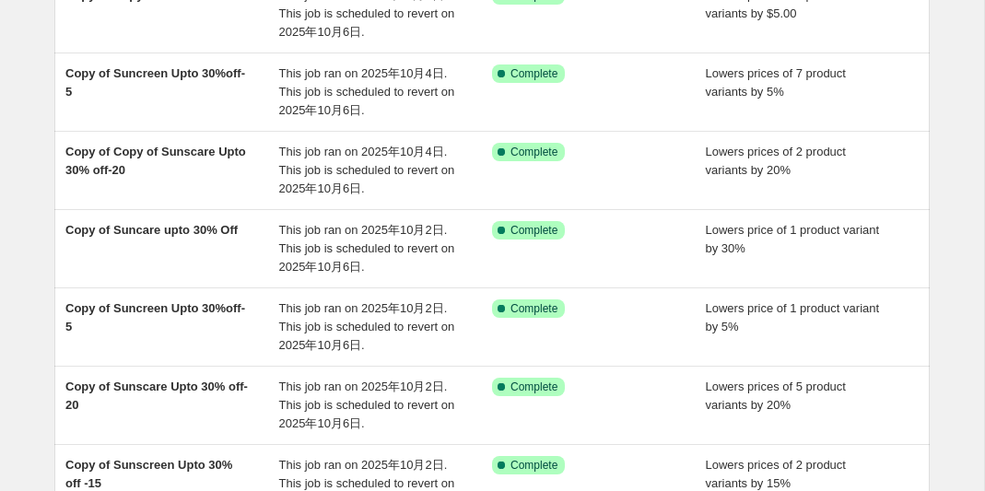
scroll to position [203, 0]
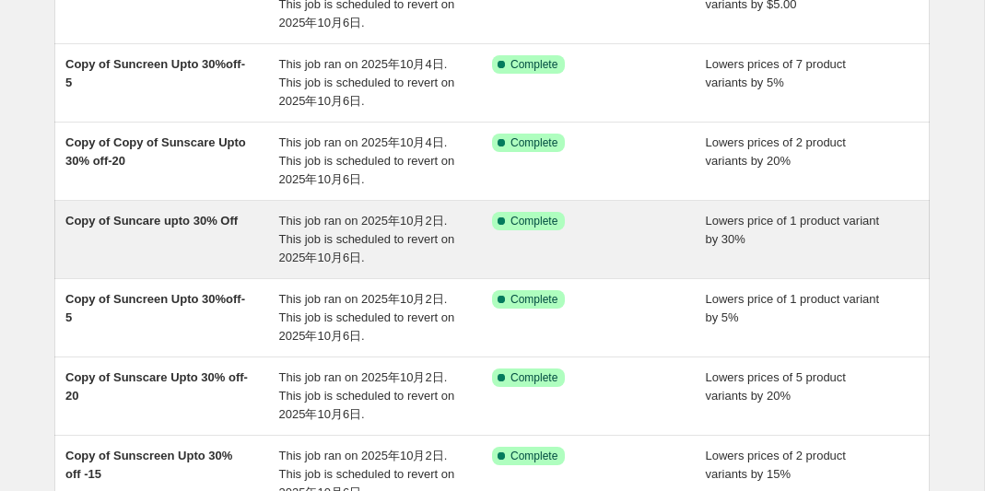
click at [191, 216] on span "Copy of Suncare upto 30% Off" at bounding box center [151, 221] width 172 height 14
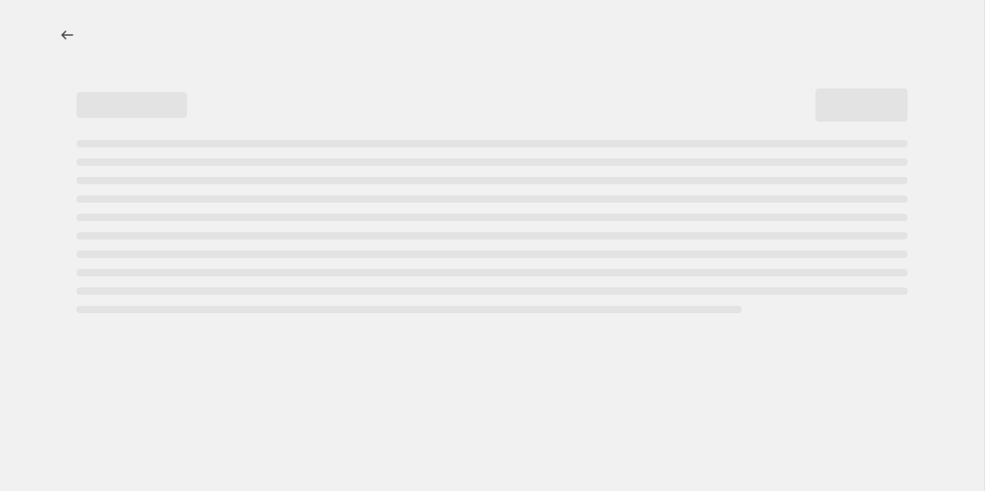
select select "percentage"
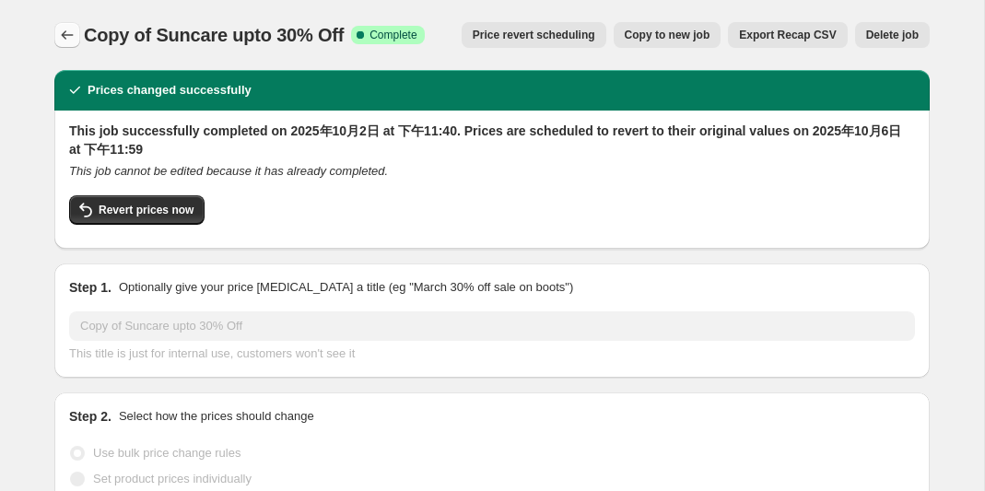
click at [71, 37] on icon "Price change jobs" at bounding box center [67, 35] width 18 height 18
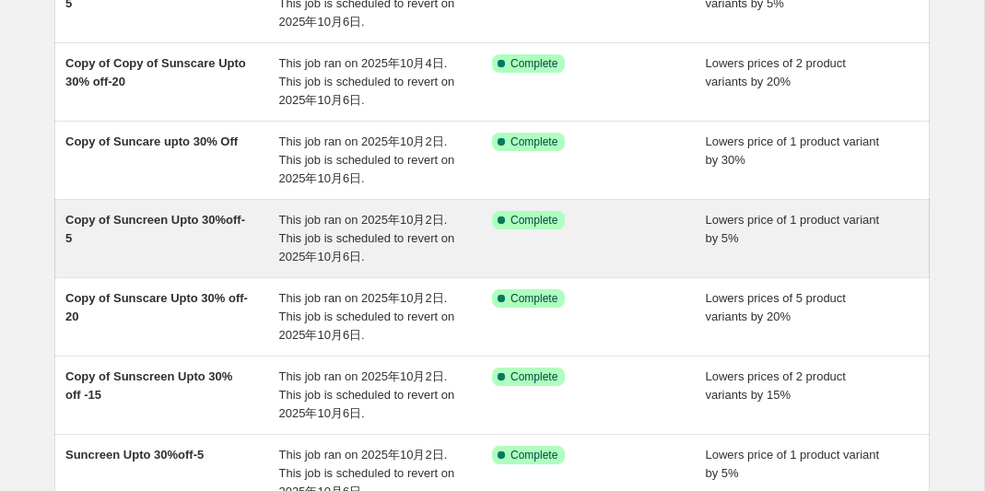
scroll to position [287, 0]
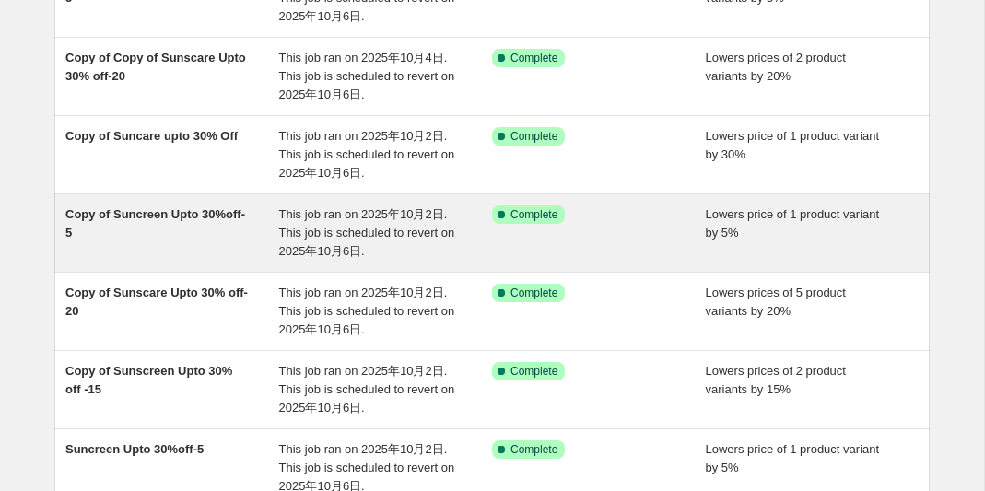
click at [134, 216] on span "Copy of Suncreen Upto 30%off-5" at bounding box center [155, 223] width 180 height 32
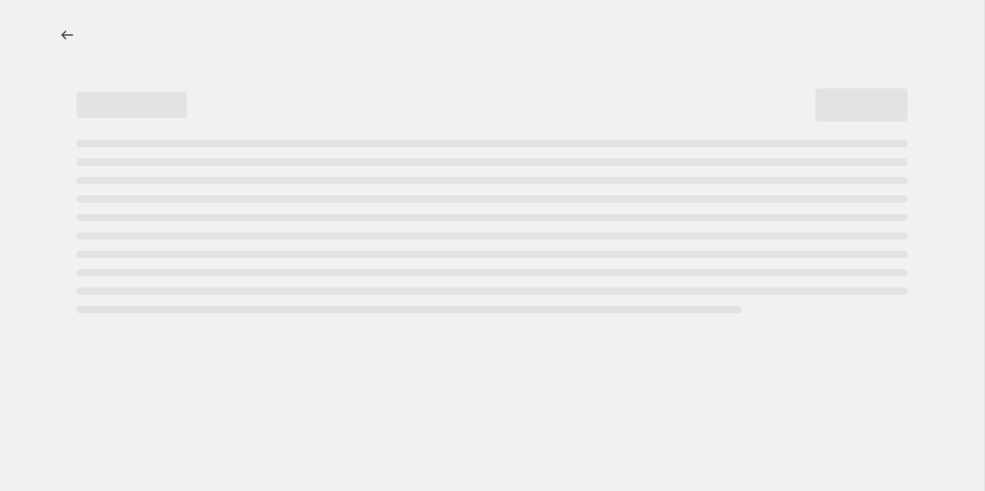
select select "percentage"
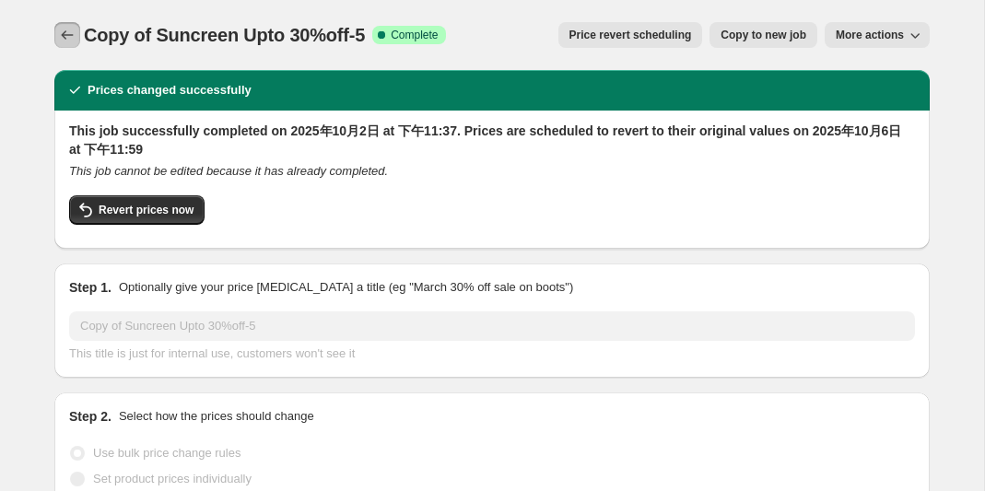
click at [67, 39] on icon "Price change jobs" at bounding box center [67, 35] width 18 height 18
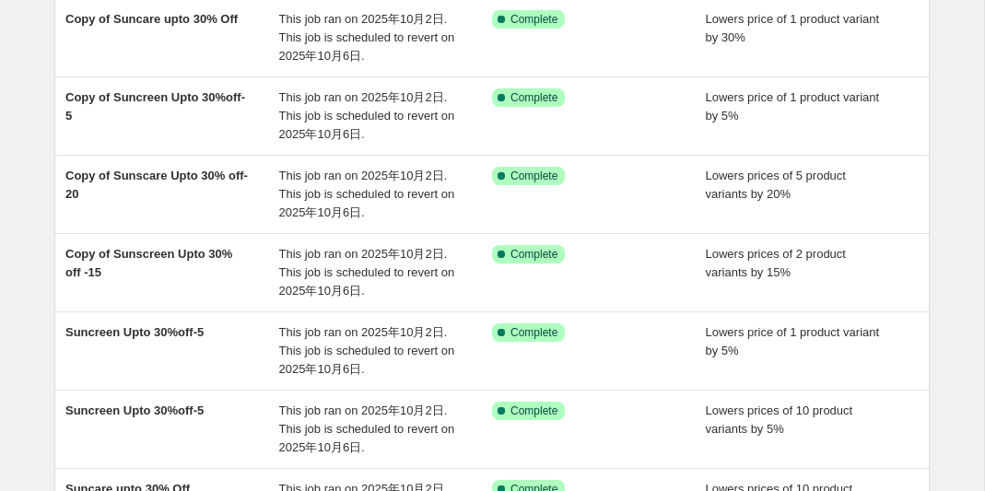
scroll to position [408, 0]
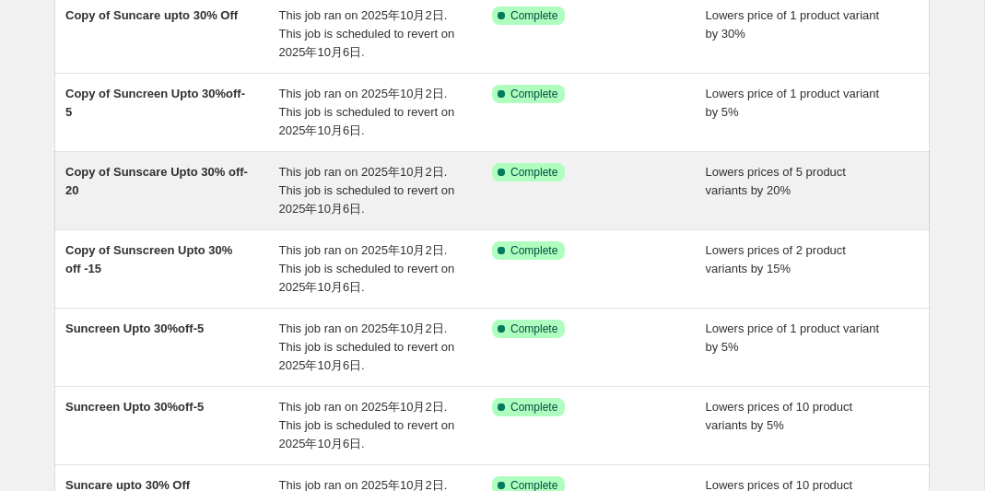
click at [155, 177] on span "Copy of Sunscare Upto 30% off-20" at bounding box center [156, 181] width 182 height 32
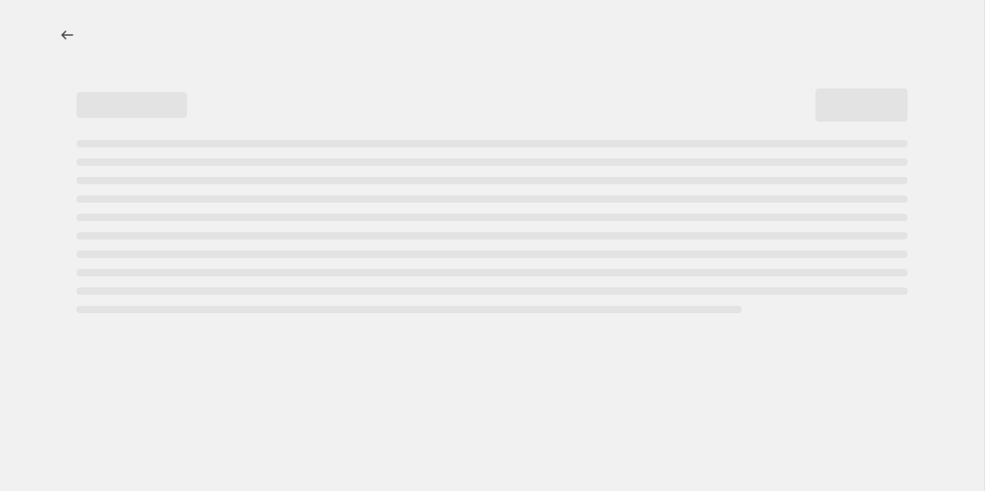
select select "percentage"
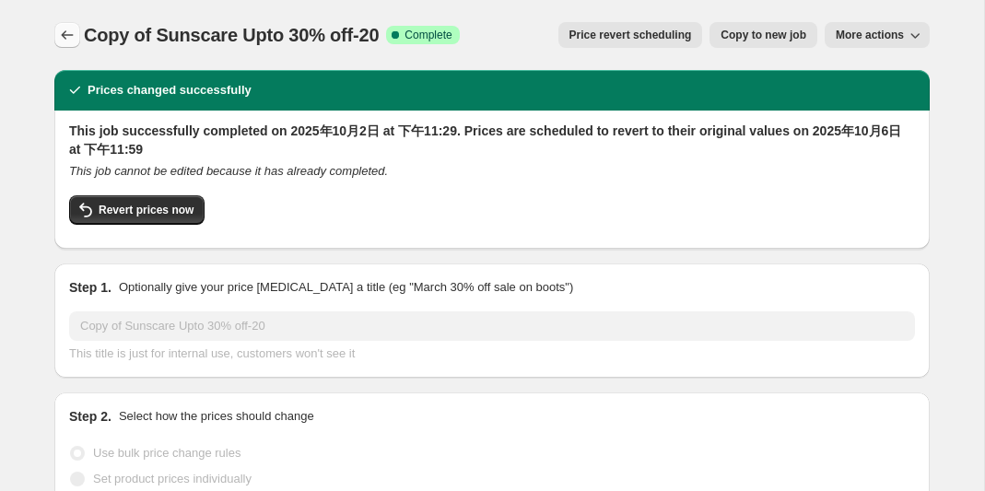
click at [64, 31] on icon "Price change jobs" at bounding box center [67, 35] width 18 height 18
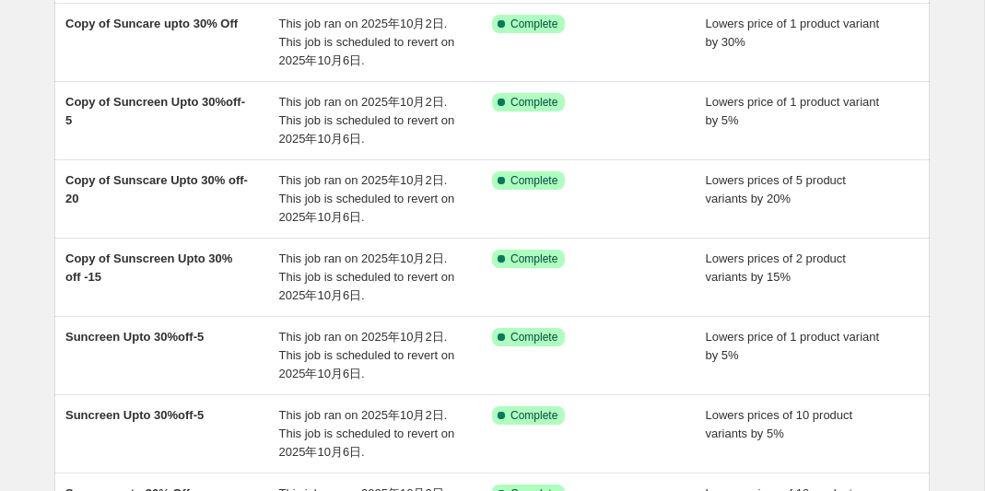
scroll to position [421, 0]
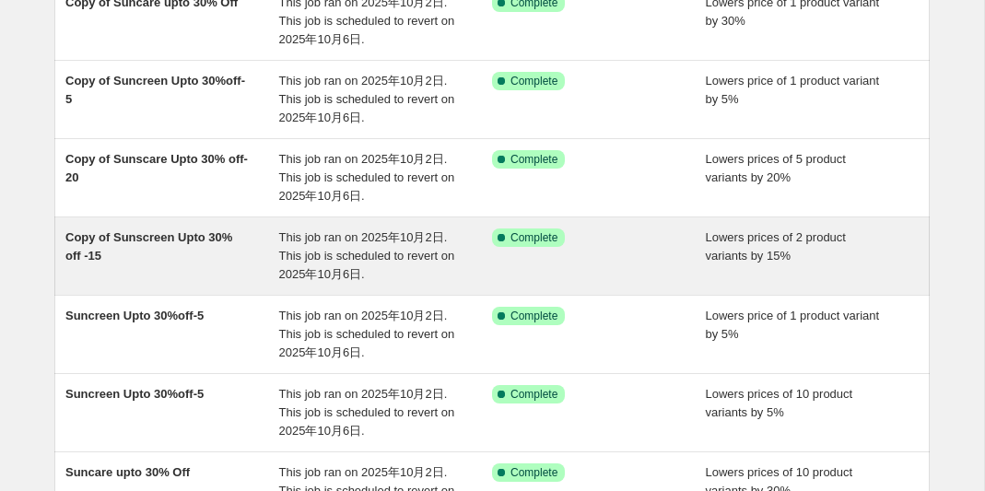
click at [180, 246] on div "Copy of Sunscreen Upto 30% off -15" at bounding box center [172, 255] width 214 height 55
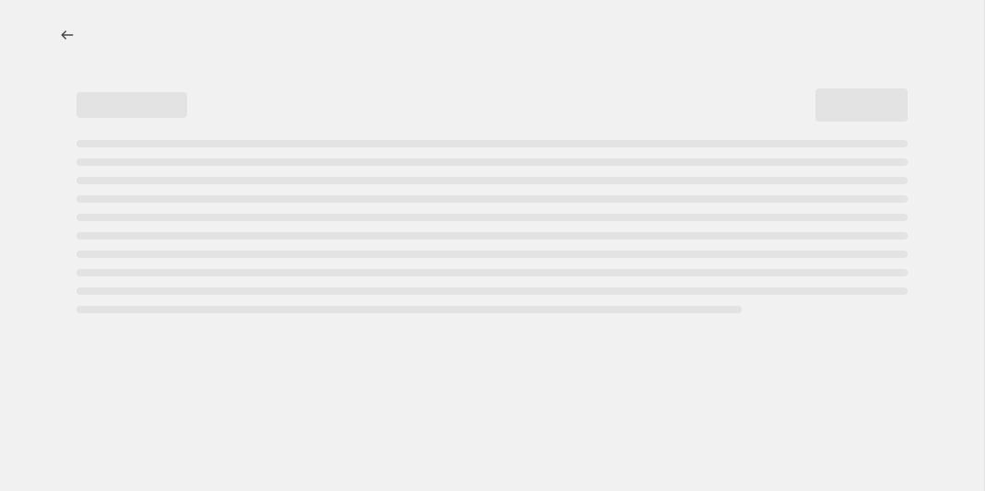
select select "percentage"
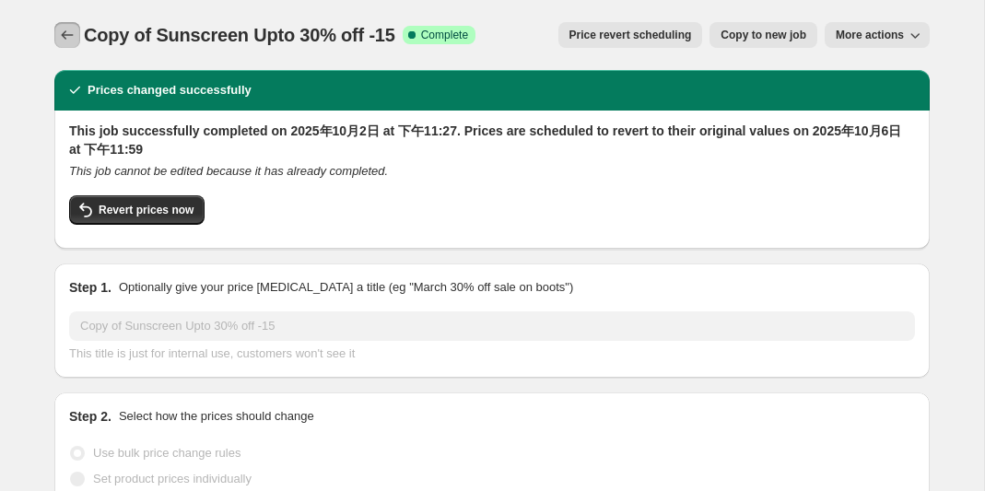
click at [69, 42] on icon "Price change jobs" at bounding box center [67, 35] width 18 height 18
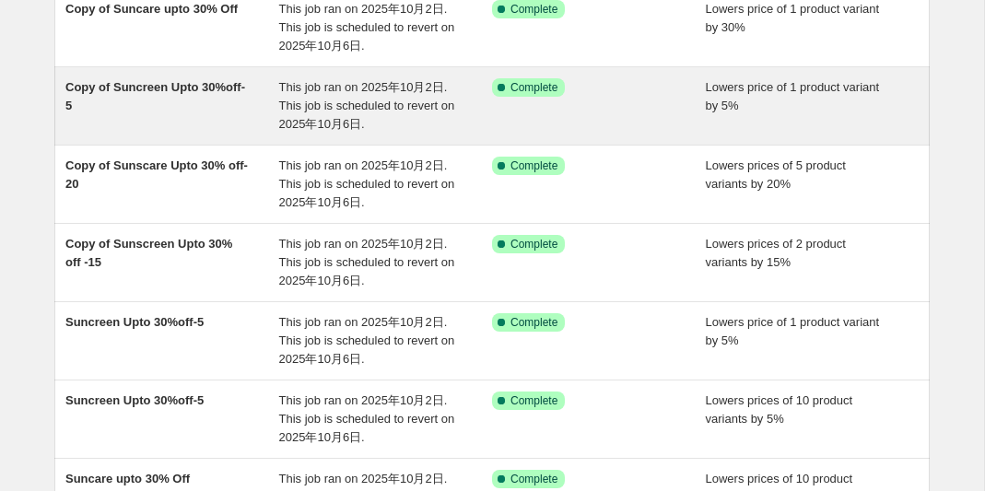
scroll to position [424, 0]
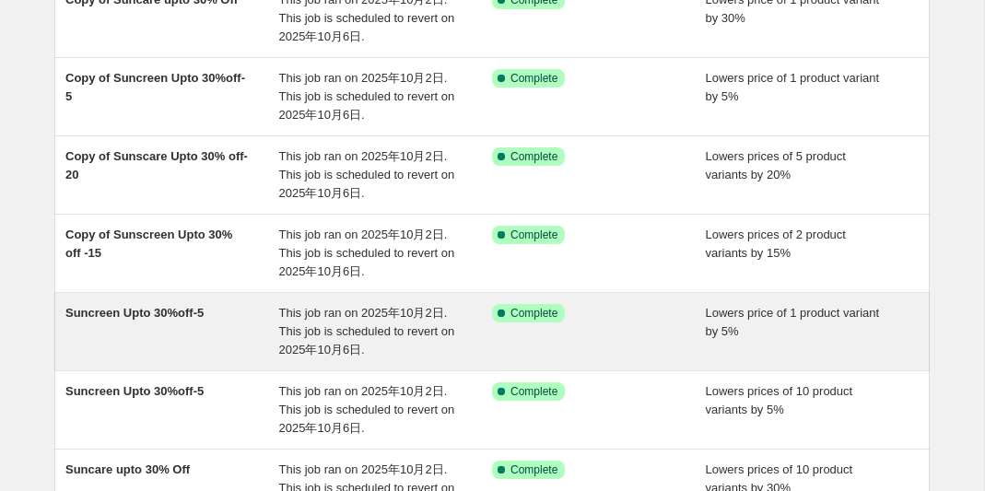
click at [182, 310] on span "Suncreen Upto 30%off-5" at bounding box center [134, 313] width 138 height 14
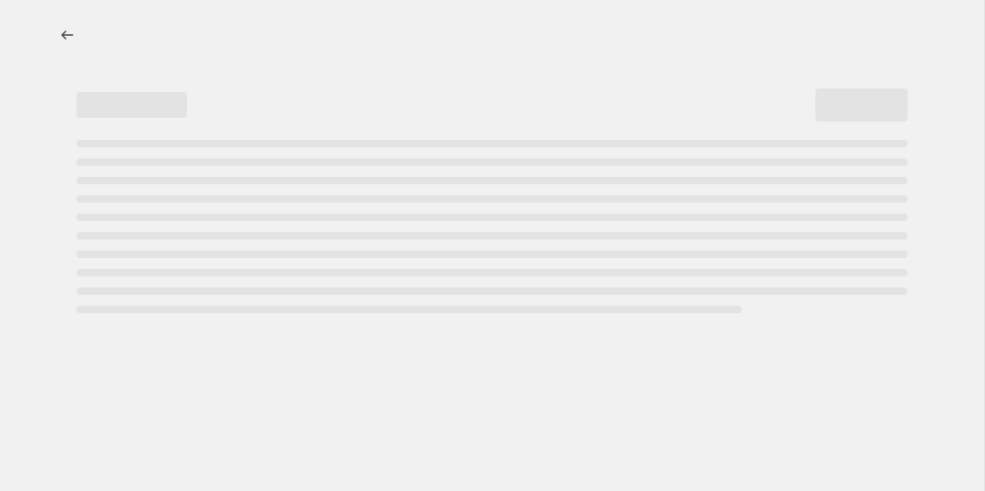
select select "percentage"
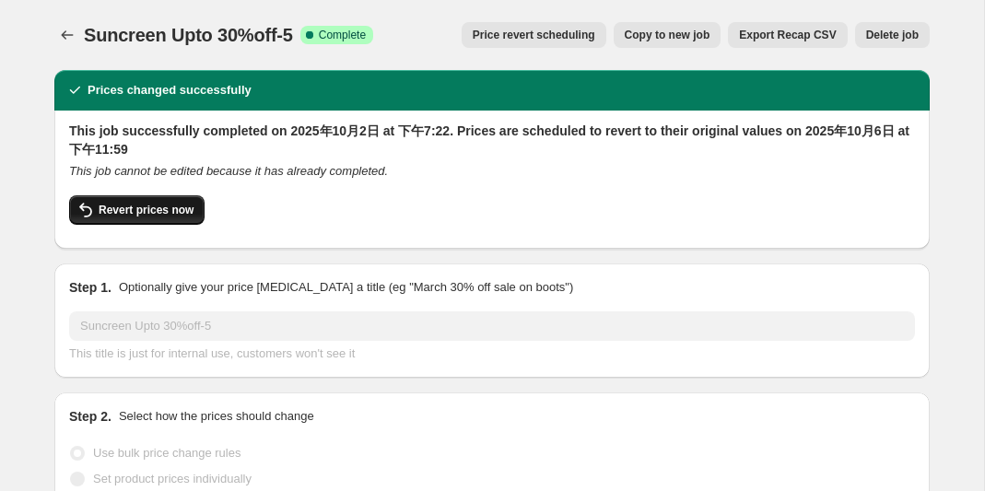
click at [156, 217] on button "Revert prices now" at bounding box center [136, 209] width 135 height 29
checkbox input "false"
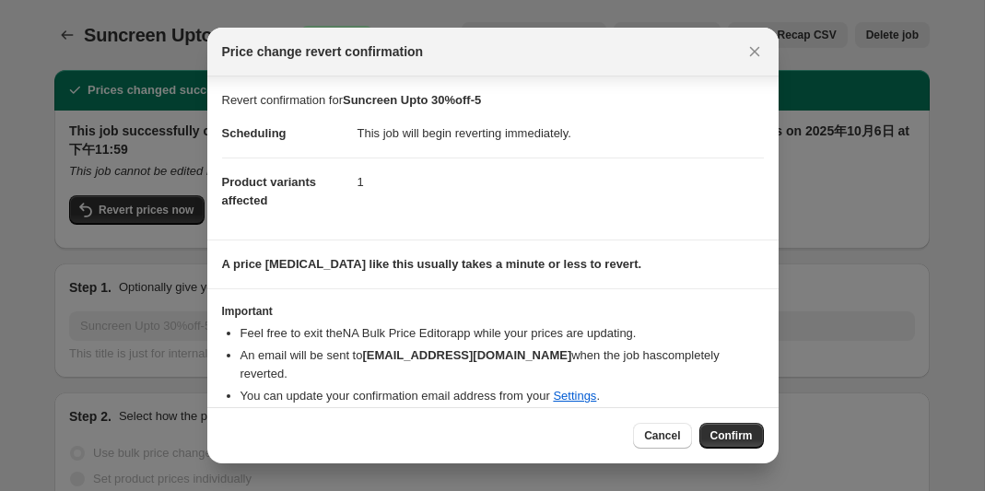
scroll to position [18, 0]
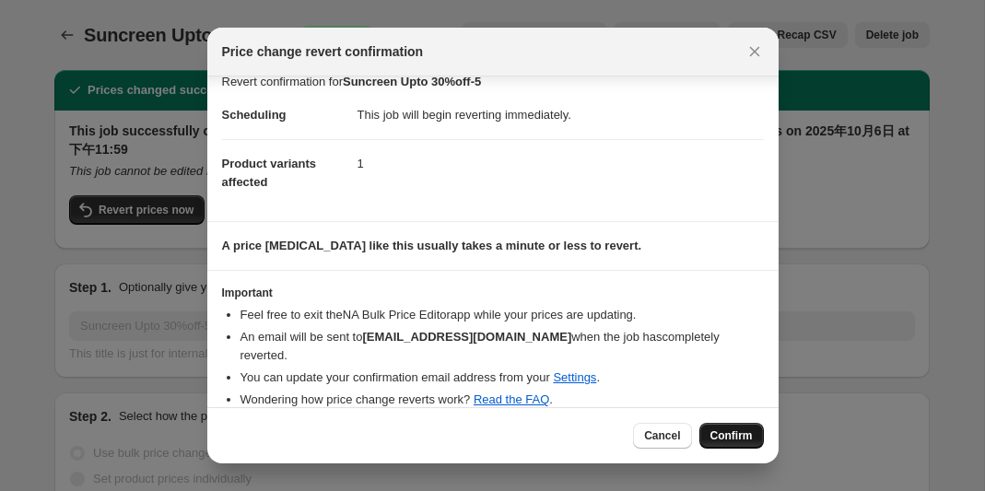
click at [723, 438] on span "Confirm" at bounding box center [731, 435] width 42 height 15
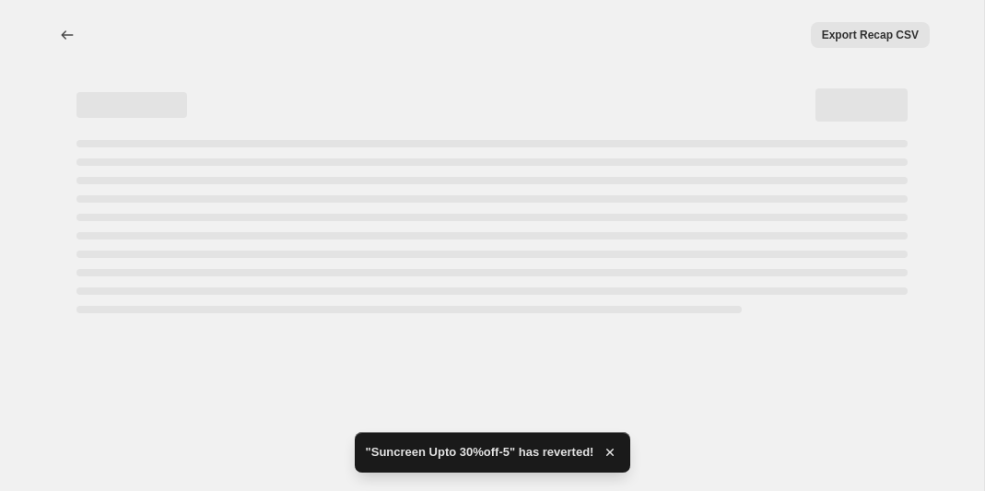
select select "percentage"
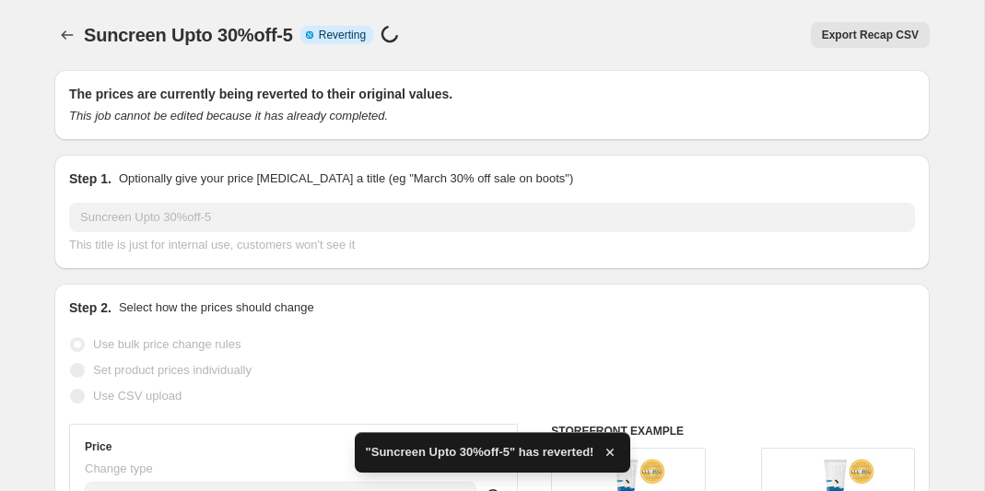
checkbox input "true"
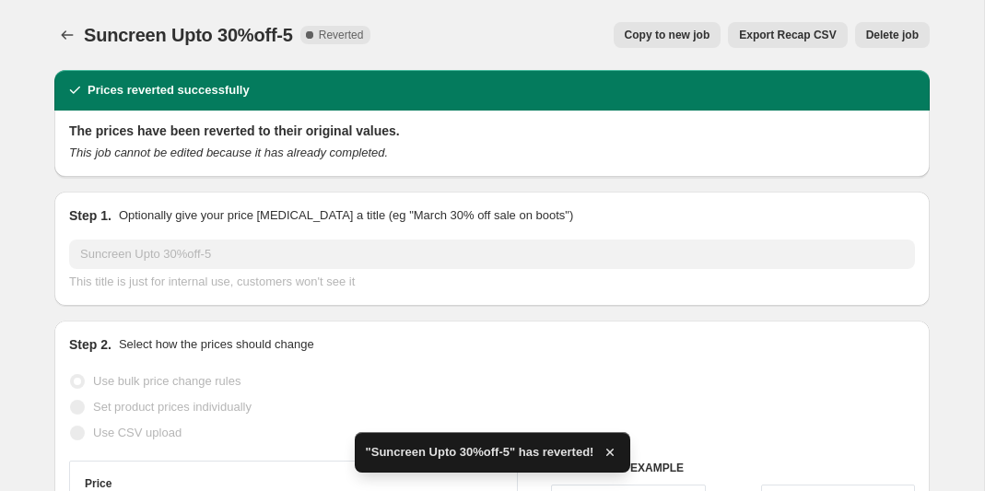
click at [664, 32] on span "Copy to new job" at bounding box center [668, 35] width 86 height 15
select select "percentage"
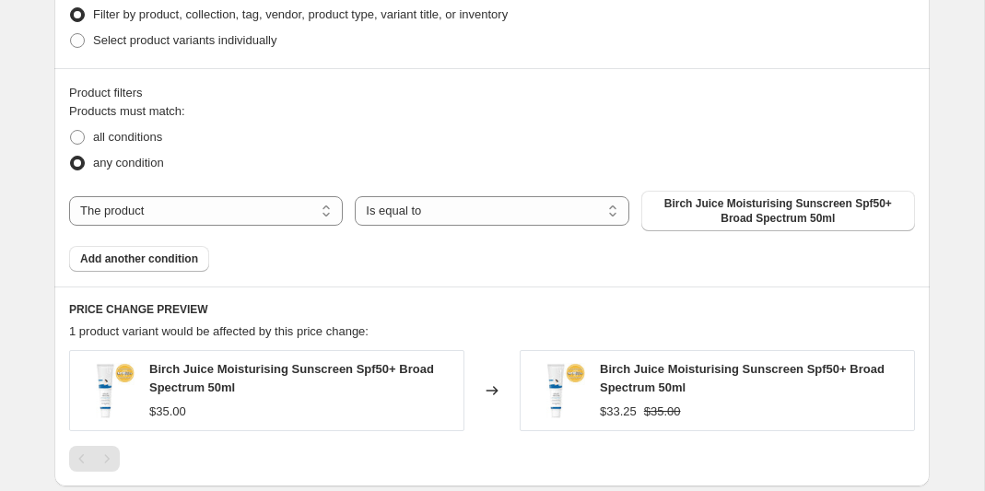
scroll to position [1233, 0]
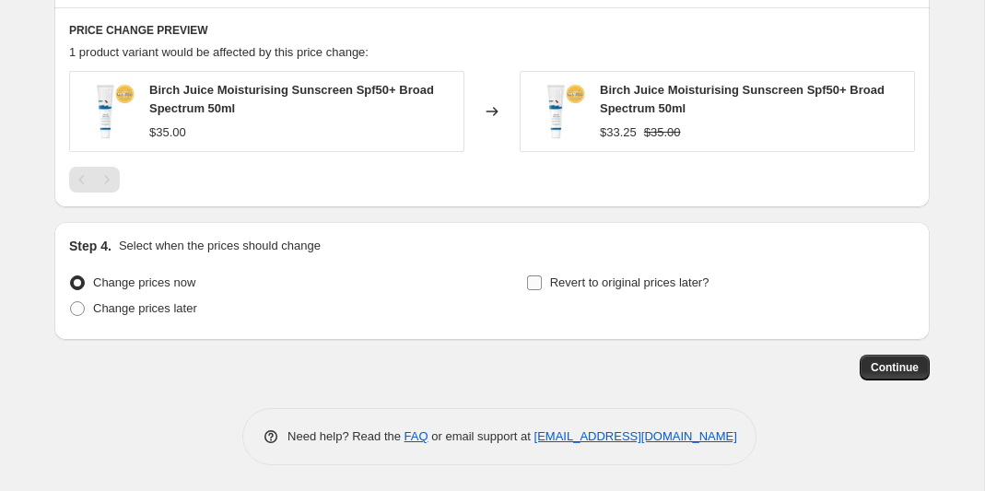
click at [531, 283] on input "Revert to original prices later?" at bounding box center [534, 282] width 15 height 15
checkbox input "true"
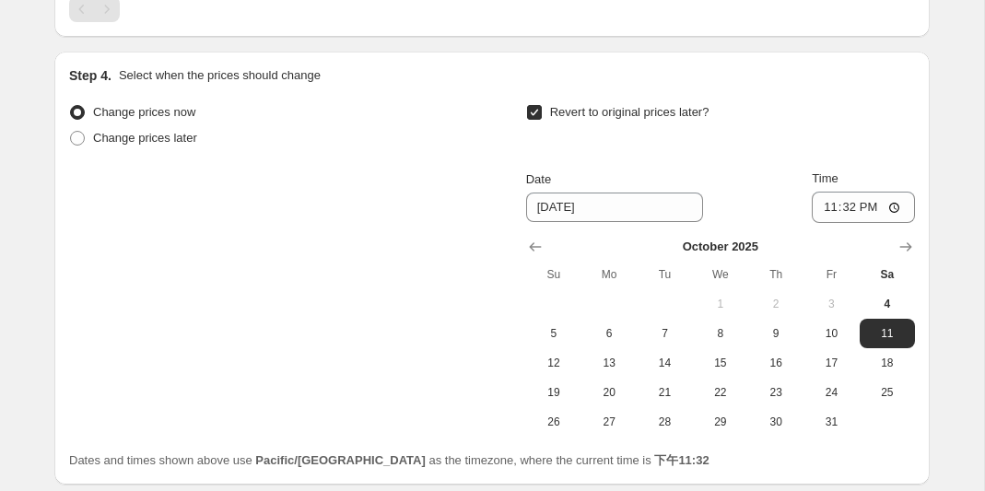
scroll to position [1509, 0]
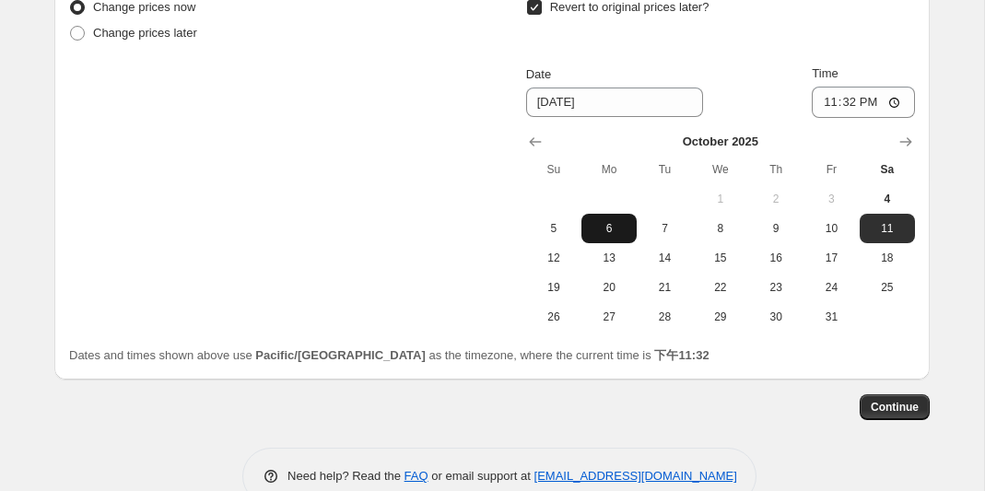
click at [610, 222] on span "6" at bounding box center [609, 228] width 41 height 15
type input "[DATE]"
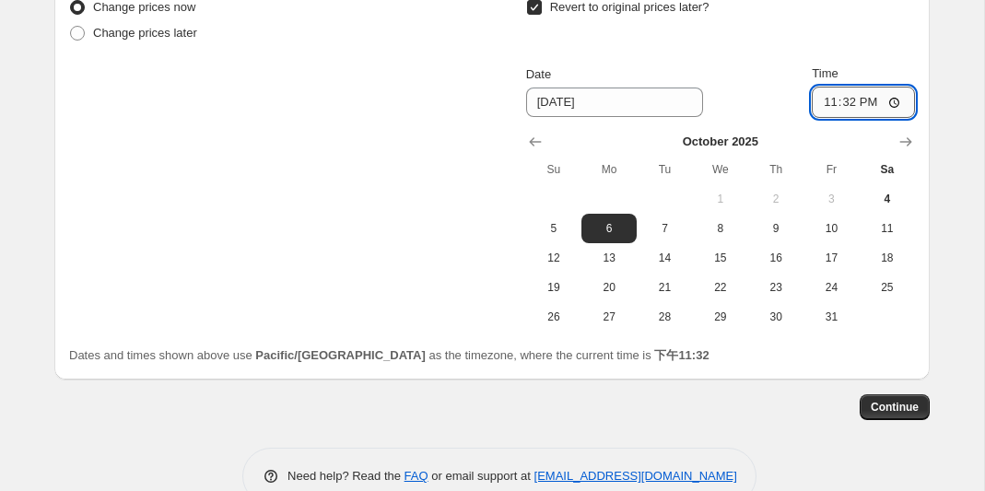
click at [867, 103] on input "23:32" at bounding box center [863, 102] width 103 height 31
click at [894, 102] on input "23:32" at bounding box center [863, 102] width 103 height 31
type input "23:59"
click at [896, 48] on div "Revert to original prices later?" at bounding box center [720, 21] width 389 height 55
click at [883, 407] on span "Continue" at bounding box center [895, 407] width 48 height 15
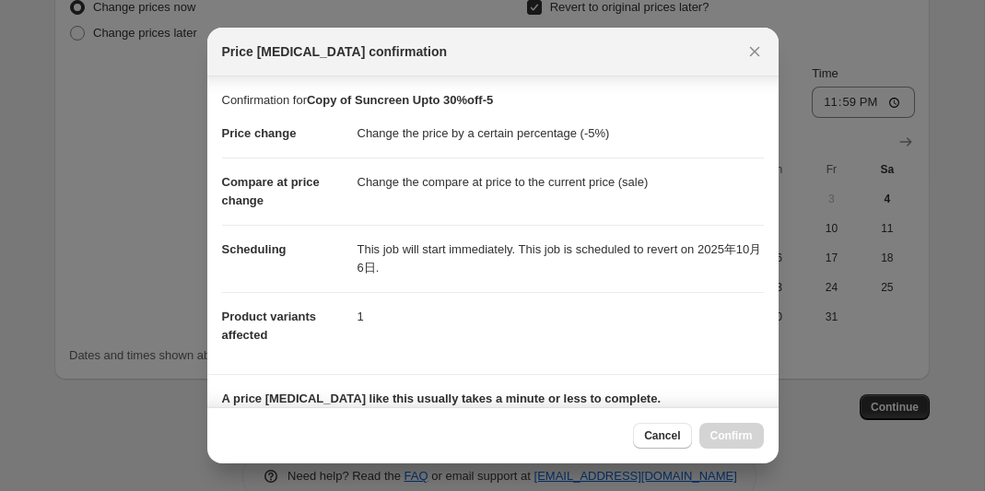
scroll to position [320, 0]
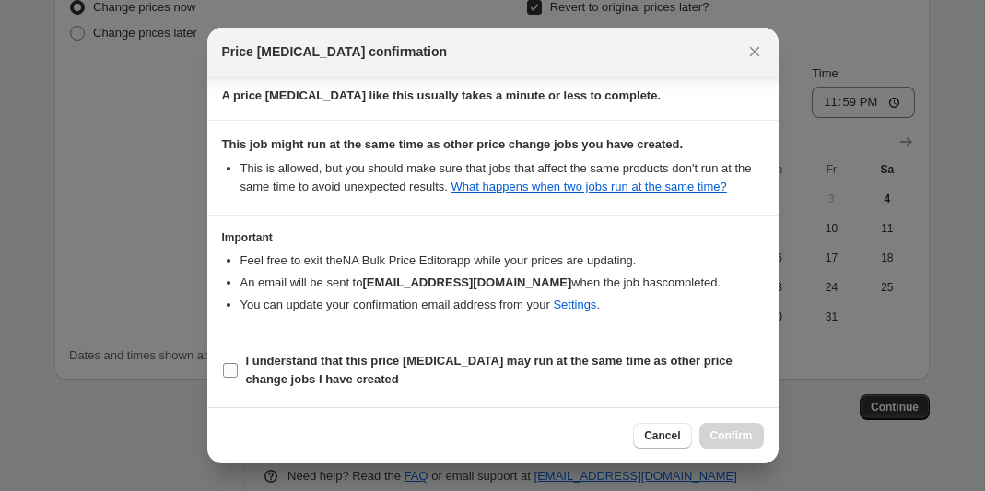
click at [232, 368] on input "I understand that this price [MEDICAL_DATA] may run at the same time as other p…" at bounding box center [230, 370] width 15 height 15
checkbox input "true"
click at [717, 433] on span "Confirm" at bounding box center [731, 435] width 42 height 15
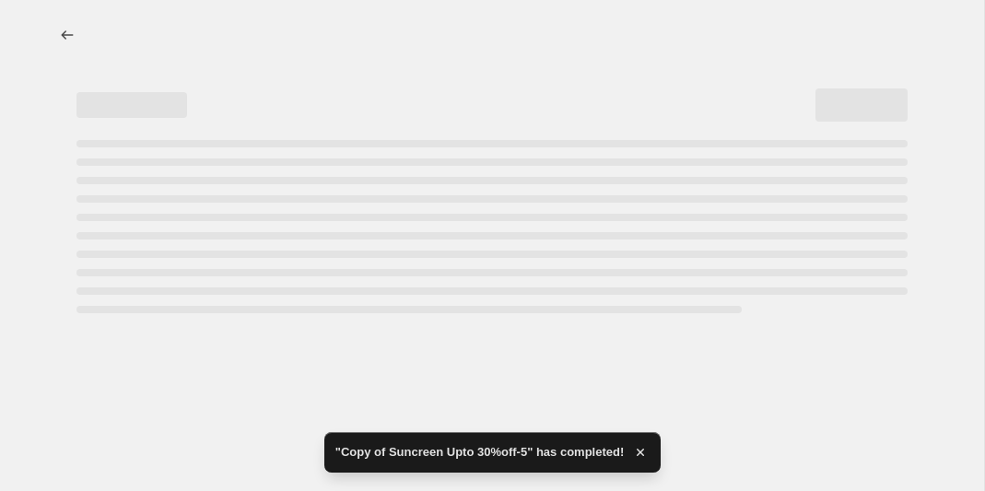
select select "percentage"
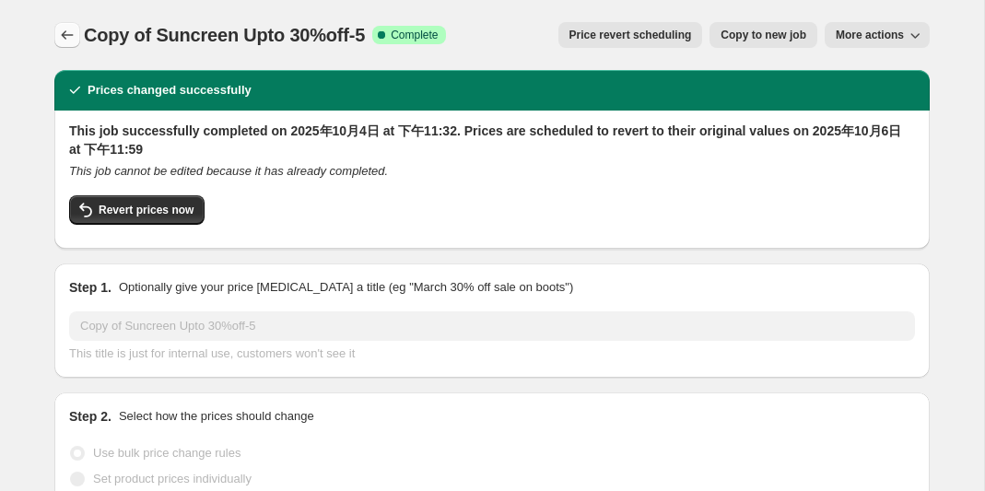
click at [64, 30] on icon "Price change jobs" at bounding box center [67, 35] width 18 height 18
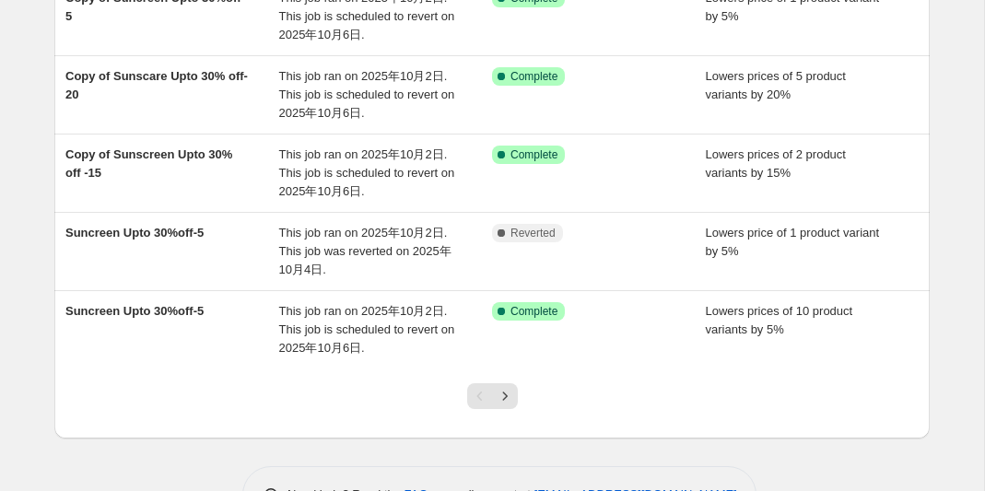
scroll to position [593, 0]
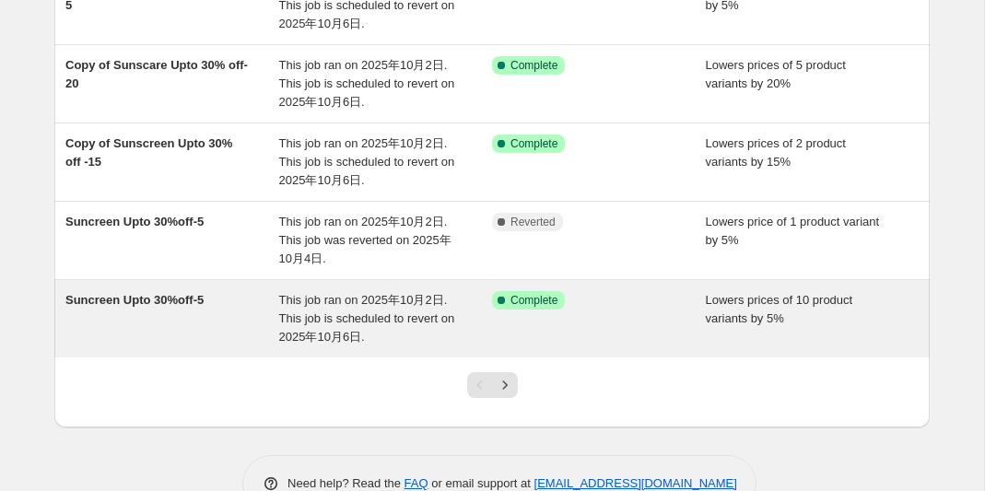
click at [179, 302] on span "Suncreen Upto 30%off-5" at bounding box center [134, 300] width 138 height 14
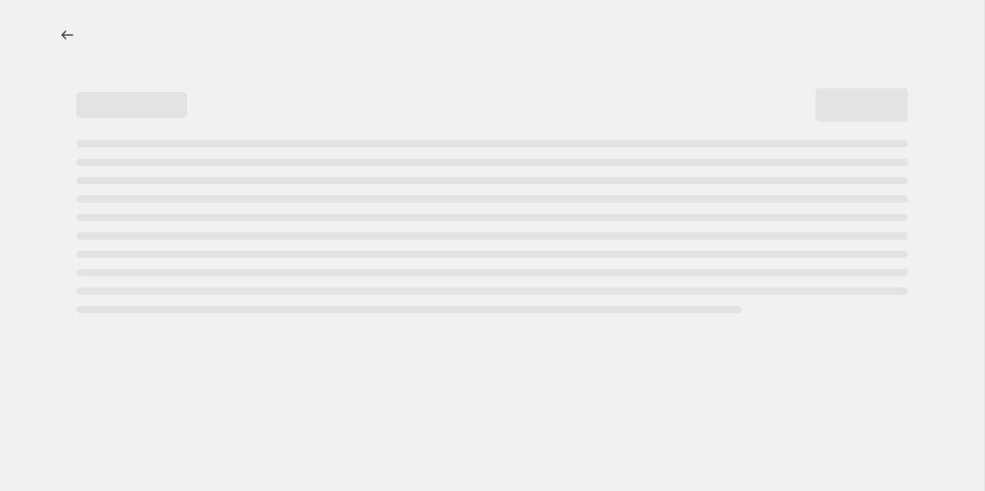
select select "percentage"
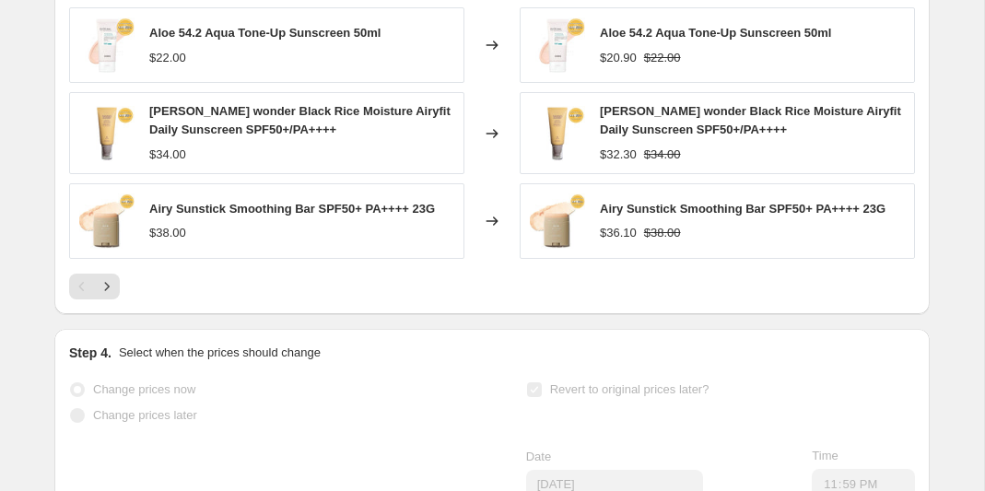
scroll to position [2149, 0]
click at [110, 276] on icon "Next" at bounding box center [107, 285] width 18 height 18
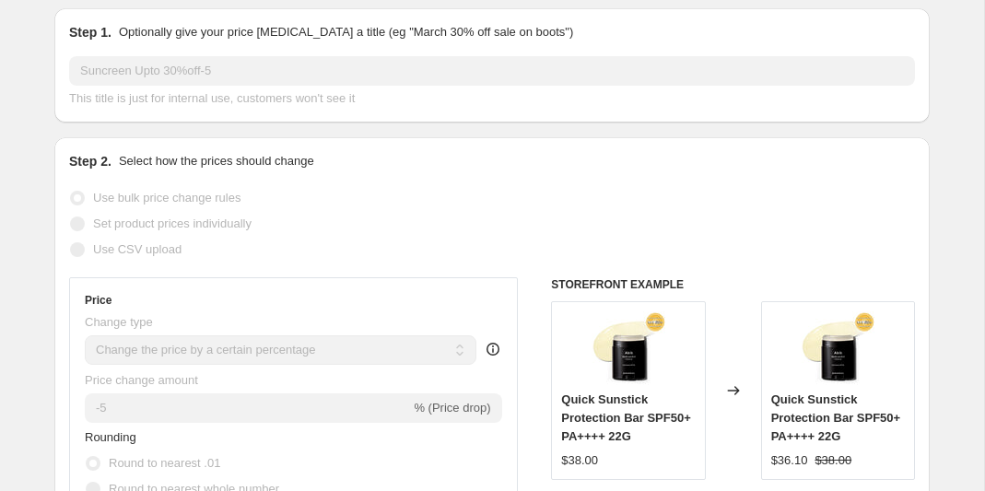
scroll to position [0, 0]
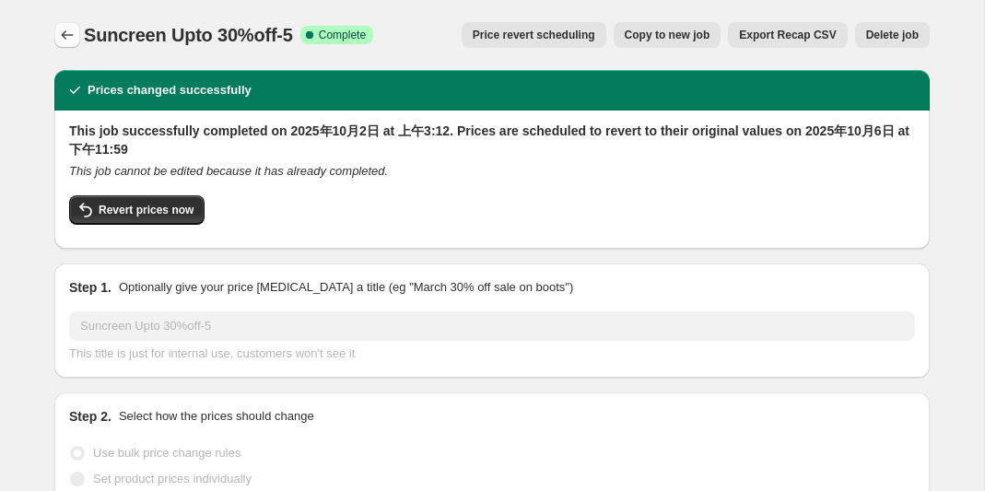
click at [69, 32] on icon "Price change jobs" at bounding box center [67, 35] width 18 height 18
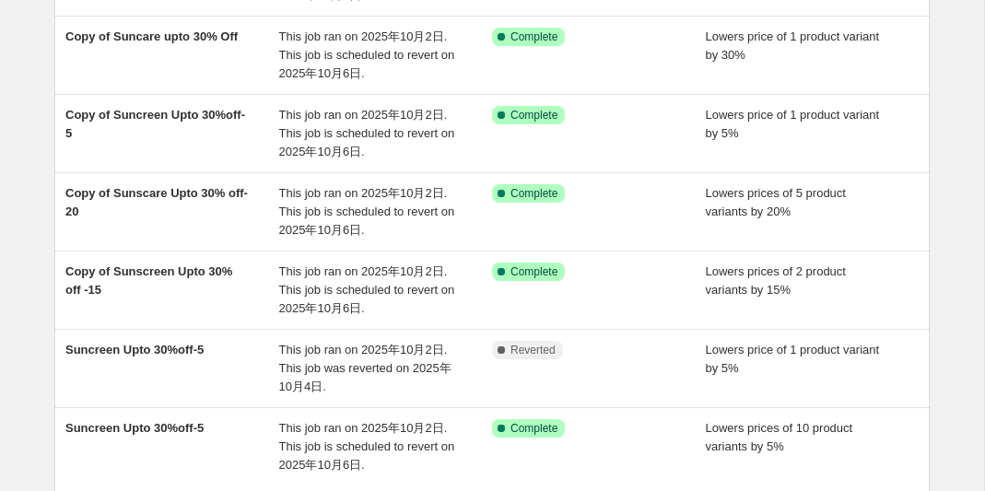
scroll to position [640, 0]
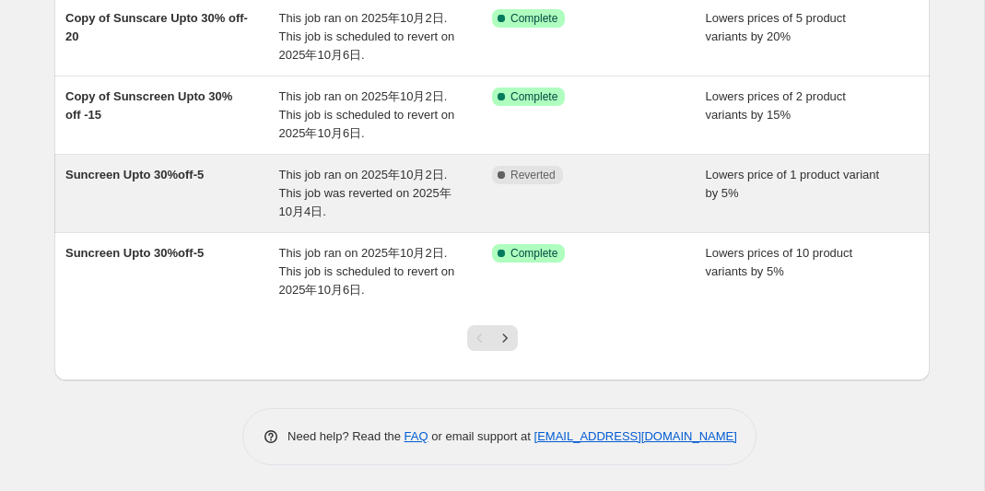
click at [204, 176] on span "Suncreen Upto 30%off-5" at bounding box center [134, 175] width 138 height 14
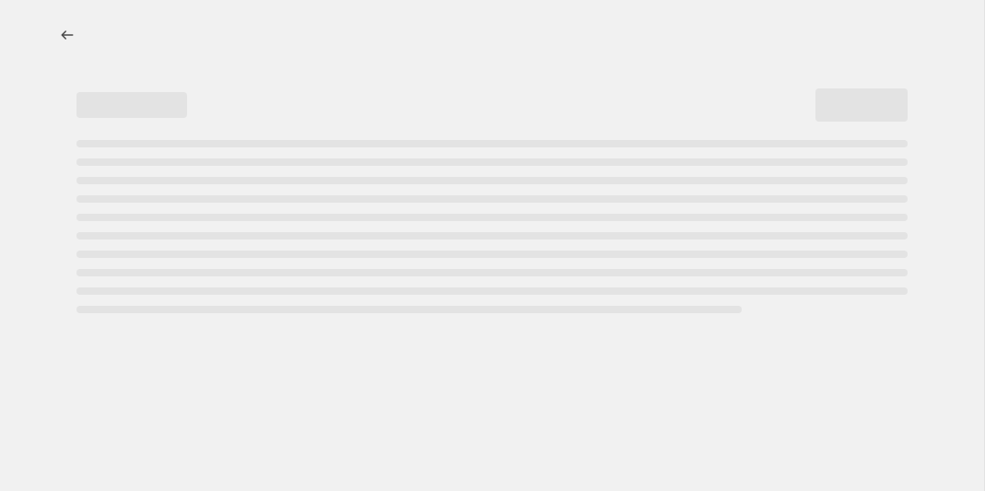
select select "percentage"
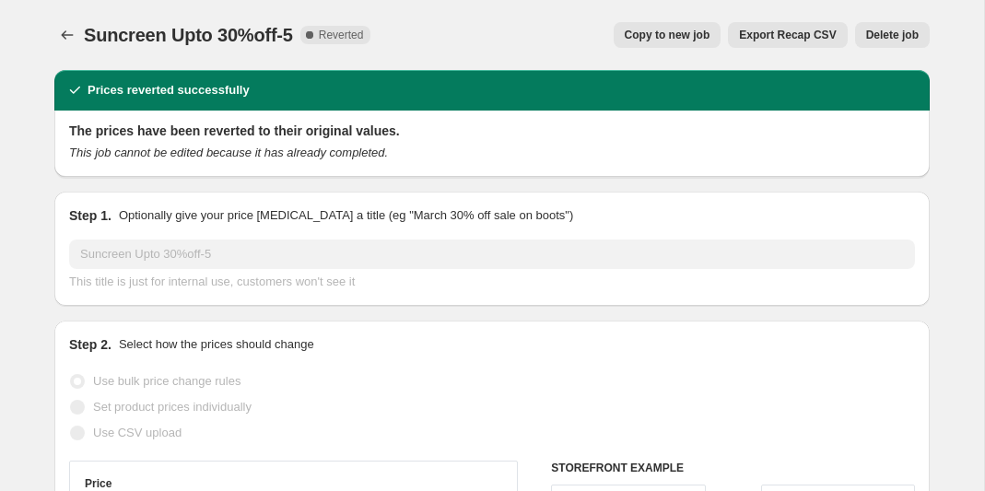
click at [886, 36] on span "Delete job" at bounding box center [892, 35] width 53 height 15
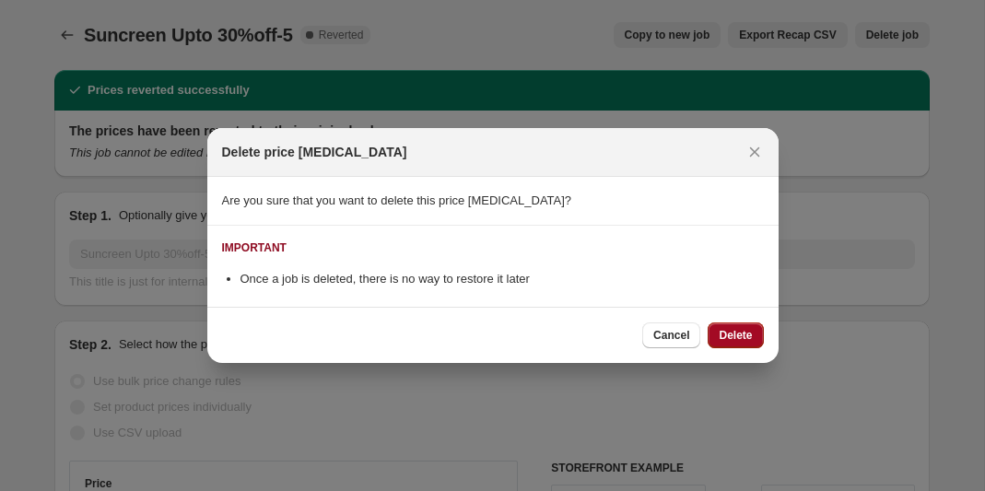
click at [740, 333] on span "Delete" at bounding box center [735, 335] width 33 height 15
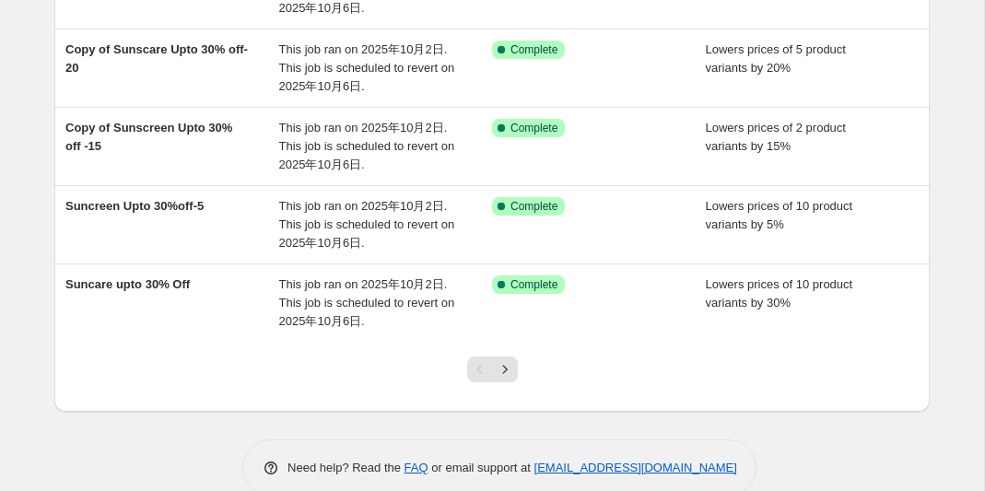
scroll to position [640, 0]
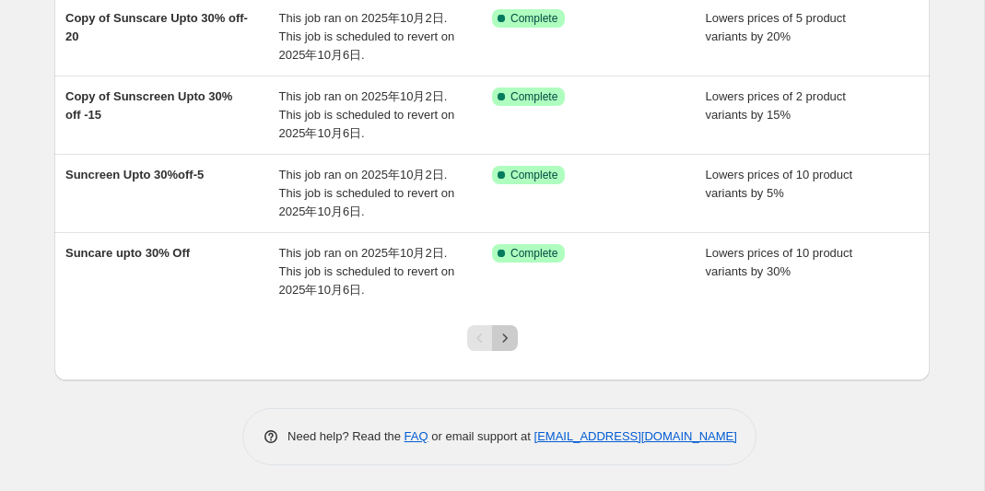
click at [506, 337] on icon "Next" at bounding box center [504, 337] width 5 height 8
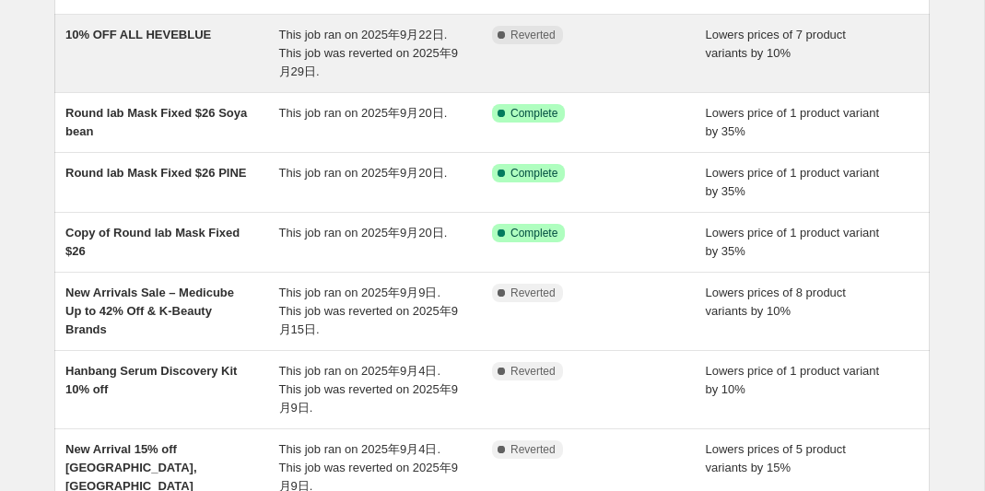
scroll to position [585, 0]
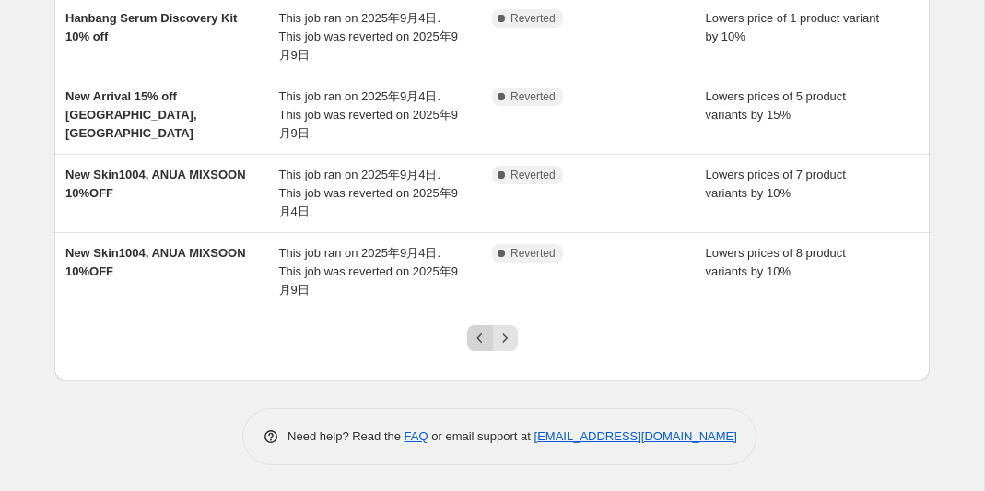
click at [474, 344] on icon "Previous" at bounding box center [480, 338] width 18 height 18
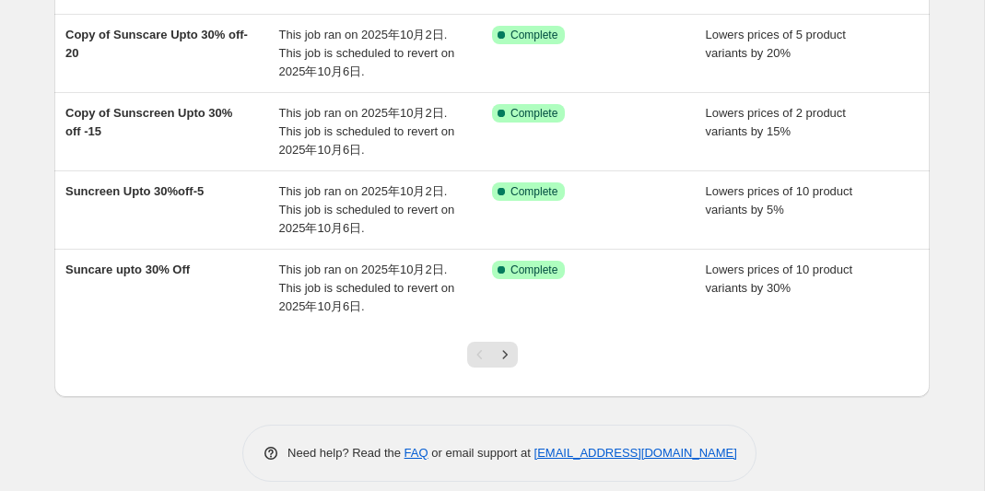
scroll to position [633, 0]
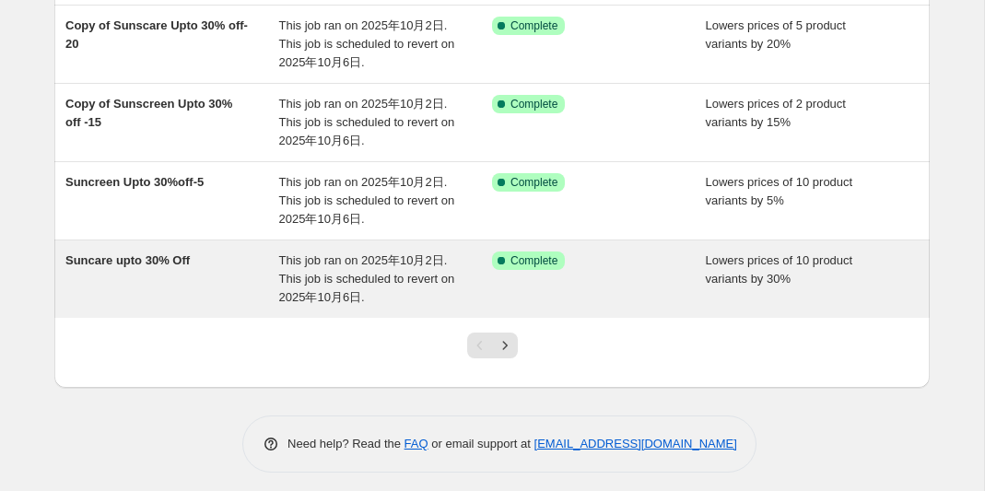
click at [190, 262] on span "Suncare upto 30% Off" at bounding box center [127, 260] width 124 height 14
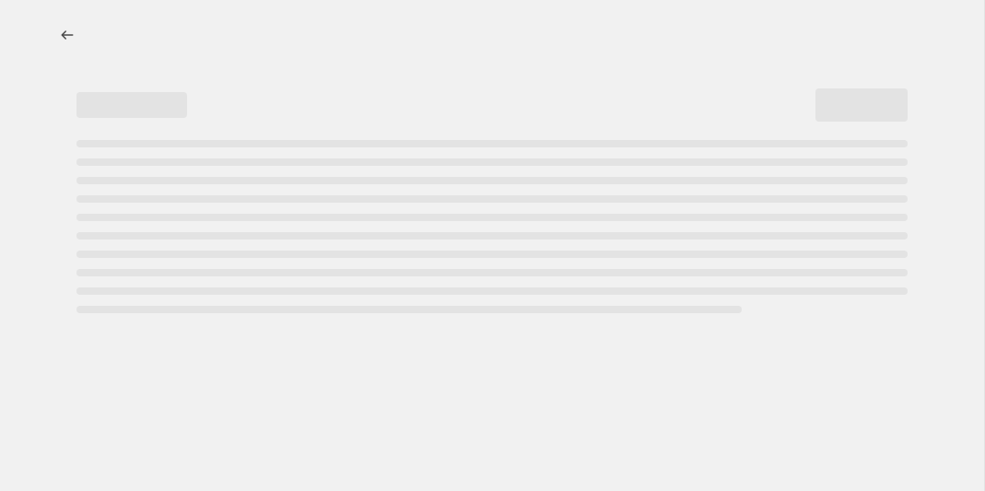
select select "percentage"
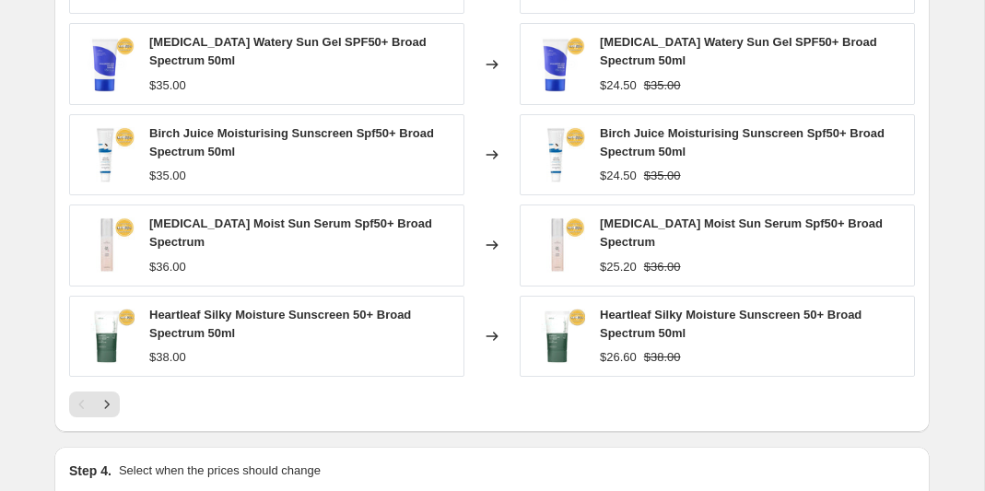
scroll to position [2027, 0]
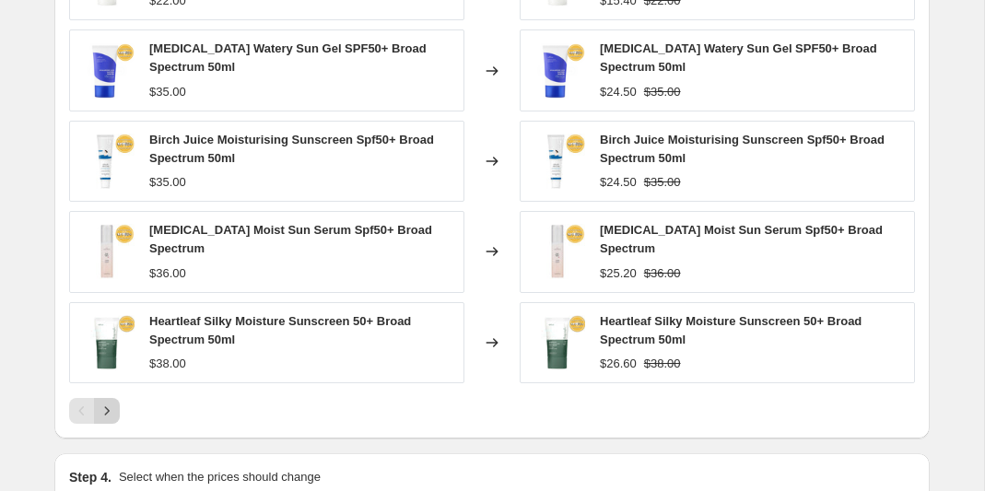
click at [114, 402] on icon "Next" at bounding box center [107, 411] width 18 height 18
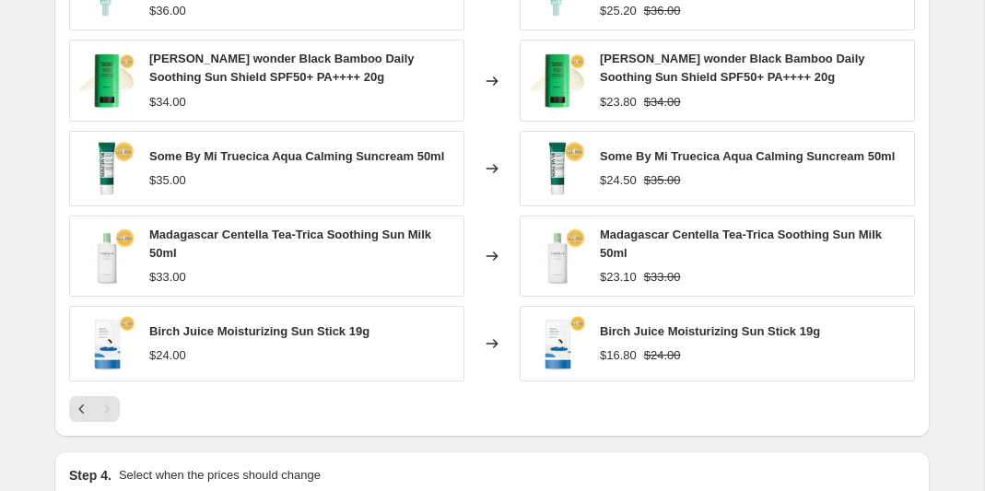
scroll to position [2013, 0]
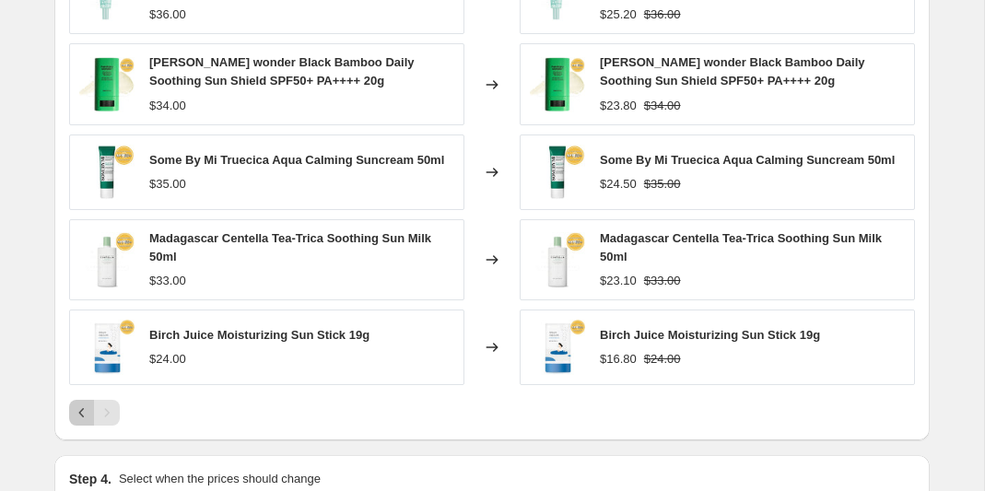
click at [76, 403] on icon "Previous" at bounding box center [82, 412] width 18 height 18
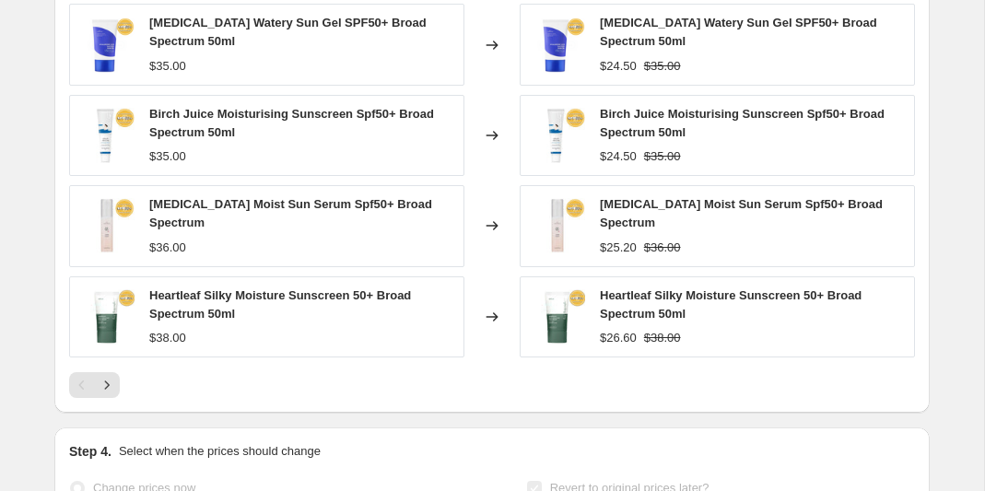
scroll to position [2051, 0]
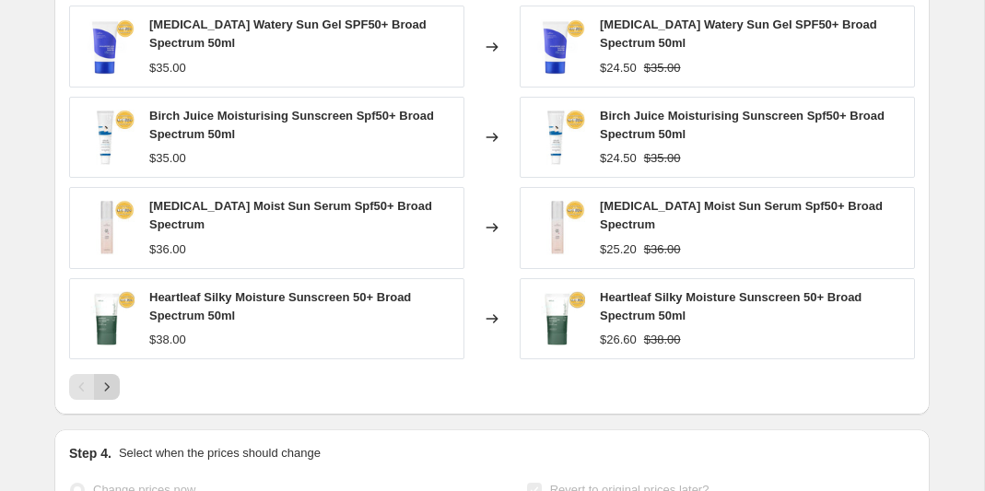
click at [113, 378] on icon "Next" at bounding box center [107, 387] width 18 height 18
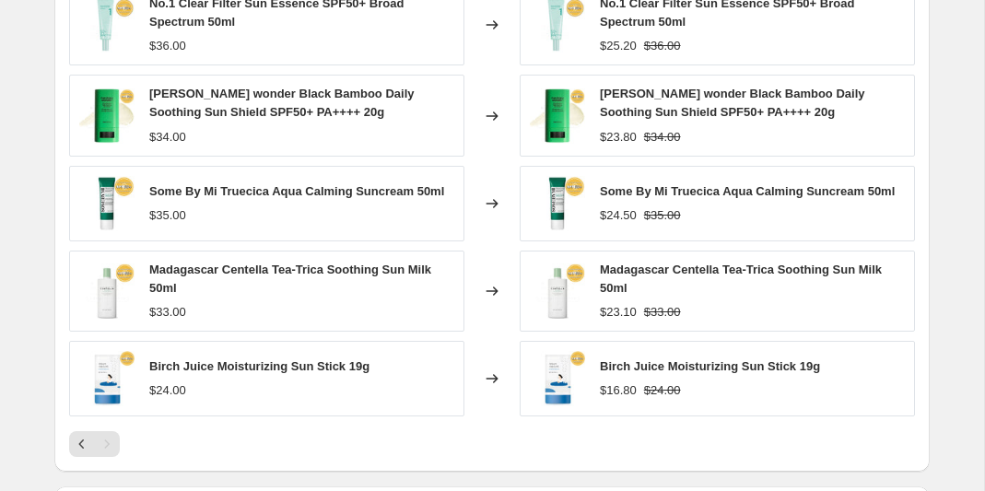
scroll to position [1962, 0]
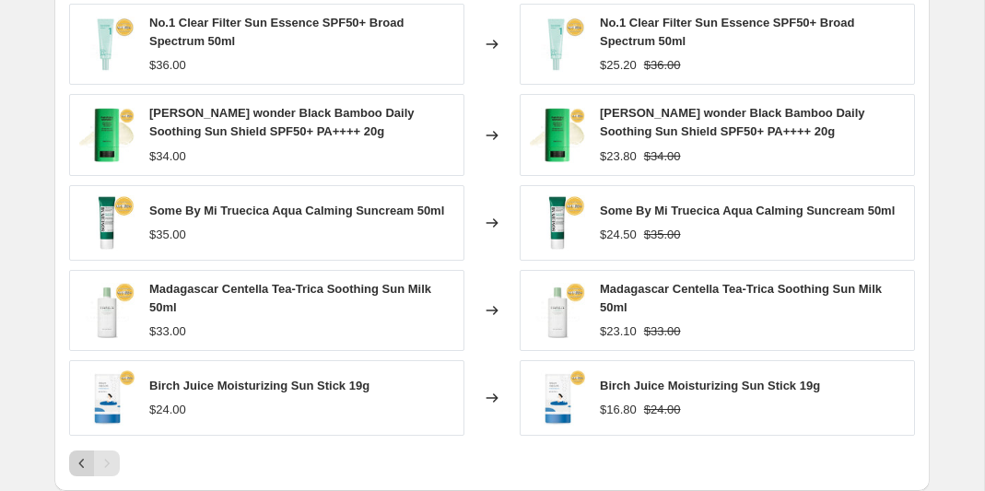
click at [78, 454] on icon "Previous" at bounding box center [82, 463] width 18 height 18
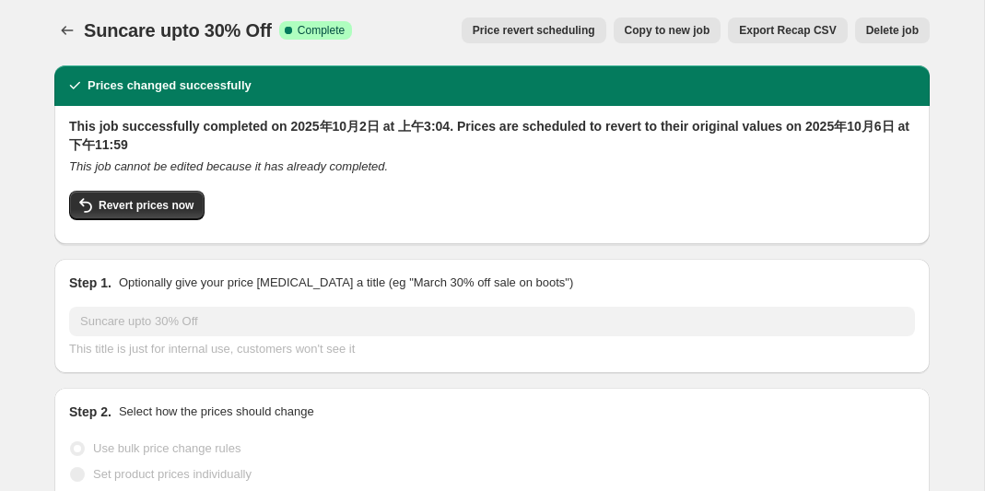
scroll to position [0, 0]
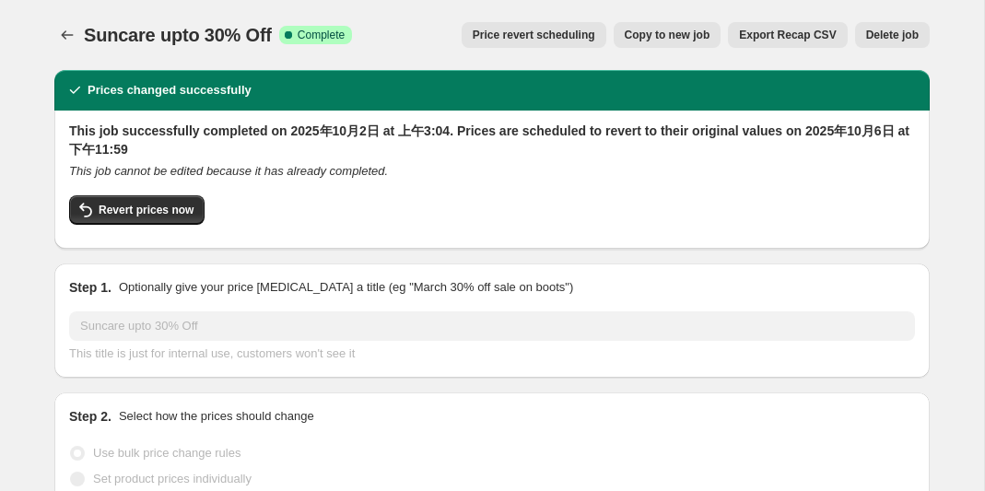
click at [660, 41] on span "Copy to new job" at bounding box center [668, 35] width 86 height 15
select select "percentage"
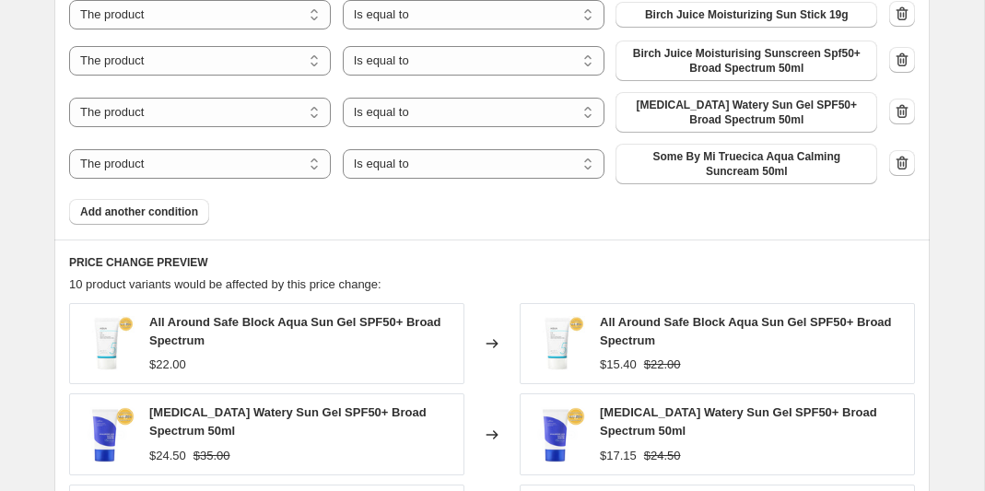
scroll to position [1482, 0]
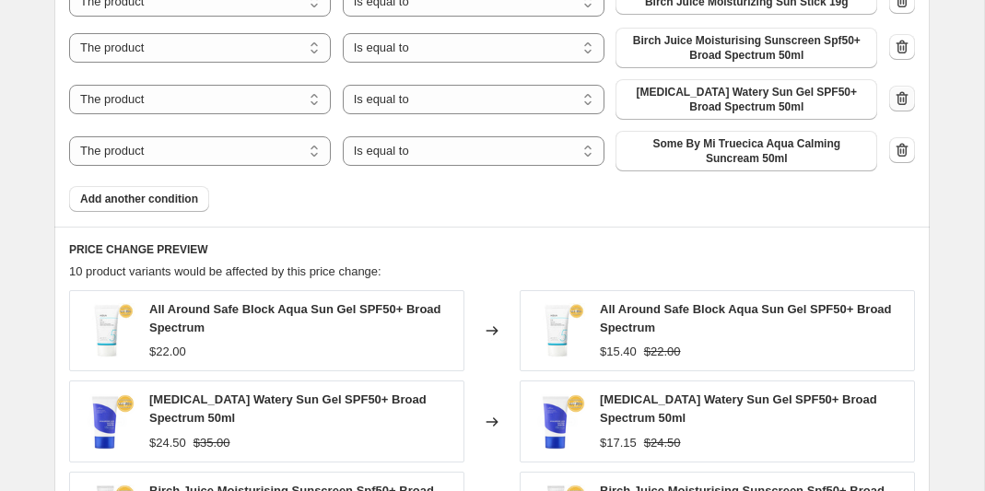
click at [903, 97] on icon "button" at bounding box center [904, 100] width 2 height 6
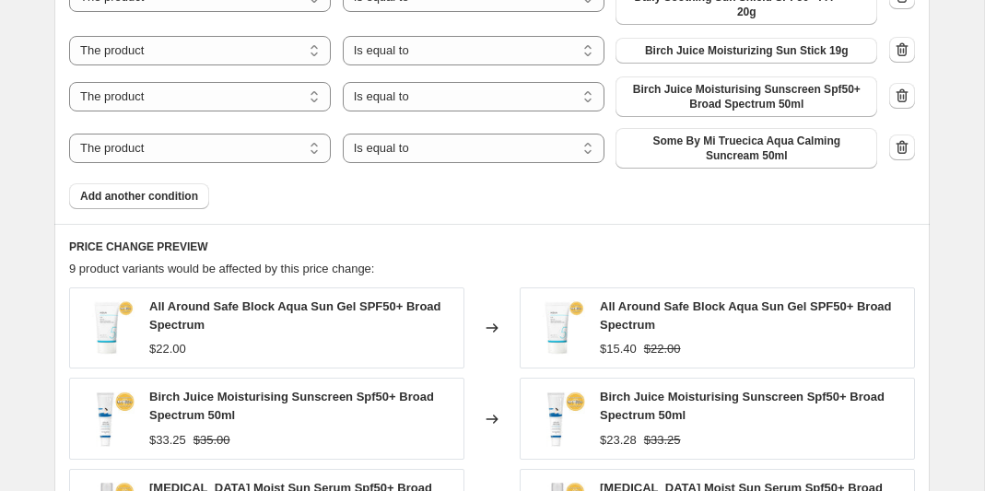
scroll to position [1436, 0]
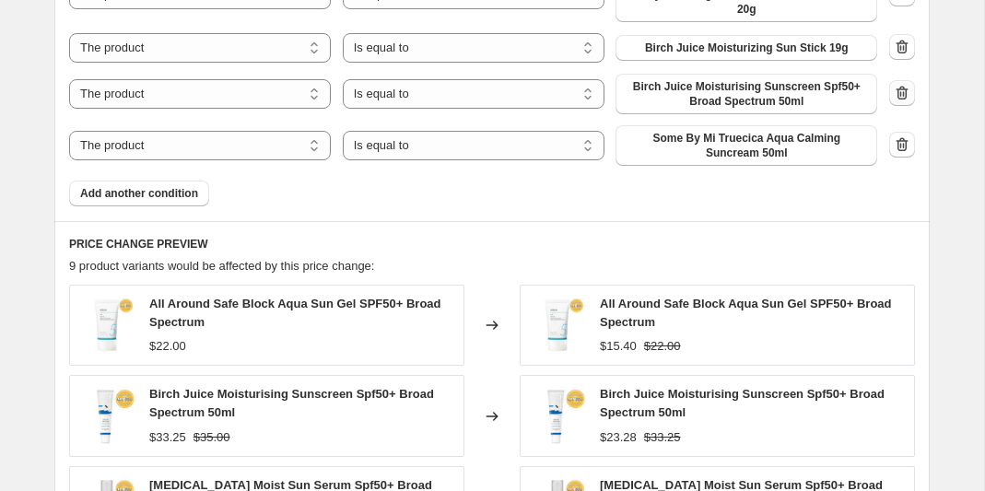
click at [895, 84] on icon "button" at bounding box center [902, 93] width 18 height 18
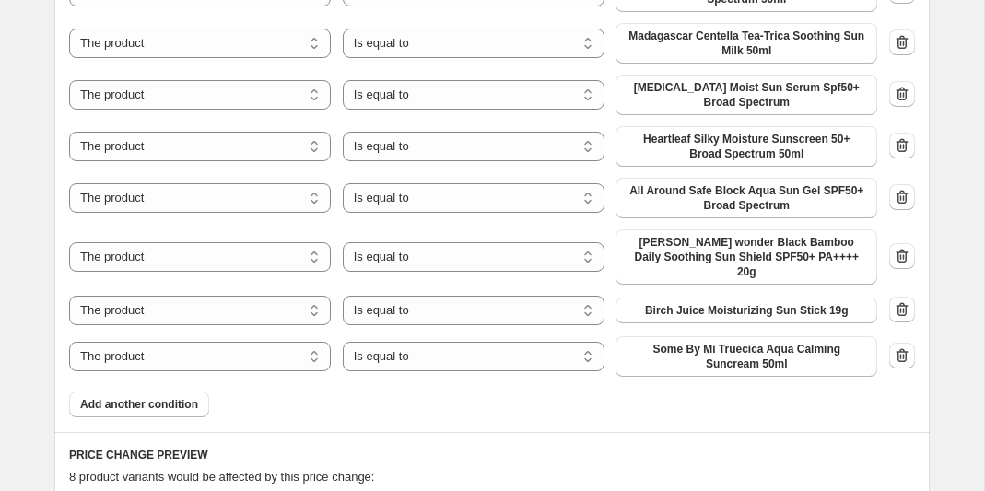
scroll to position [1171, 0]
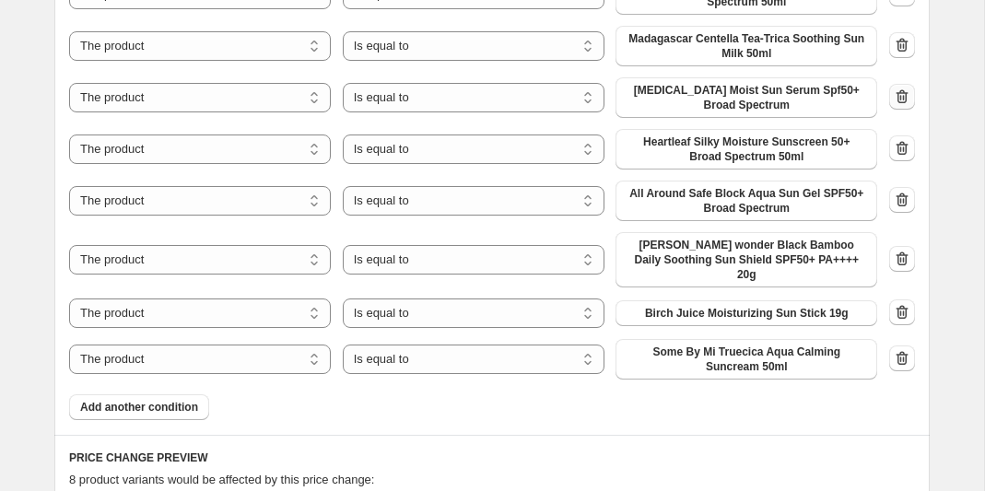
click at [897, 98] on icon "button" at bounding box center [902, 96] width 12 height 14
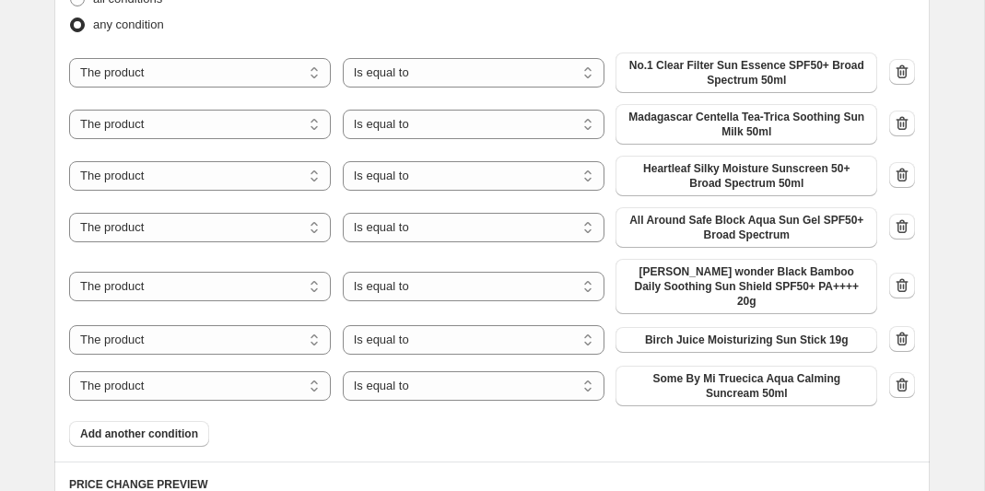
scroll to position [1092, 0]
click at [901, 177] on icon "button" at bounding box center [902, 176] width 18 height 18
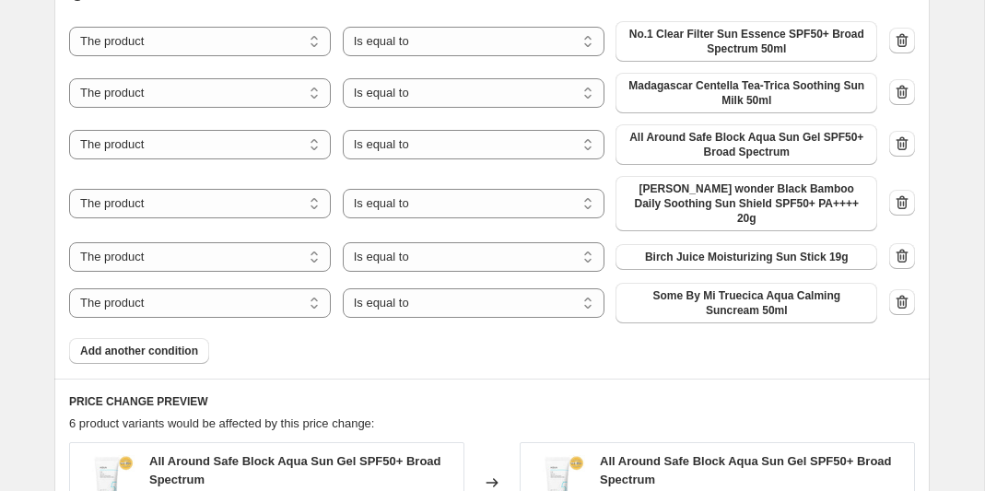
scroll to position [1067, 0]
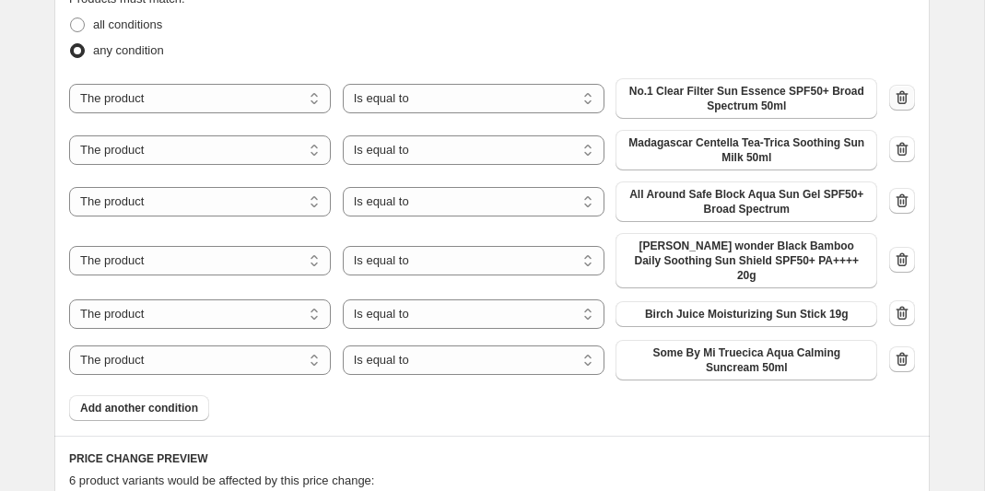
click at [901, 99] on icon "button" at bounding box center [902, 97] width 18 height 18
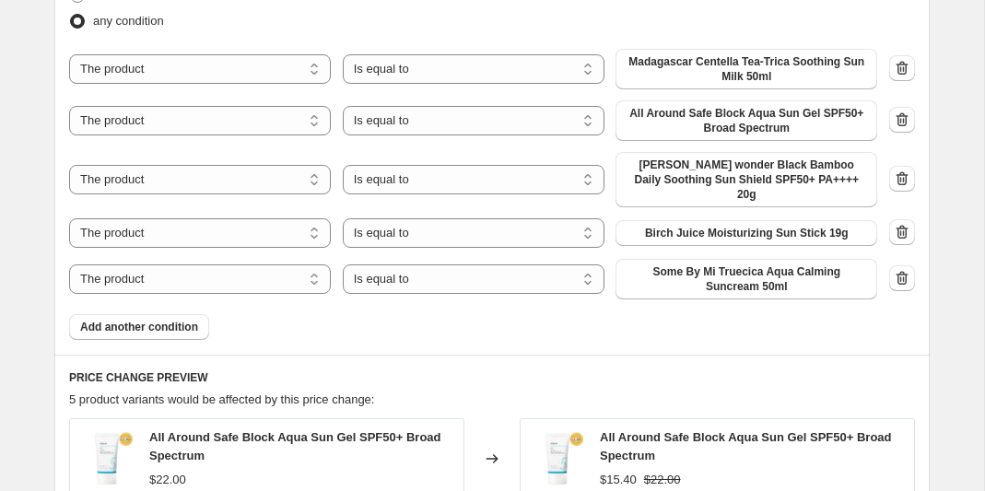
scroll to position [1069, 0]
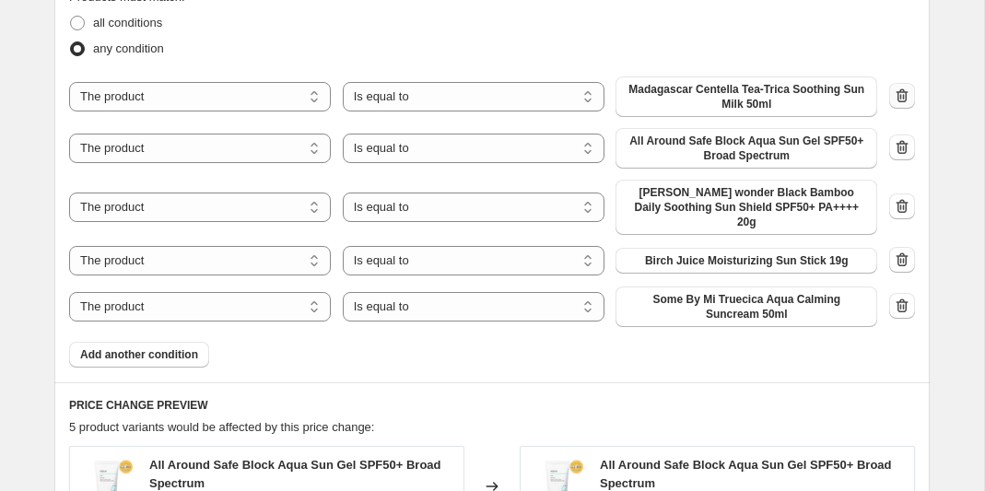
click at [898, 93] on icon "button" at bounding box center [902, 95] width 12 height 14
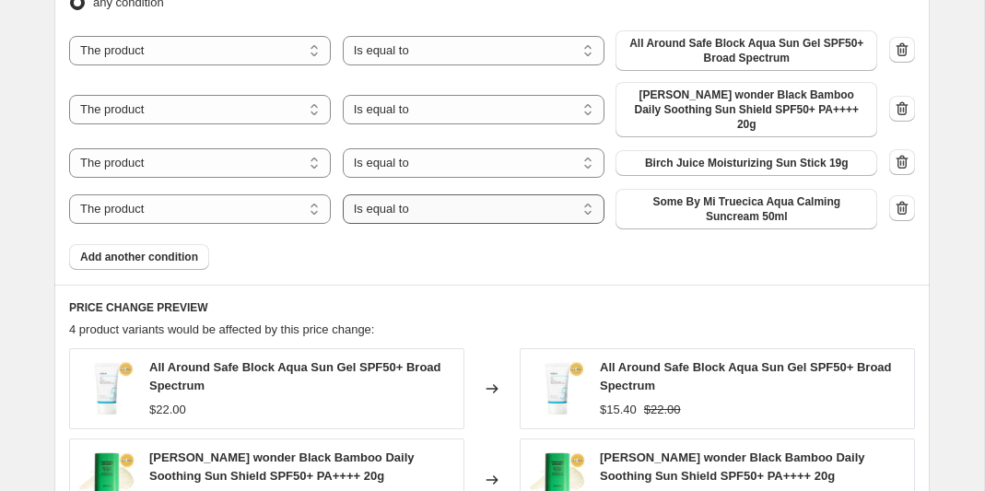
scroll to position [1113, 0]
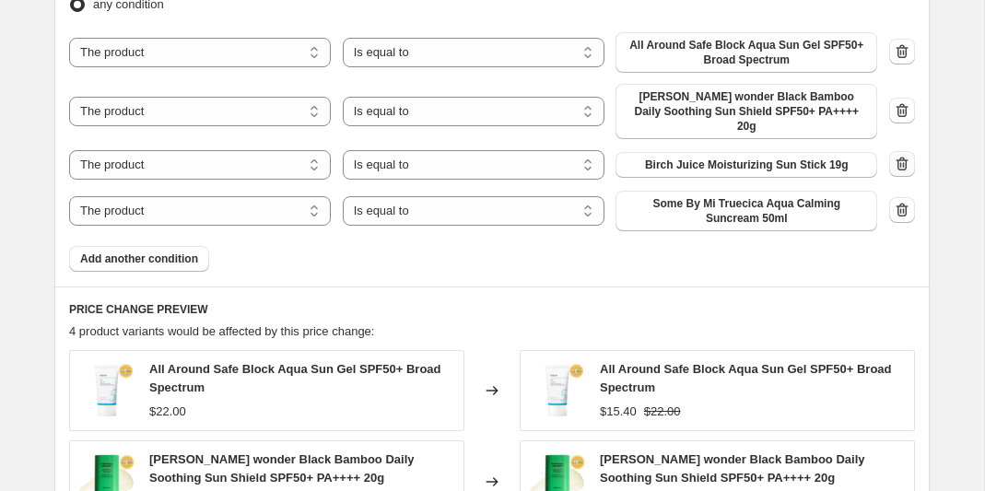
click at [905, 155] on icon "button" at bounding box center [902, 164] width 18 height 18
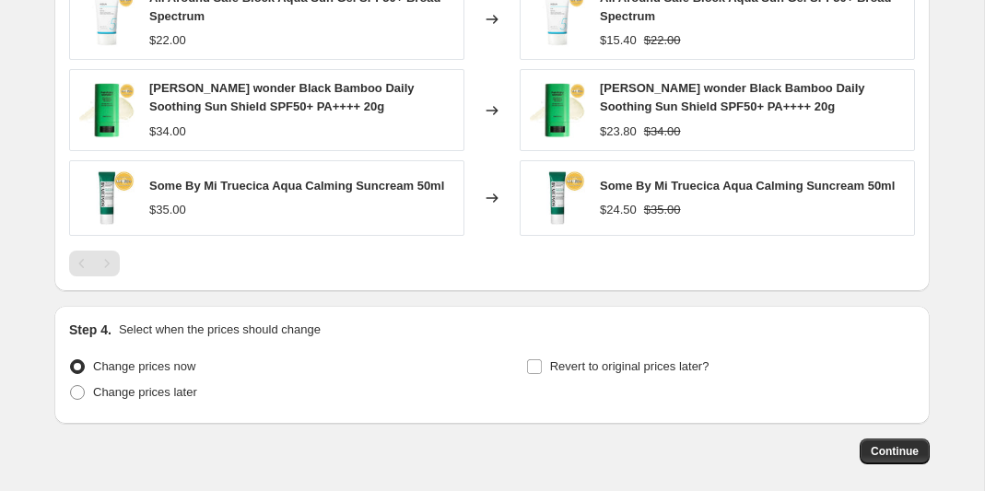
scroll to position [1452, 0]
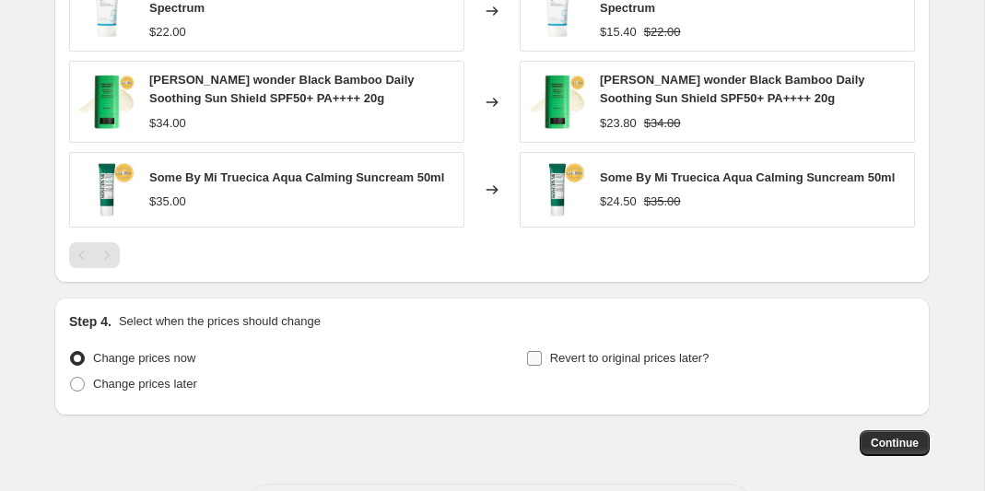
click at [534, 351] on input "Revert to original prices later?" at bounding box center [534, 358] width 15 height 15
checkbox input "true"
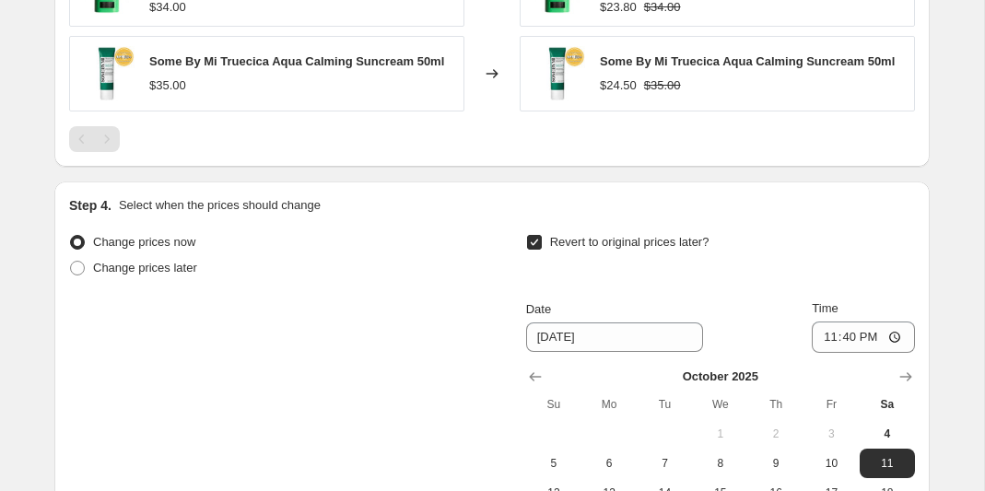
scroll to position [1640, 0]
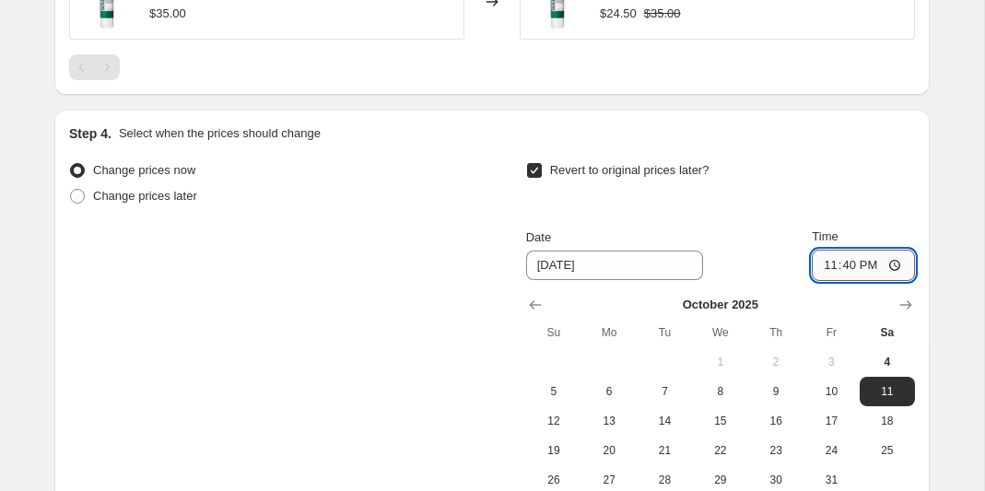
click at [868, 252] on input "23:40" at bounding box center [863, 265] width 103 height 31
click at [870, 250] on input "23:40" at bounding box center [863, 265] width 103 height 31
click at [876, 174] on div "Revert to original prices later?" at bounding box center [720, 185] width 389 height 55
click at [897, 250] on input "23:40" at bounding box center [863, 265] width 103 height 31
type input "23:59"
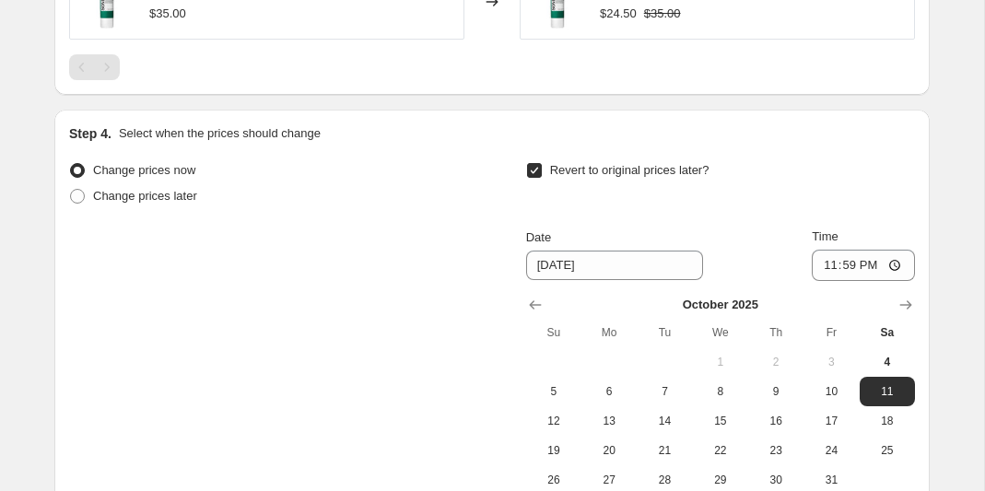
click at [766, 200] on div "Revert to original prices later? Date [DATE] Time 23:59 [DATE] Su Mo Tu We Th F…" at bounding box center [720, 326] width 389 height 337
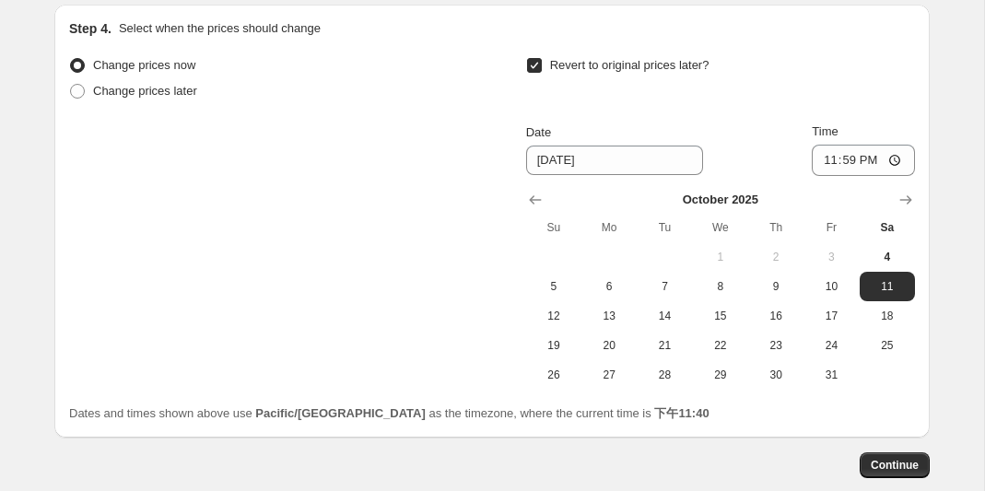
scroll to position [1753, 0]
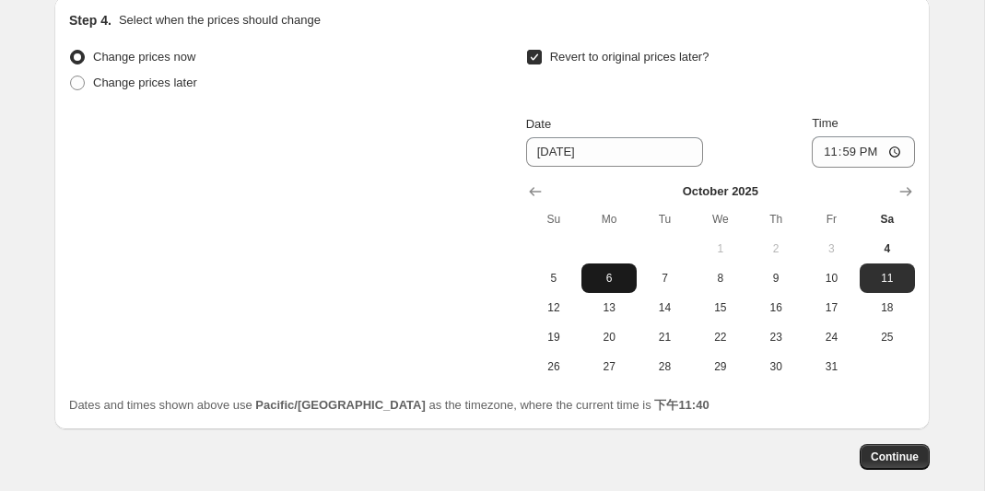
click at [616, 271] on span "6" at bounding box center [609, 278] width 41 height 15
type input "[DATE]"
click at [886, 450] on span "Continue" at bounding box center [895, 457] width 48 height 15
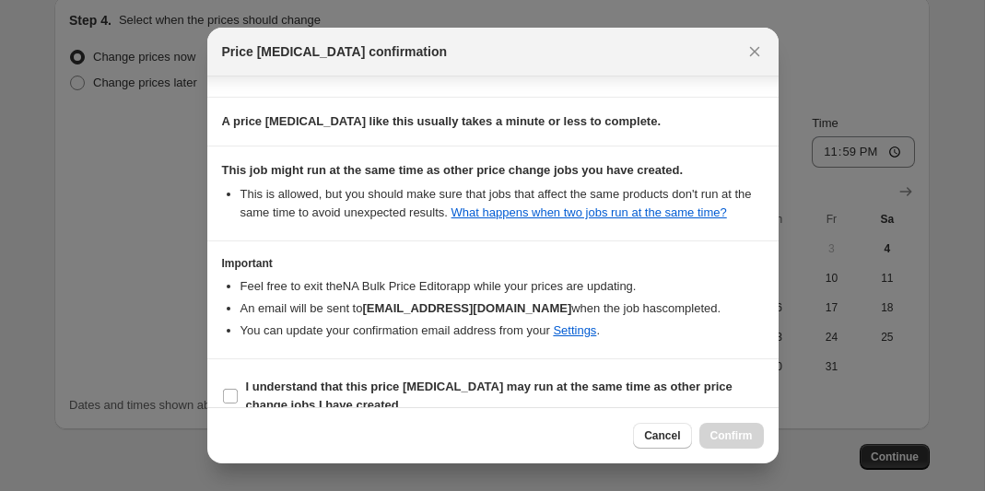
scroll to position [320, 0]
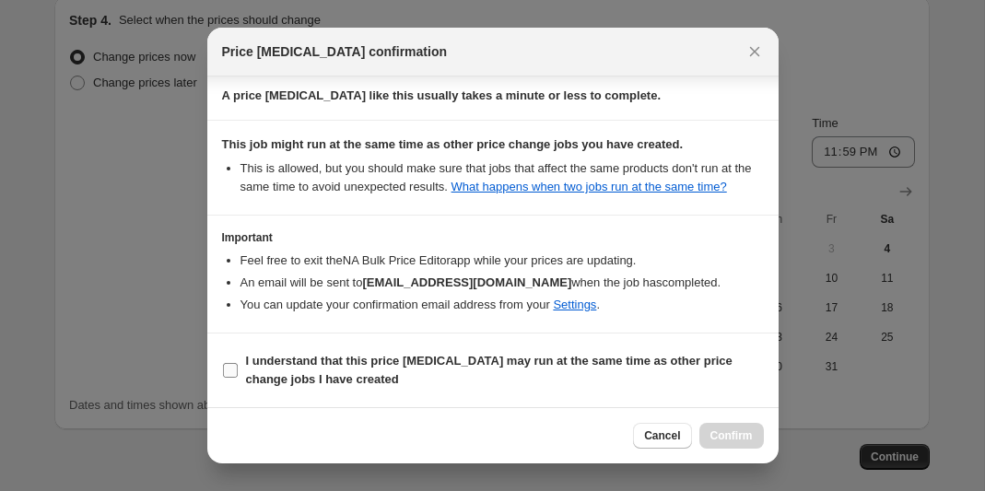
click at [231, 372] on input "I understand that this price [MEDICAL_DATA] may run at the same time as other p…" at bounding box center [230, 370] width 15 height 15
checkbox input "true"
click at [726, 430] on span "Confirm" at bounding box center [731, 435] width 42 height 15
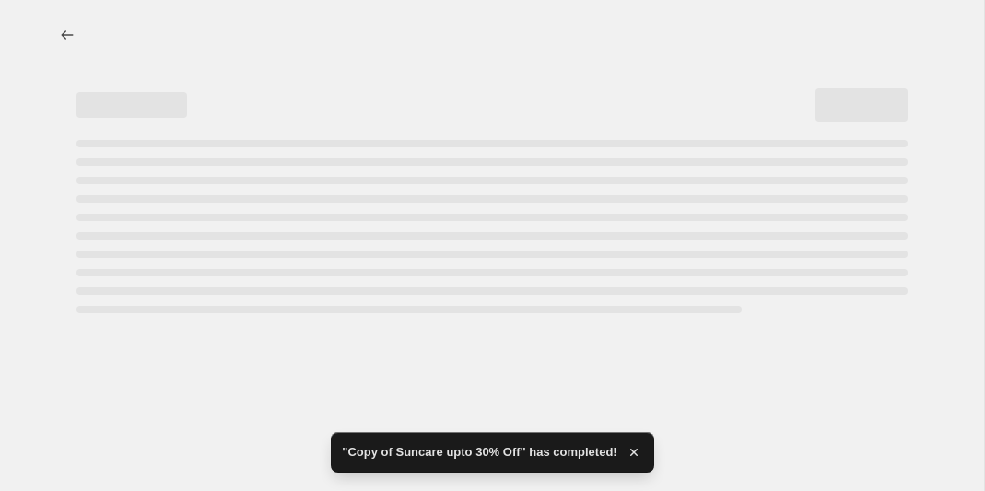
select select "percentage"
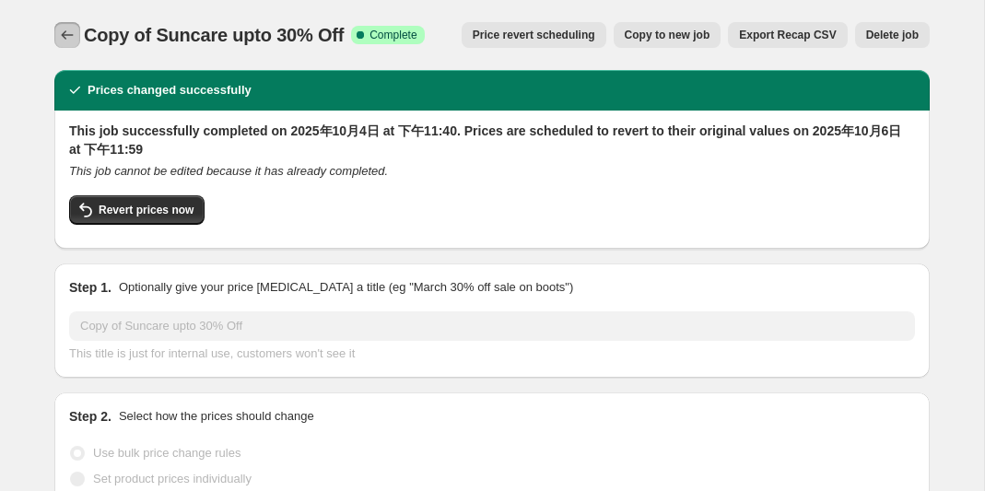
click at [66, 37] on icon "Price change jobs" at bounding box center [67, 35] width 18 height 18
